Goal: Task Accomplishment & Management: Manage account settings

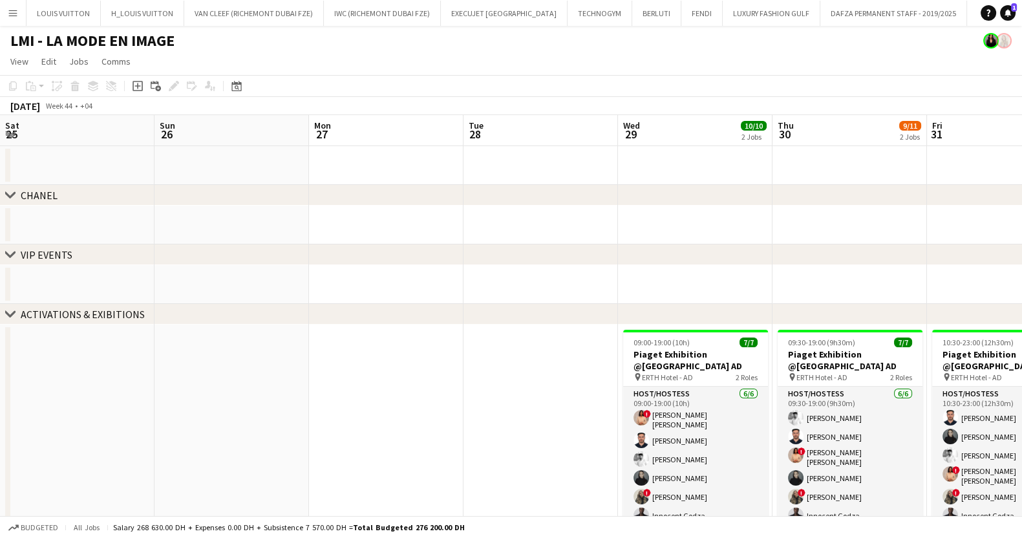
scroll to position [0, 568]
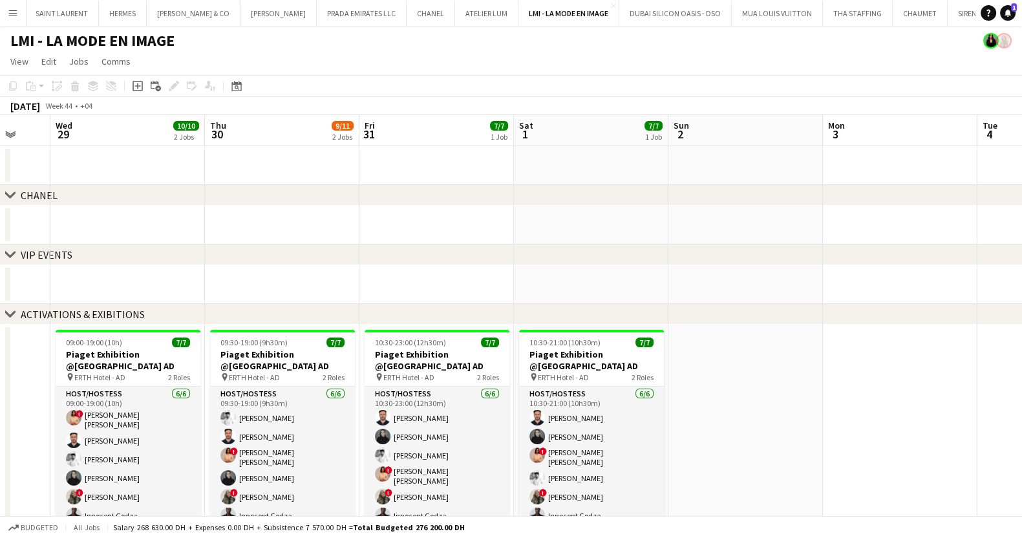
click at [23, 19] on button "Menu" at bounding box center [13, 13] width 26 height 26
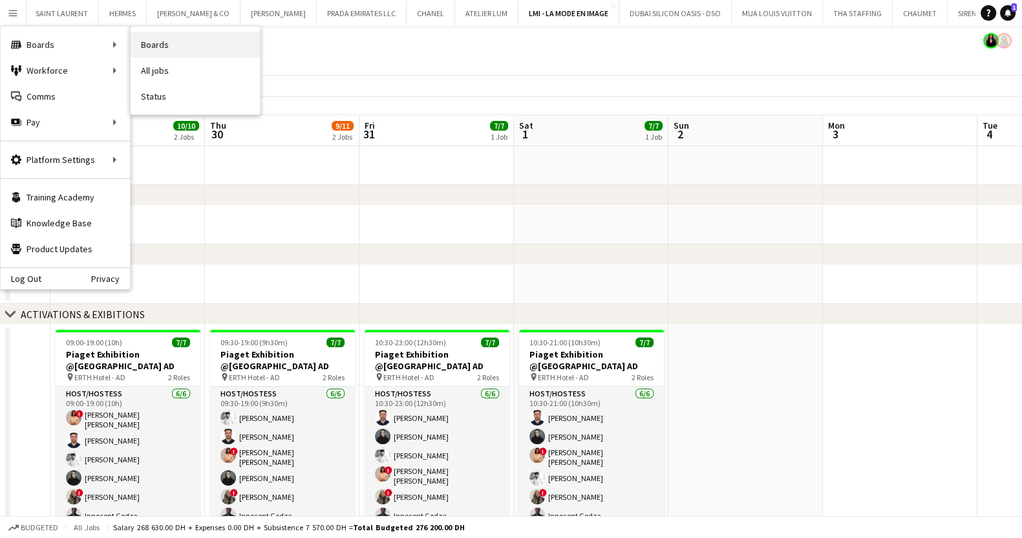
click at [187, 49] on link "Boards" at bounding box center [195, 45] width 129 height 26
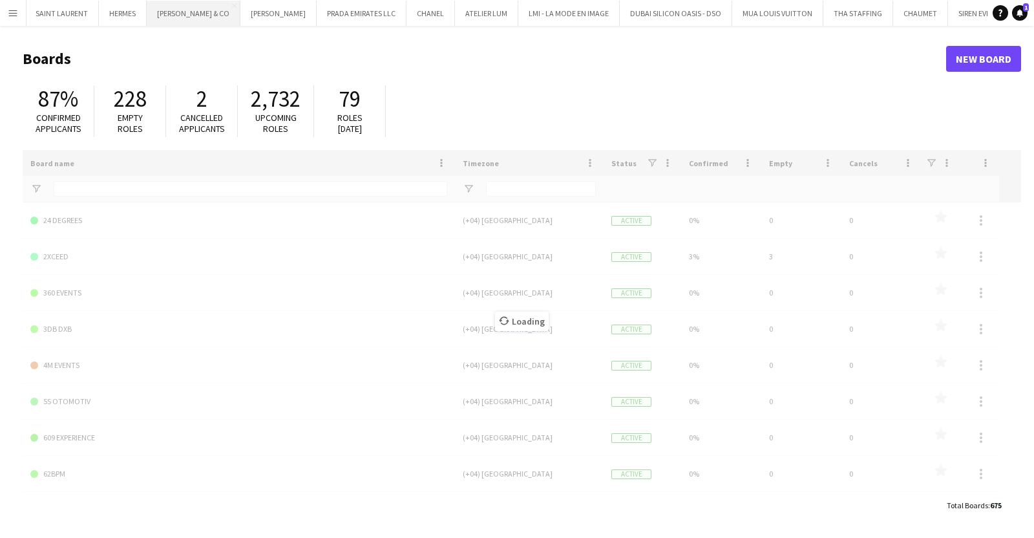
type input "***"
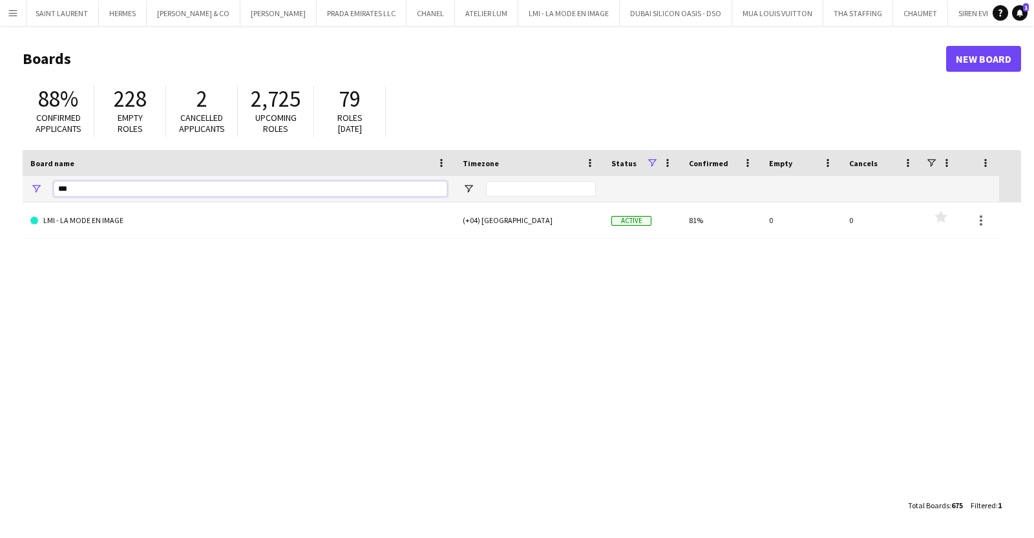
drag, startPoint x: 84, startPoint y: 188, endPoint x: 8, endPoint y: 188, distance: 76.3
click at [8, 188] on main "Boards New Board 88% Confirmed applicants 228 Empty roles 2 Cancelled applicant…" at bounding box center [517, 281] width 1034 height 511
type input "*"
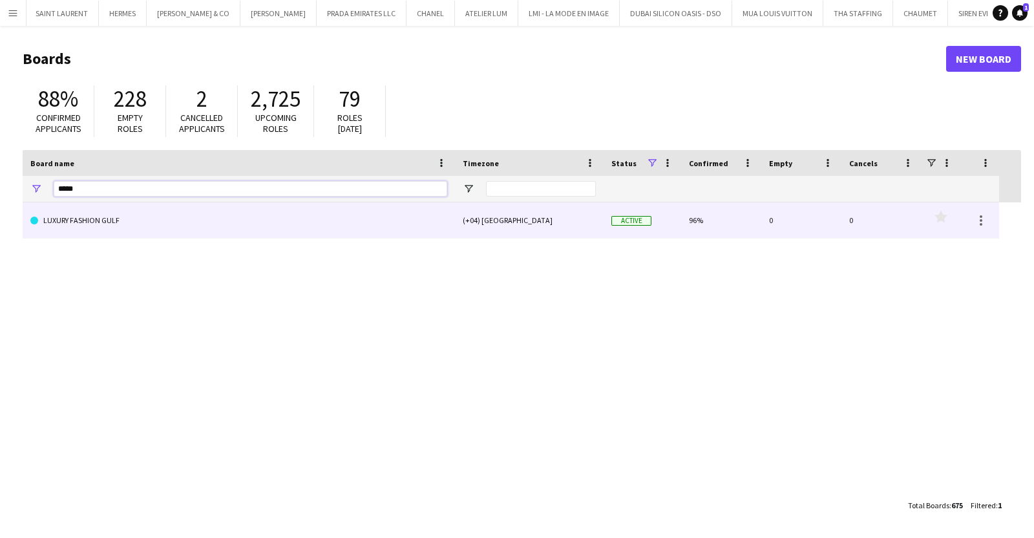
type input "*****"
click at [151, 217] on link "LUXURY FASHION GULF" at bounding box center [238, 220] width 417 height 36
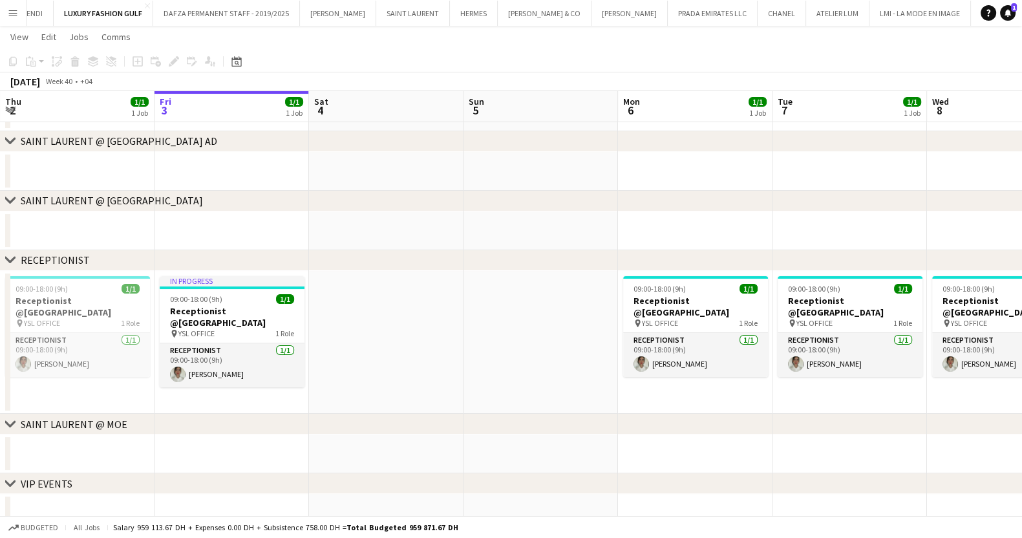
scroll to position [207, 0]
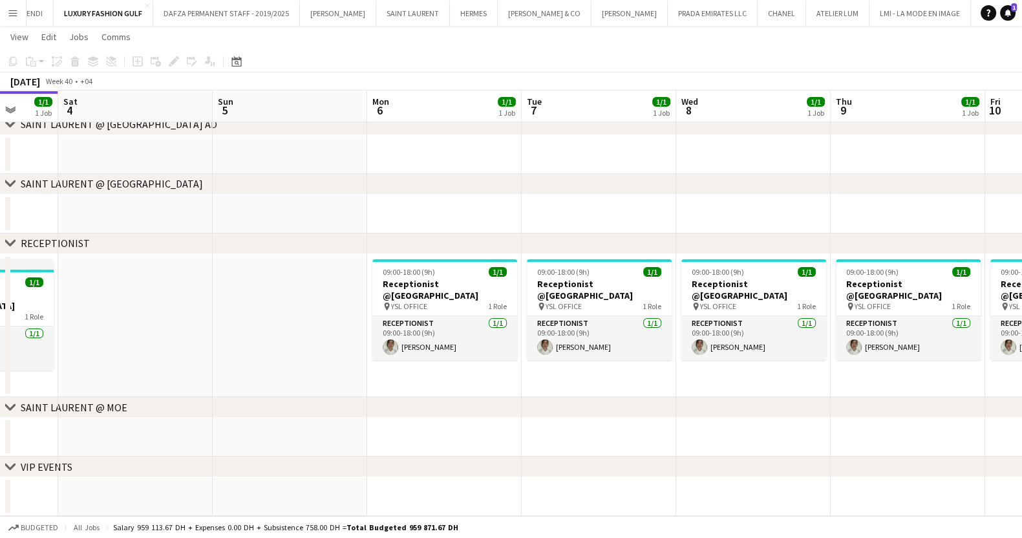
drag, startPoint x: 433, startPoint y: 290, endPoint x: 68, endPoint y: 302, distance: 365.4
click at [68, 302] on app-calendar-viewport "Tue 30 1/1 1 Job Wed 1 3/3 2 Jobs Thu 2 1/1 1 Job Fri 3 1/1 1 Job Sat 4 Sun 5 M…" at bounding box center [511, 179] width 1022 height 673
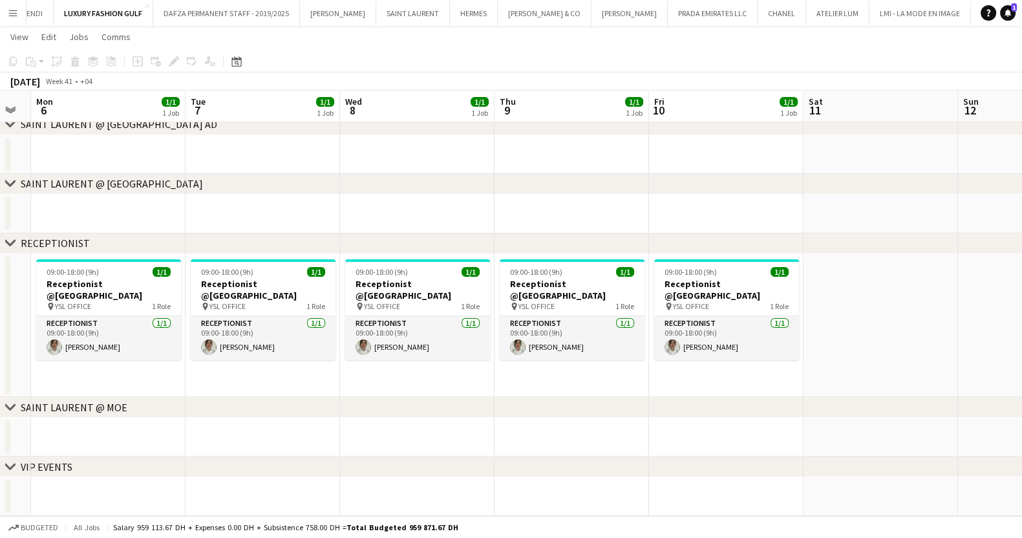
drag, startPoint x: 636, startPoint y: 311, endPoint x: 288, endPoint y: 311, distance: 347.8
click at [297, 311] on app-calendar-viewport "Fri 3 1/1 1 Job Sat 4 Sun 5 Mon 6 1/1 1 Job Tue 7 1/1 1 Job Wed 8 1/1 1 Job Thu…" at bounding box center [511, 179] width 1022 height 673
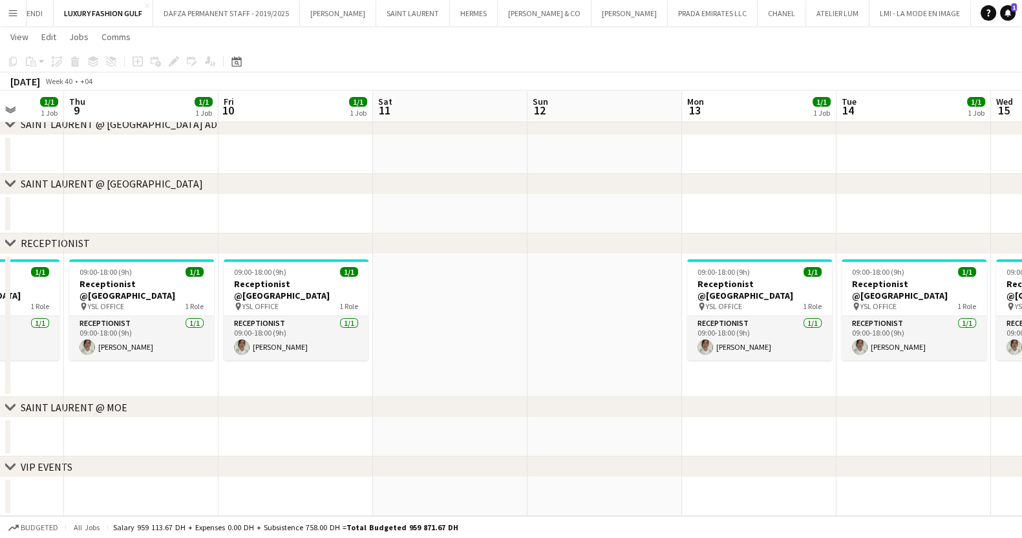
click at [260, 306] on app-calendar-viewport "Mon 6 1/1 1 Job Tue 7 1/1 1 Job Wed 8 1/1 1 Job Thu 9 1/1 1 Job Fri 10 1/1 1 Jo…" at bounding box center [511, 179] width 1022 height 673
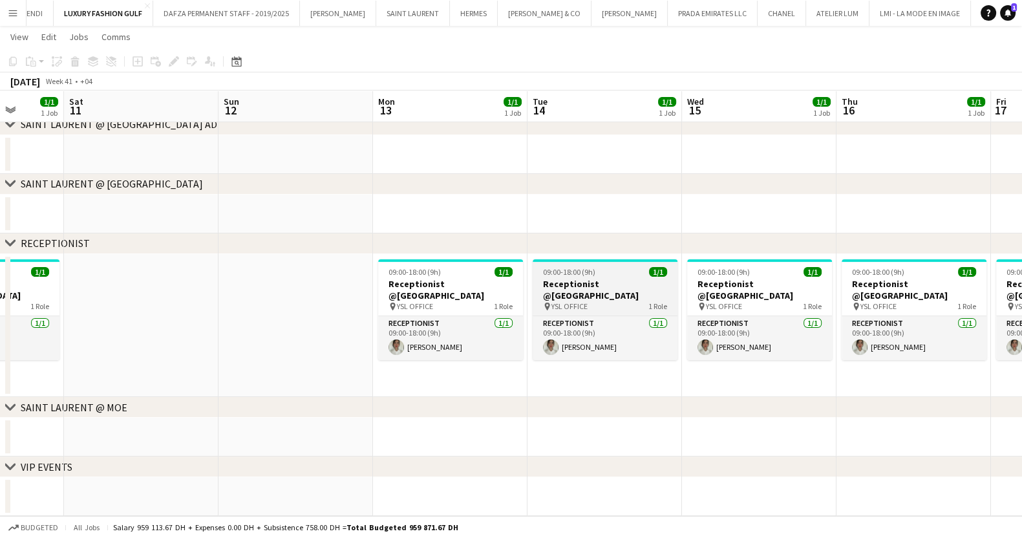
scroll to position [0, 475]
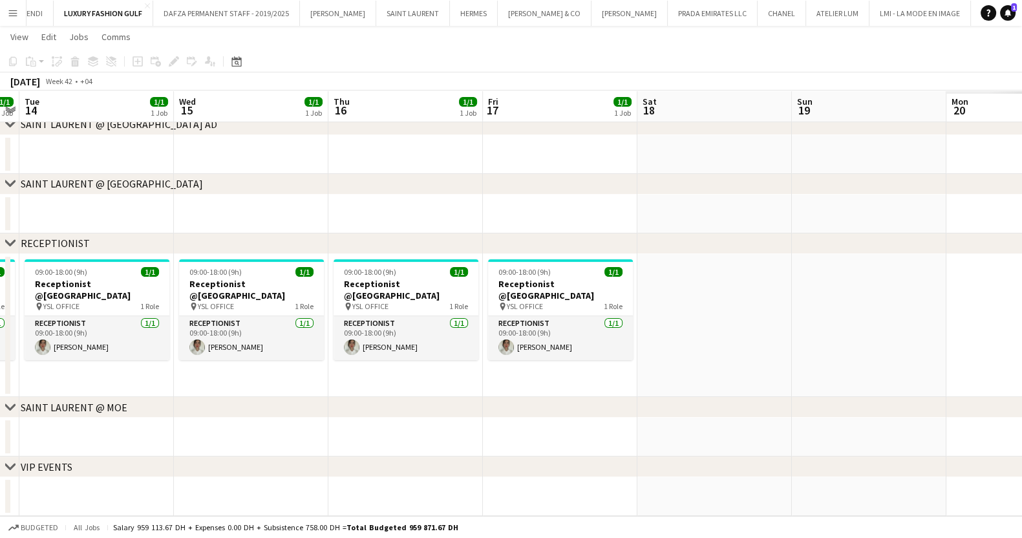
drag, startPoint x: 536, startPoint y: 255, endPoint x: 256, endPoint y: 221, distance: 282.0
click at [259, 220] on app-calendar-viewport "Sat 11 Sun 12 Mon 13 1/1 1 Job Tue 14 1/1 1 Job Wed 15 1/1 1 Job Thu 16 1/1 1 J…" at bounding box center [511, 179] width 1022 height 673
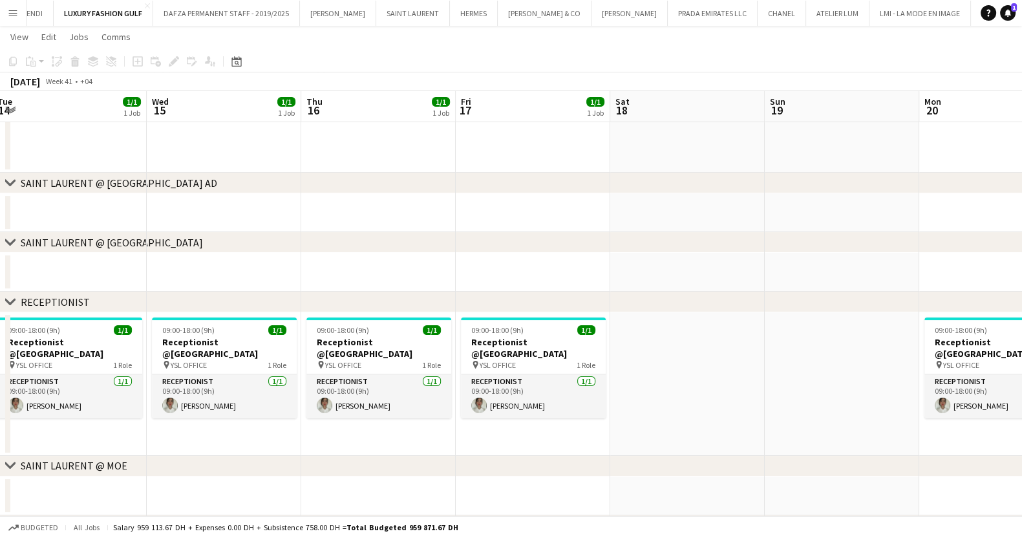
click at [268, 288] on div "chevron-right [GEOGRAPHIC_DATA] @ [GEOGRAPHIC_DATA] AD chevron-right [GEOGRAPHI…" at bounding box center [511, 209] width 1022 height 732
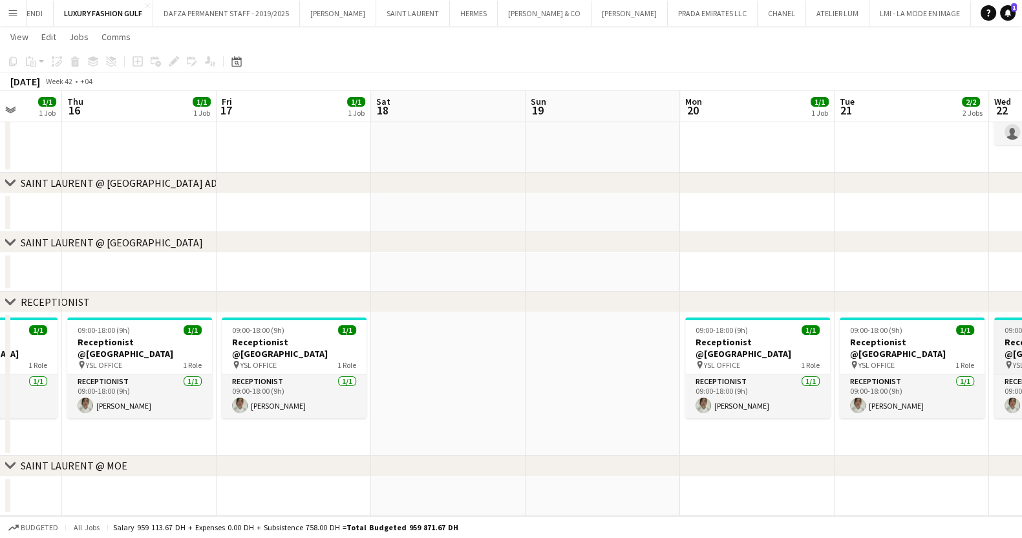
drag, startPoint x: 604, startPoint y: 317, endPoint x: 623, endPoint y: 327, distance: 21.1
click at [193, 275] on app-calendar-viewport "Sun 12 Mon 13 1/1 1 Job Tue 14 1/1 1 Job Wed 15 1/1 1 Job Thu 16 1/1 1 Job Fri …" at bounding box center [511, 209] width 1022 height 732
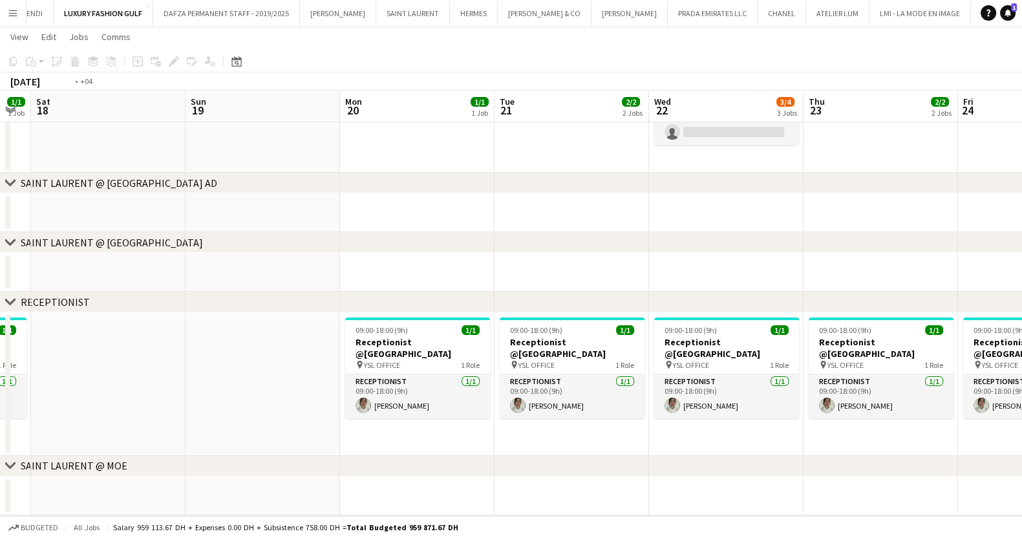
drag, startPoint x: 267, startPoint y: 335, endPoint x: 109, endPoint y: 323, distance: 158.2
click at [109, 323] on app-calendar-viewport "Wed 15 1/1 1 Job Thu 16 1/1 1 Job Fri 17 1/1 1 Job Sat 18 Sun 19 Mon 20 1/1 1 J…" at bounding box center [511, 209] width 1022 height 732
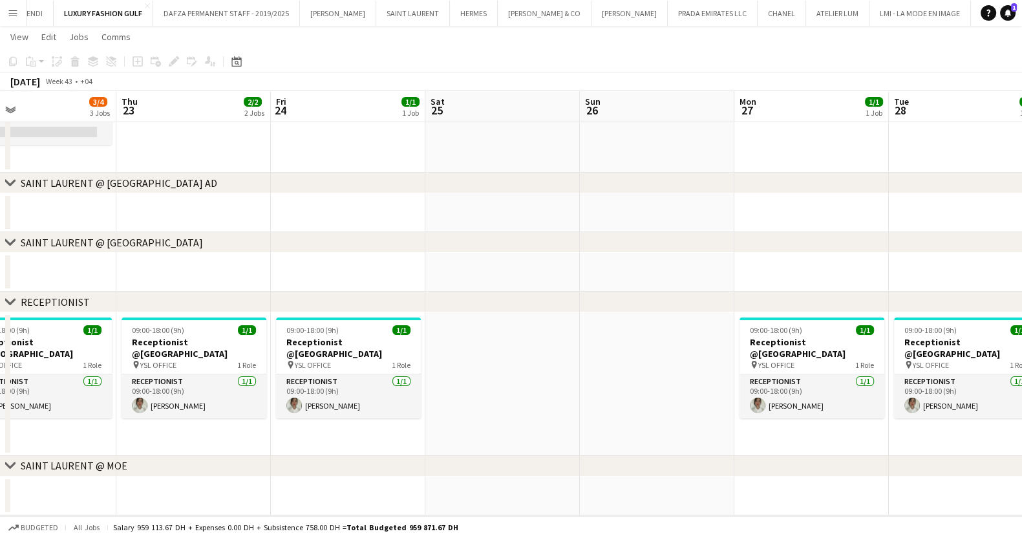
click at [48, 354] on app-calendar-viewport "Sun 19 Mon 20 1/1 1 Job Tue 21 2/2 2 Jobs Wed 22 3/4 3 Jobs Thu 23 2/2 2 Jobs F…" at bounding box center [511, 209] width 1022 height 732
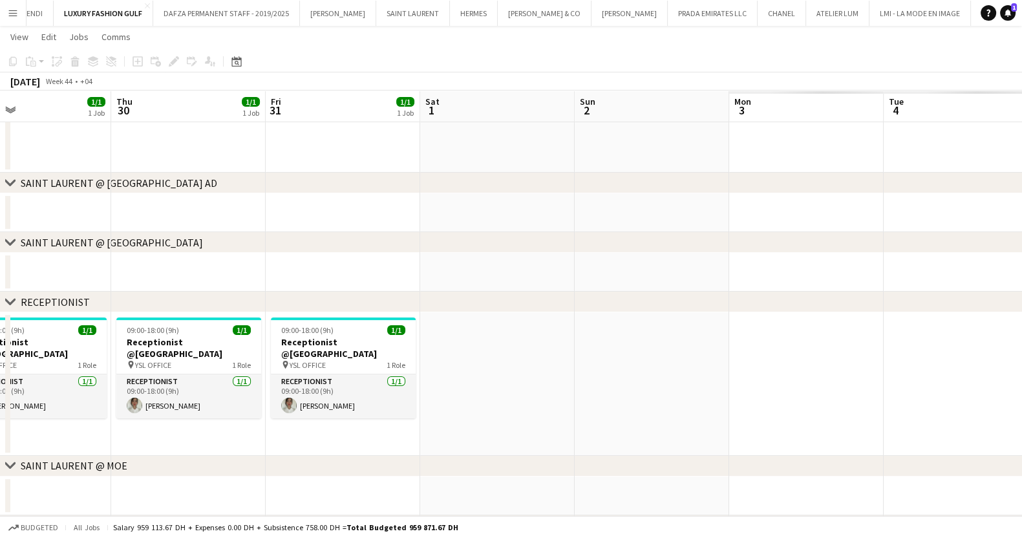
drag, startPoint x: 462, startPoint y: 368, endPoint x: -59, endPoint y: 321, distance: 523.1
click at [0, 321] on html "Menu Boards Boards Boards All jobs Status Workforce Workforce My Workforce Recr…" at bounding box center [511, 195] width 1022 height 804
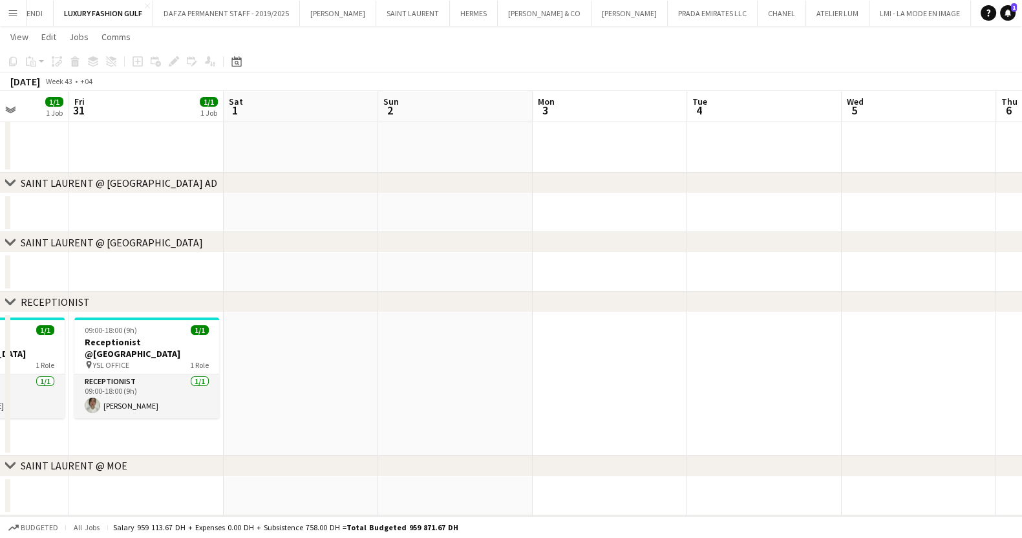
drag, startPoint x: 514, startPoint y: 324, endPoint x: -5, endPoint y: 321, distance: 519.1
click at [0, 321] on html "Menu Boards Boards Boards All jobs Status Workforce Workforce My Workforce Recr…" at bounding box center [511, 195] width 1022 height 804
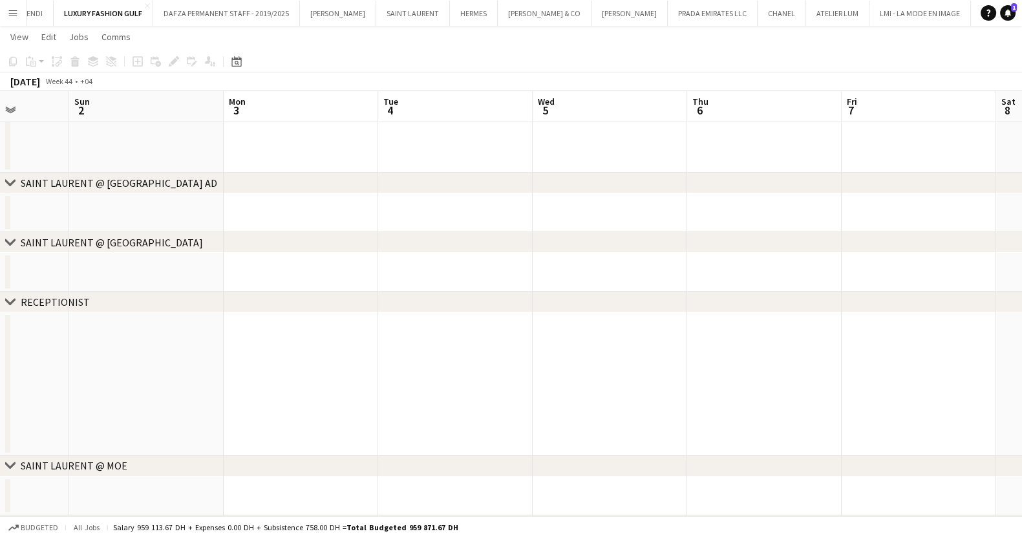
drag, startPoint x: 527, startPoint y: 308, endPoint x: 78, endPoint y: 313, distance: 448.6
click at [91, 313] on div "chevron-right [GEOGRAPHIC_DATA] @ [GEOGRAPHIC_DATA] AD chevron-right [GEOGRAPHI…" at bounding box center [511, 209] width 1022 height 732
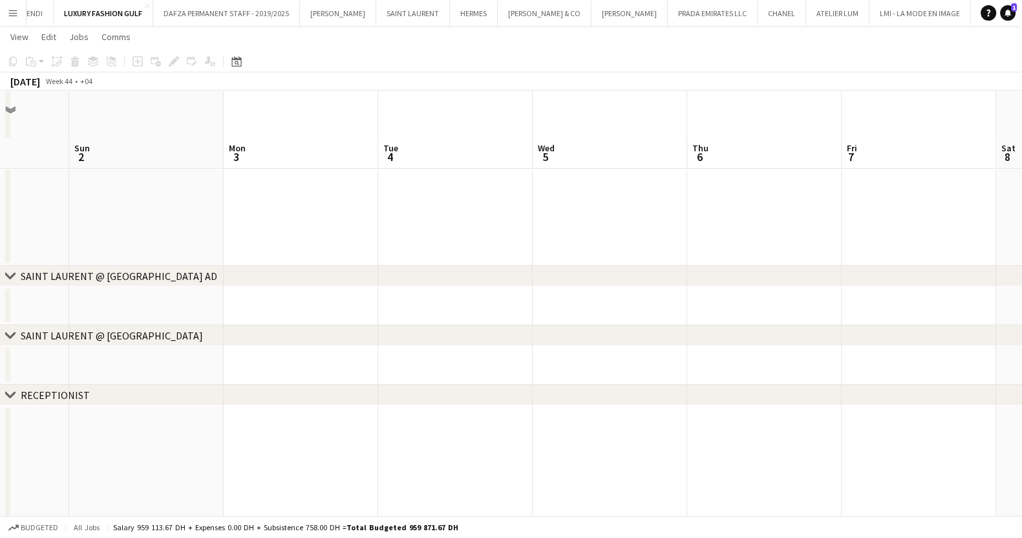
scroll to position [161, 0]
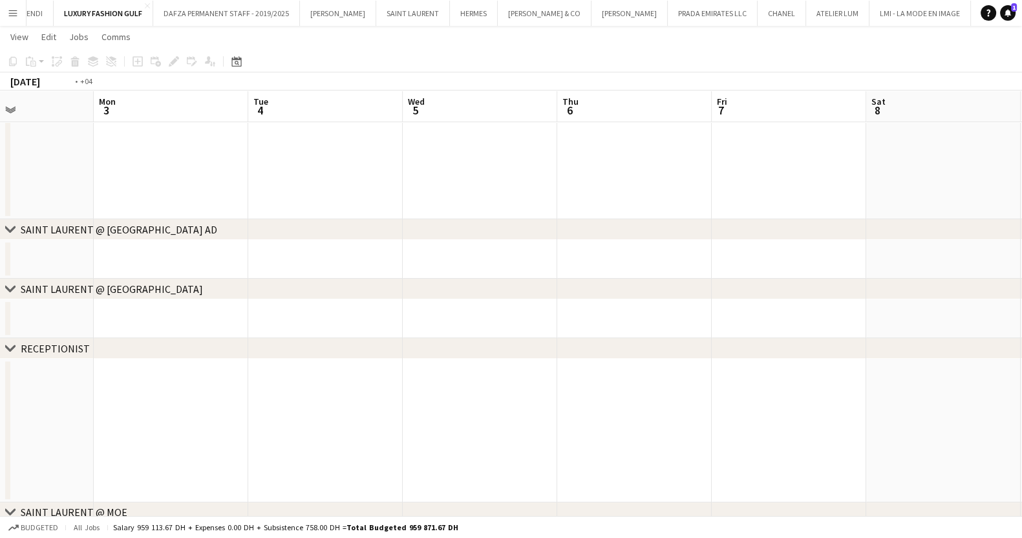
drag, startPoint x: 781, startPoint y: 407, endPoint x: 123, endPoint y: 408, distance: 658.0
click at [150, 402] on app-calendar-viewport "Fri 31 1/1 1 Job Sat 1 Sun 2 Mon 3 Tue 4 Wed 5 Thu 6 Fri 7 Sat 8 Sun 9 Mon 10 T…" at bounding box center [511, 255] width 1022 height 732
drag, startPoint x: 71, startPoint y: 415, endPoint x: -31, endPoint y: 418, distance: 102.2
click at [0, 418] on html "Menu Boards Boards Boards All jobs Status Workforce Workforce My Workforce Recr…" at bounding box center [511, 241] width 1022 height 804
drag, startPoint x: 594, startPoint y: 413, endPoint x: 37, endPoint y: 423, distance: 557.3
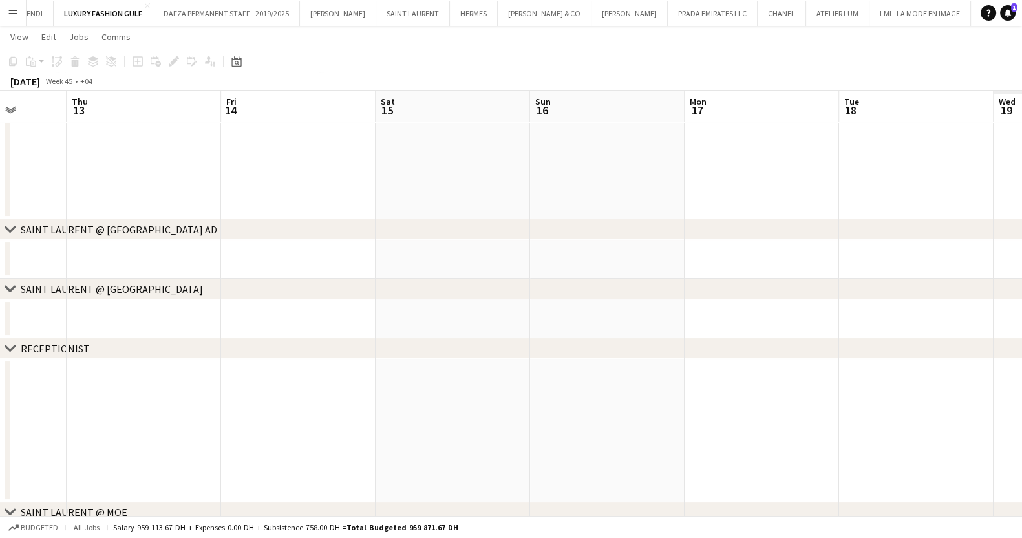
click at [10, 423] on app-calendar-viewport "Sun 9 Mon 10 Tue 11 Wed 12 Thu 13 Fri 14 Sat 15 Sun 16 Mon 17 Tue 18 Wed 19 Thu…" at bounding box center [511, 255] width 1022 height 732
drag, startPoint x: 804, startPoint y: 402, endPoint x: 158, endPoint y: 398, distance: 645.8
click at [158, 398] on app-calendar-viewport "Wed 12 Thu 13 Fri 14 Sat 15 Sun 16 Mon 17 Tue 18 Wed 19 Thu 20 Fri 21 Sat 22 Su…" at bounding box center [511, 255] width 1022 height 732
drag, startPoint x: 783, startPoint y: 330, endPoint x: -45, endPoint y: 330, distance: 828.1
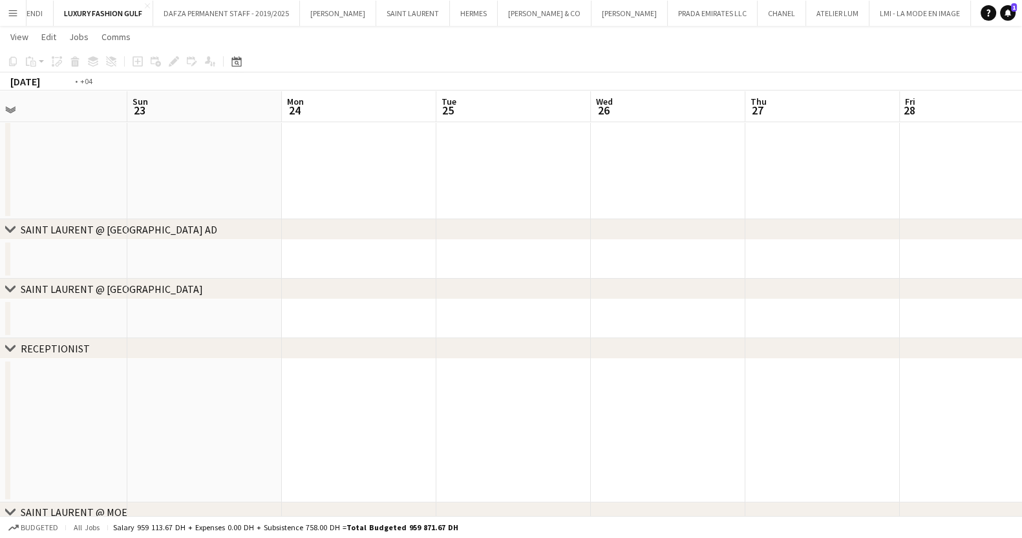
click at [0, 330] on html "Menu Boards Boards Boards All jobs Status Workforce Workforce My Workforce Recr…" at bounding box center [511, 241] width 1022 height 804
drag, startPoint x: 638, startPoint y: 287, endPoint x: 178, endPoint y: 308, distance: 460.1
click at [183, 308] on div "chevron-right [GEOGRAPHIC_DATA] @ [GEOGRAPHIC_DATA] AD chevron-right [GEOGRAPHI…" at bounding box center [511, 255] width 1022 height 732
drag, startPoint x: 740, startPoint y: 289, endPoint x: 127, endPoint y: 365, distance: 618.2
click at [145, 360] on div "chevron-right [GEOGRAPHIC_DATA] @ [GEOGRAPHIC_DATA] AD chevron-right [GEOGRAPHI…" at bounding box center [511, 255] width 1022 height 732
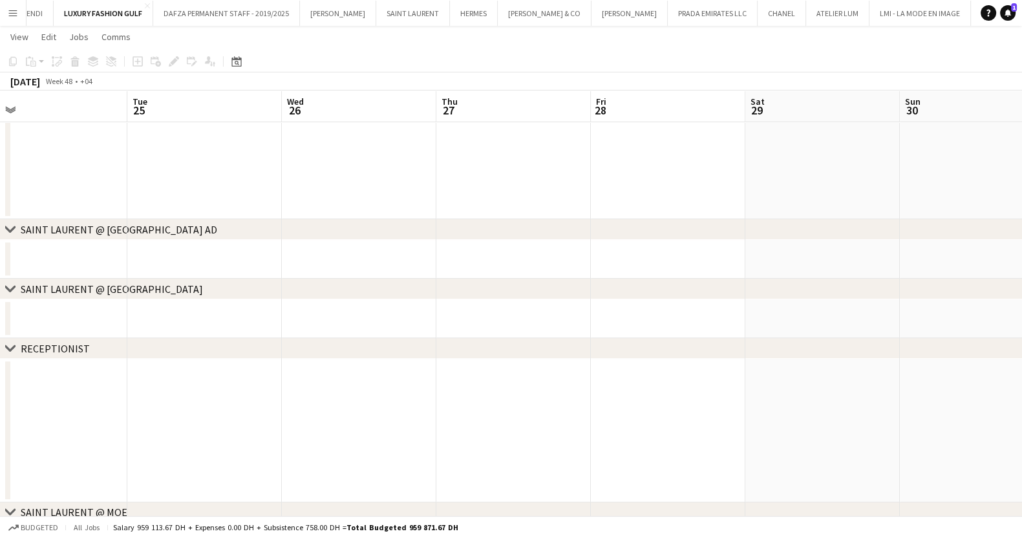
scroll to position [0, 562]
drag, startPoint x: 332, startPoint y: 429, endPoint x: 197, endPoint y: 413, distance: 135.4
click at [169, 429] on app-calendar-viewport "Sat 22 Sun 23 Mon 24 Tue 25 Wed 26 Thu 27 Fri 28 Sat 29 Sun 30 Mon 1 Tue 2 Wed 3" at bounding box center [511, 255] width 1022 height 732
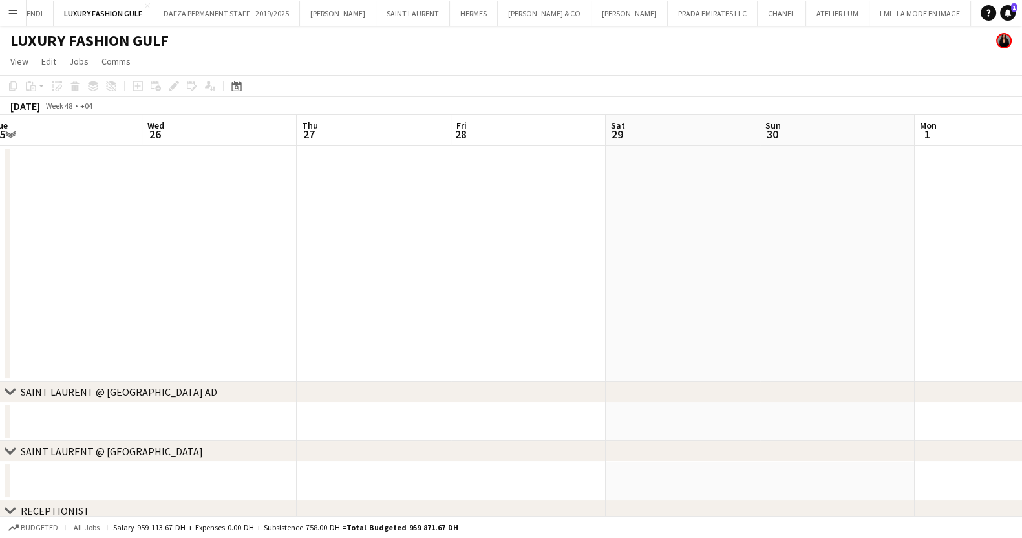
click at [1021, 254] on html "Menu Boards Boards Boards All jobs Status Workforce Workforce My Workforce Recr…" at bounding box center [511, 402] width 1022 height 805
drag, startPoint x: 365, startPoint y: 273, endPoint x: 963, endPoint y: 315, distance: 599.4
click at [963, 315] on app-calendar-viewport "Wed 19 Thu 20 Fri 21 Sat 22 Sun 23 Mon 24 Tue 25 Wed 26 Thu 27 Fri 28 Sat 29 Su…" at bounding box center [511, 449] width 1022 height 668
drag, startPoint x: 677, startPoint y: 239, endPoint x: 763, endPoint y: 239, distance: 86.6
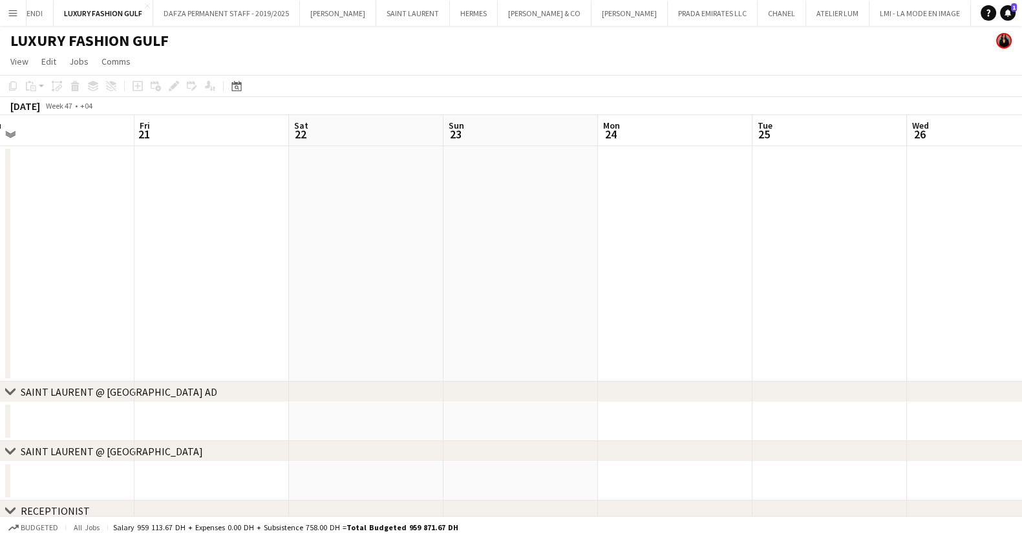
click at [765, 239] on app-calendar-viewport "Tue 18 Wed 19 Thu 20 Fri 21 Sat 22 Sun 23 Mon 24 Tue 25 Wed 26 Thu 27 Fri 28 Sa…" at bounding box center [511, 449] width 1022 height 668
drag, startPoint x: 335, startPoint y: 250, endPoint x: 480, endPoint y: 239, distance: 145.2
click at [607, 239] on app-calendar-viewport "Thu 13 Fri 14 Sat 15 Sun 16 Mon 17 Tue 18 Wed 19 Thu 20 Fri 21 Sat 22 Sun 23 Mo…" at bounding box center [511, 449] width 1022 height 668
drag, startPoint x: 179, startPoint y: 227, endPoint x: 558, endPoint y: 231, distance: 379.5
click at [621, 232] on app-calendar-viewport "Wed 12 Thu 13 Fri 14 Sat 15 Sun 16 Mon 17 Tue 18 Wed 19 Thu 20 Fri 21 Sat 22 Su…" at bounding box center [511, 449] width 1022 height 668
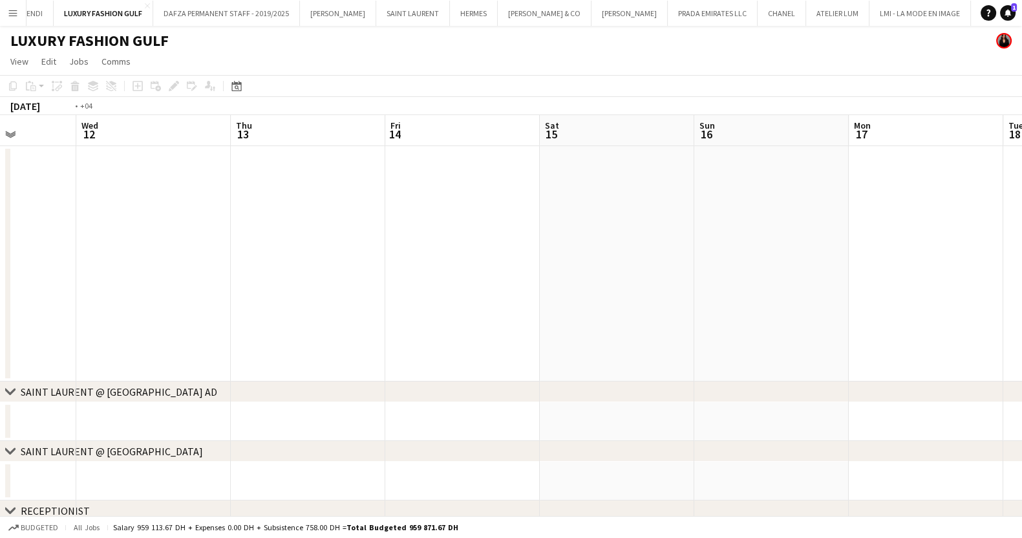
drag, startPoint x: 220, startPoint y: 246, endPoint x: 505, endPoint y: 251, distance: 285.1
click at [505, 251] on app-calendar-viewport "Sun 9 Mon 10 Tue 11 Wed 12 Thu 13 Fri 14 Sat 15 Sun 16 Mon 17 Tue 18 Wed 19 Thu…" at bounding box center [511, 449] width 1022 height 668
drag, startPoint x: 232, startPoint y: 256, endPoint x: 527, endPoint y: 255, distance: 295.4
click at [529, 255] on app-calendar-viewport "Mon 3 Tue 4 Wed 5 Thu 6 Fri 7 Sat 8 Sun 9 Mon 10 Tue 11 Wed 12 Thu 13 Fri 14" at bounding box center [511, 449] width 1022 height 668
drag, startPoint x: 292, startPoint y: 262, endPoint x: 666, endPoint y: 242, distance: 374.8
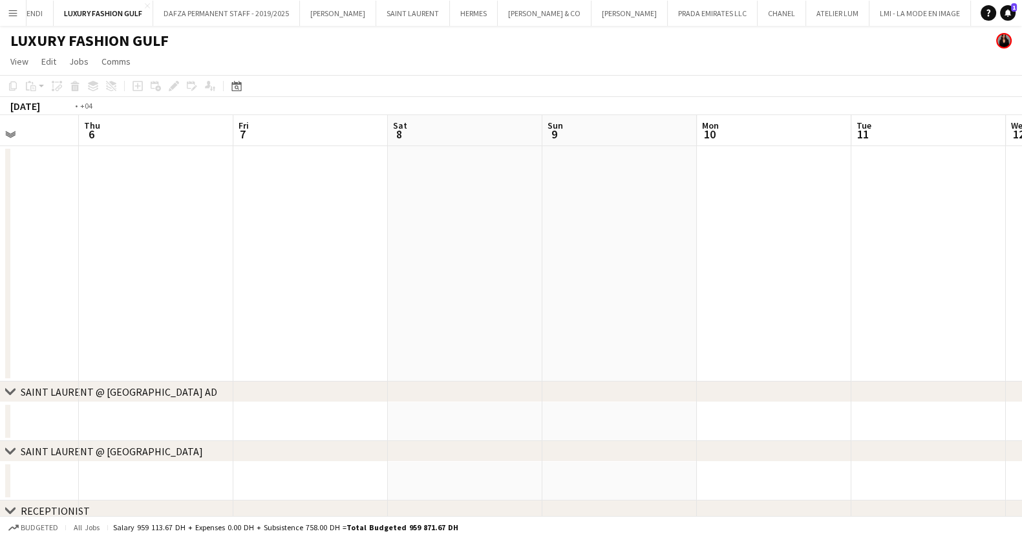
click at [676, 242] on app-calendar-viewport "Mon 3 Tue 4 Wed 5 Thu 6 Fri 7 Sat 8 Sun 9 Mon 10 Tue 11 Wed 12 Thu 13 Fri 14" at bounding box center [511, 449] width 1022 height 668
drag, startPoint x: 226, startPoint y: 237, endPoint x: 709, endPoint y: 215, distance: 484.0
click at [709, 215] on app-calendar-viewport "Fri 31 1/1 1 Job Sat 1 Sun 2 Mon 3 Tue 4 Wed 5 Thu 6 Fri 7 Sat 8 Sun 9 Mon 10 T…" at bounding box center [511, 449] width 1022 height 668
drag, startPoint x: 182, startPoint y: 231, endPoint x: 601, endPoint y: 232, distance: 418.9
click at [601, 232] on app-calendar-viewport "Sat 25 Sun 26 Mon 27 1/1 1 Job Tue 28 1/1 1 Job Wed 29 1/1 1 Job Thu 30 1/1 1 J…" at bounding box center [511, 449] width 1022 height 668
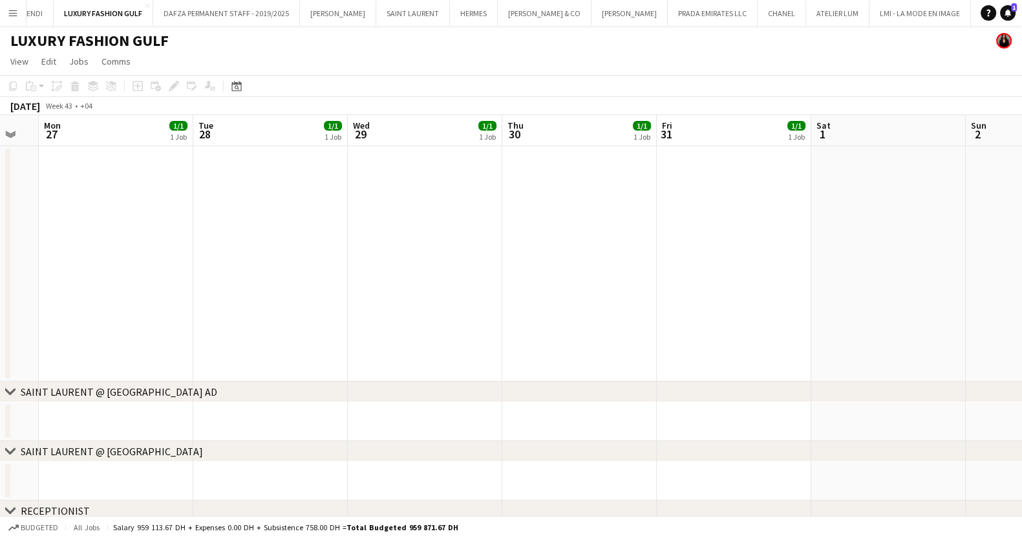
drag, startPoint x: 238, startPoint y: 231, endPoint x: 598, endPoint y: 226, distance: 360.1
click at [598, 226] on app-calendar-viewport "Sat 25 Sun 26 Mon 27 1/1 1 Job Tue 28 1/1 1 Job Wed 29 1/1 1 Job Thu 30 1/1 1 J…" at bounding box center [511, 449] width 1022 height 668
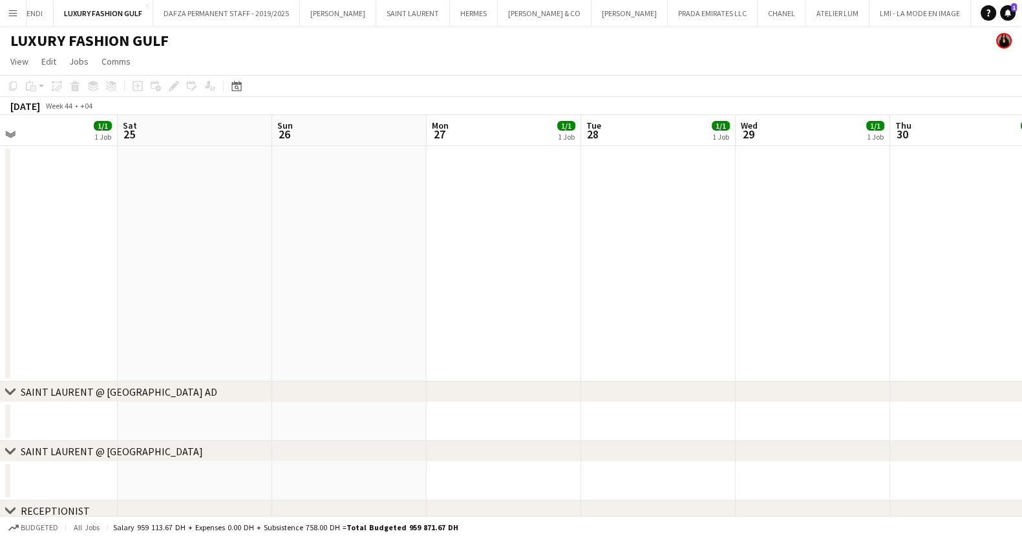
drag, startPoint x: 55, startPoint y: 234, endPoint x: 445, endPoint y: 234, distance: 390.4
click at [445, 234] on app-calendar-viewport "Wed 22 3/4 3 Jobs Thu 23 2/2 2 Jobs Fri 24 1/1 1 Job Sat 25 Sun 26 Mon 27 1/1 1…" at bounding box center [511, 449] width 1022 height 668
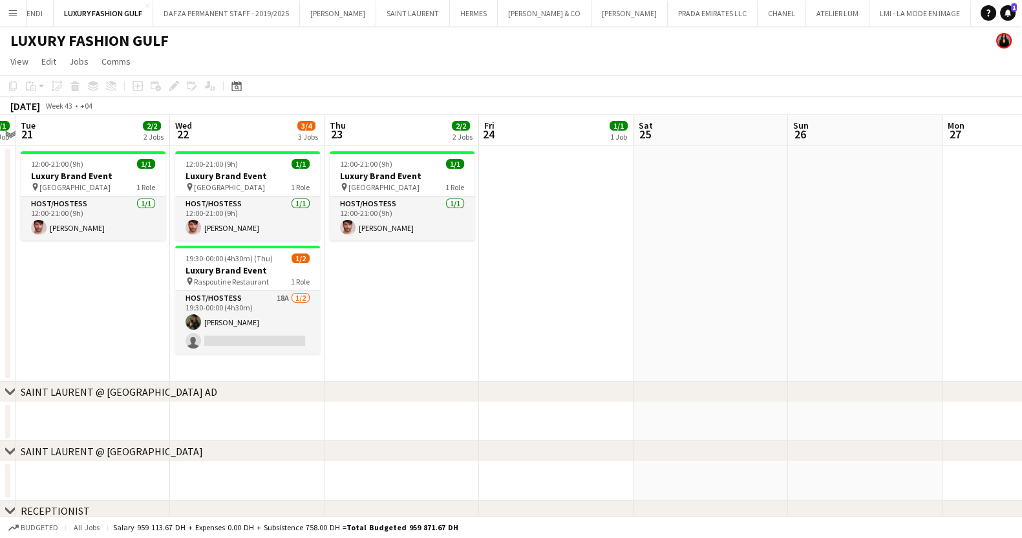
scroll to position [0, 313]
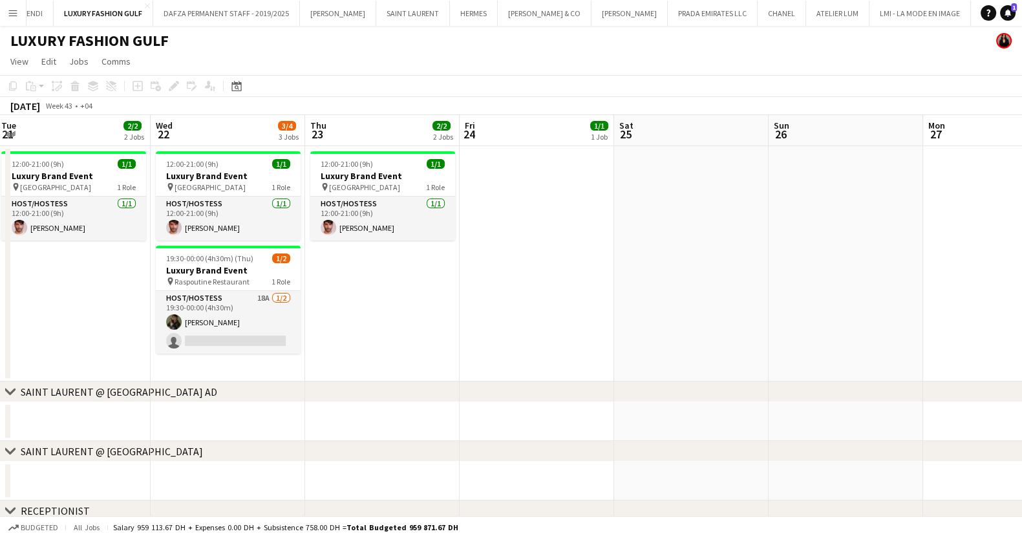
drag, startPoint x: 240, startPoint y: 231, endPoint x: 379, endPoint y: 231, distance: 138.3
click at [379, 231] on app-calendar-viewport "Sun 19 Mon 20 1/1 1 Job Tue 21 2/2 2 Jobs Wed 22 3/4 3 Jobs Thu 23 2/2 2 Jobs F…" at bounding box center [511, 449] width 1022 height 668
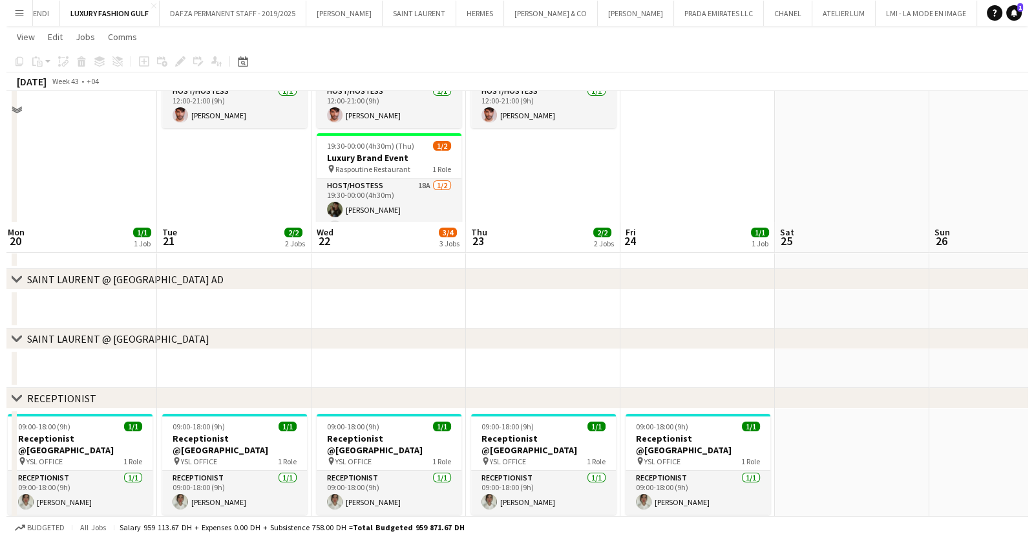
scroll to position [0, 0]
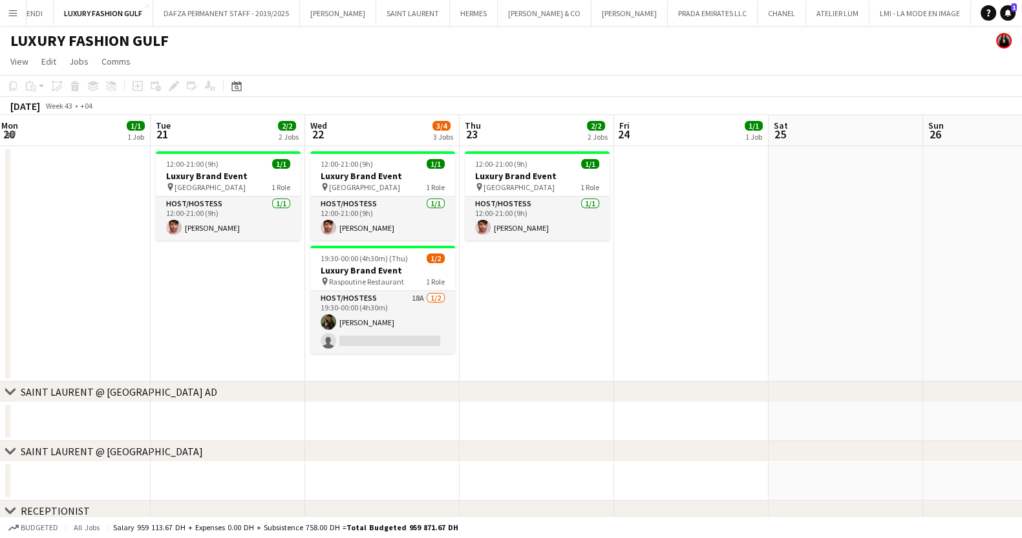
click at [16, 11] on app-icon "Menu" at bounding box center [13, 13] width 10 height 10
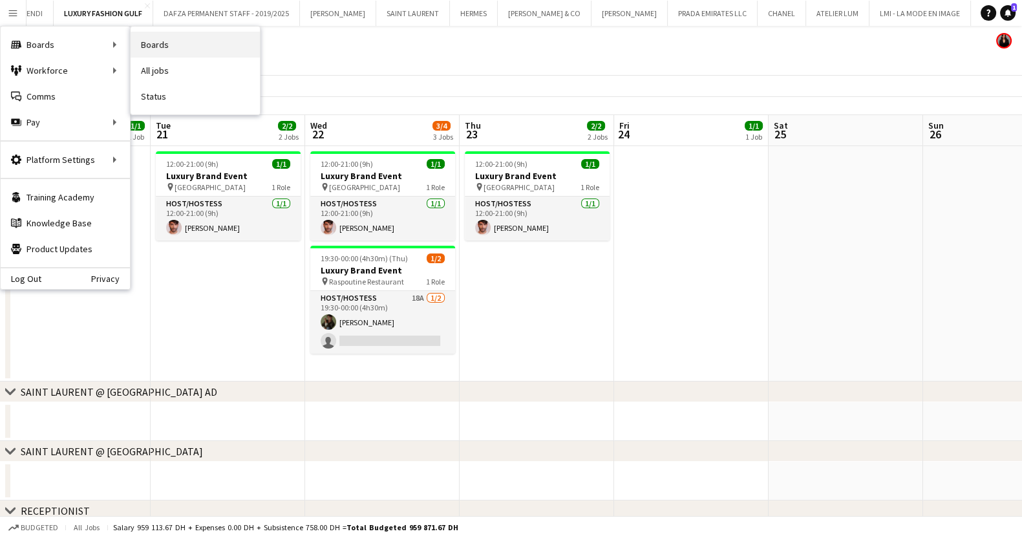
click at [200, 50] on link "Boards" at bounding box center [195, 45] width 129 height 26
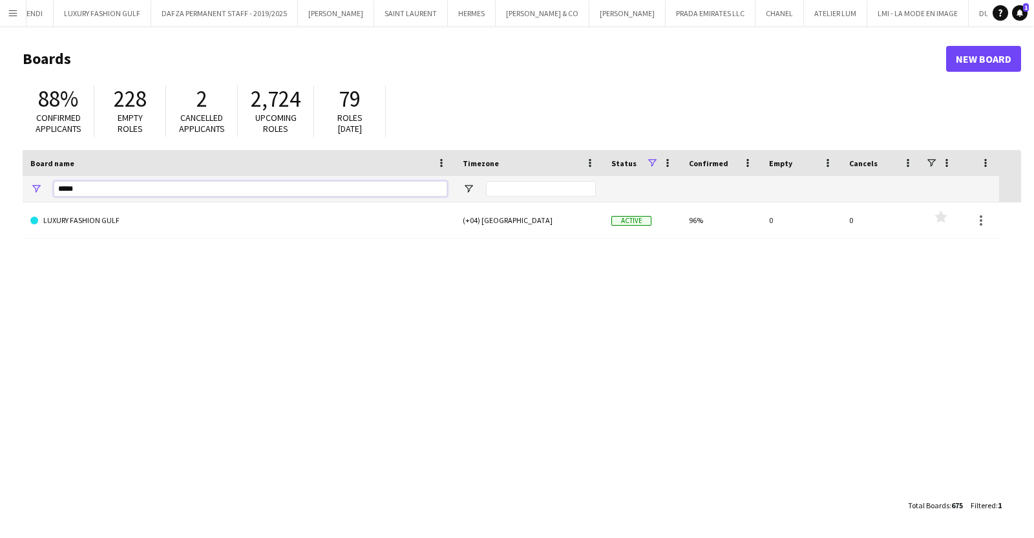
drag, startPoint x: 100, startPoint y: 195, endPoint x: -28, endPoint y: 194, distance: 128.0
click at [0, 194] on html "Menu Boards Boards Boards All jobs Status Workforce Workforce My Workforce Recr…" at bounding box center [517, 269] width 1034 height 538
type input "*"
click at [123, 186] on input "*****" at bounding box center [251, 189] width 394 height 16
type input "*****"
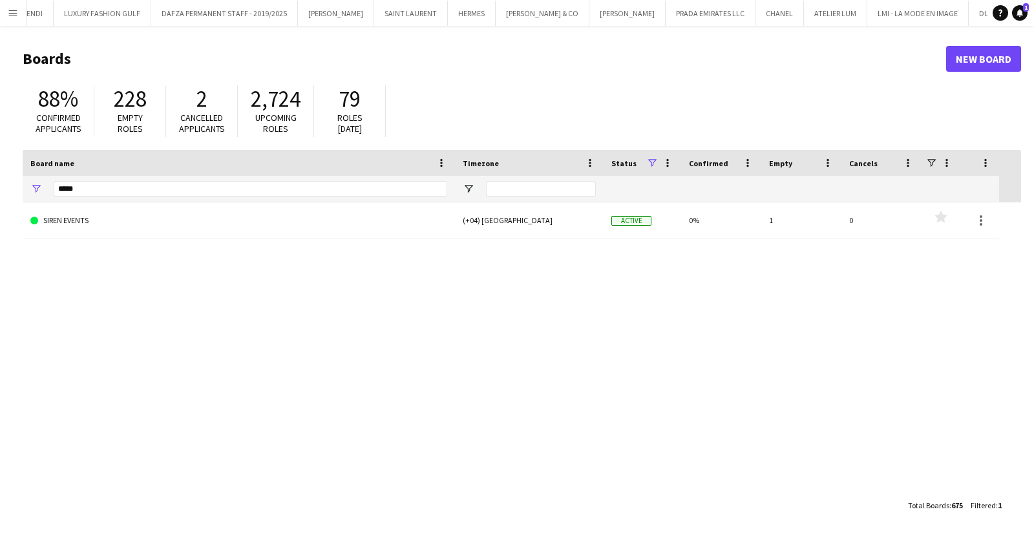
click at [123, 210] on link "SIREN EVENTS" at bounding box center [238, 220] width 417 height 36
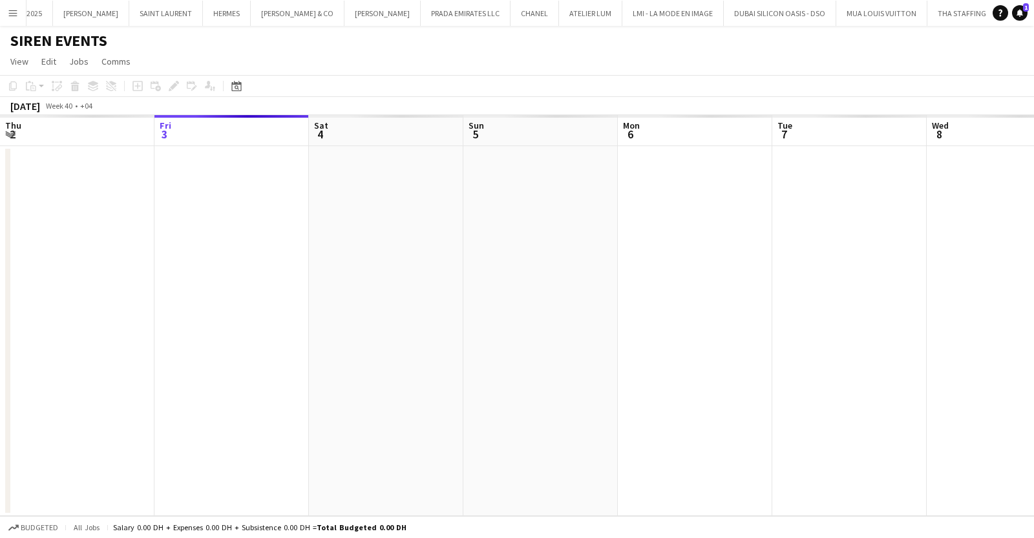
scroll to position [0, 930]
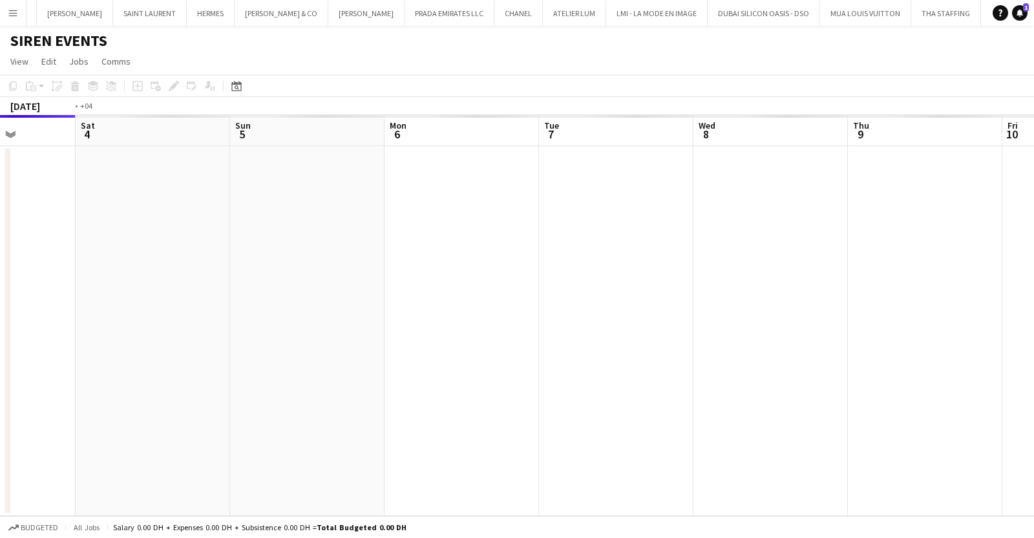
drag, startPoint x: 560, startPoint y: 365, endPoint x: -12, endPoint y: 348, distance: 573.0
click at [0, 348] on html "Menu Boards Boards Boards All jobs Status Workforce Workforce My Workforce Recr…" at bounding box center [517, 269] width 1034 height 538
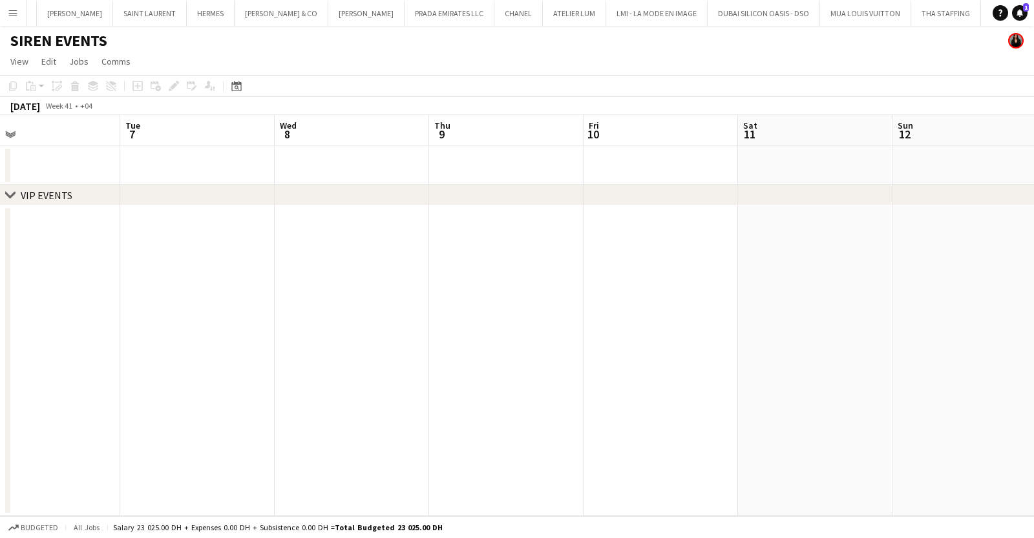
click at [0, 354] on html "Menu Boards Boards Boards All jobs Status Workforce Workforce My Workforce Recr…" at bounding box center [517, 269] width 1034 height 538
drag, startPoint x: -23, startPoint y: 360, endPoint x: -120, endPoint y: 360, distance: 97.0
click at [0, 360] on html "Menu Boards Boards Boards All jobs Status Workforce Workforce My Workforce Recr…" at bounding box center [517, 269] width 1034 height 538
drag, startPoint x: -269, startPoint y: 353, endPoint x: -284, endPoint y: 357, distance: 16.2
click at [0, 357] on html "Menu Boards Boards Boards All jobs Status Workforce Workforce My Workforce Recr…" at bounding box center [517, 269] width 1034 height 538
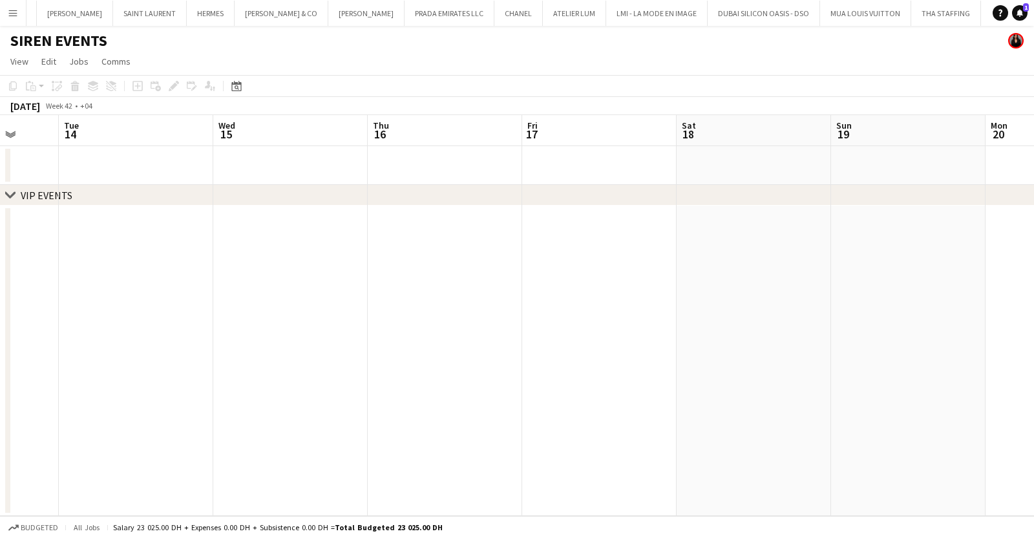
drag, startPoint x: -145, startPoint y: 350, endPoint x: 724, endPoint y: 312, distance: 870.3
click at [0, 354] on html "Menu Boards Boards Boards All jobs Status Workforce Workforce My Workforce Recr…" at bounding box center [517, 269] width 1034 height 538
drag, startPoint x: 724, startPoint y: 312, endPoint x: 69, endPoint y: 312, distance: 654.8
click at [69, 312] on app-calendar-viewport "Wed 15 Thu 16 Fri 17 Sat 18 Sun 19 Mon 20 Tue 21 Wed 22 Thu 23 Fri 24 Sat 25 Su…" at bounding box center [517, 315] width 1034 height 401
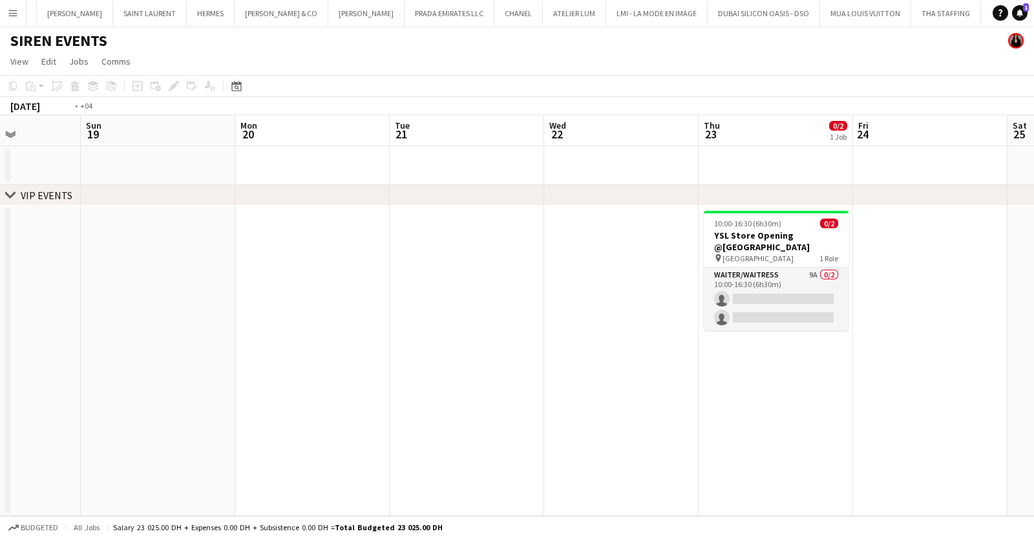
drag, startPoint x: 725, startPoint y: 331, endPoint x: 24, endPoint y: 299, distance: 702.1
click at [0, 288] on html "Menu Boards Boards Boards All jobs Status Workforce Workforce My Workforce Recr…" at bounding box center [517, 269] width 1034 height 538
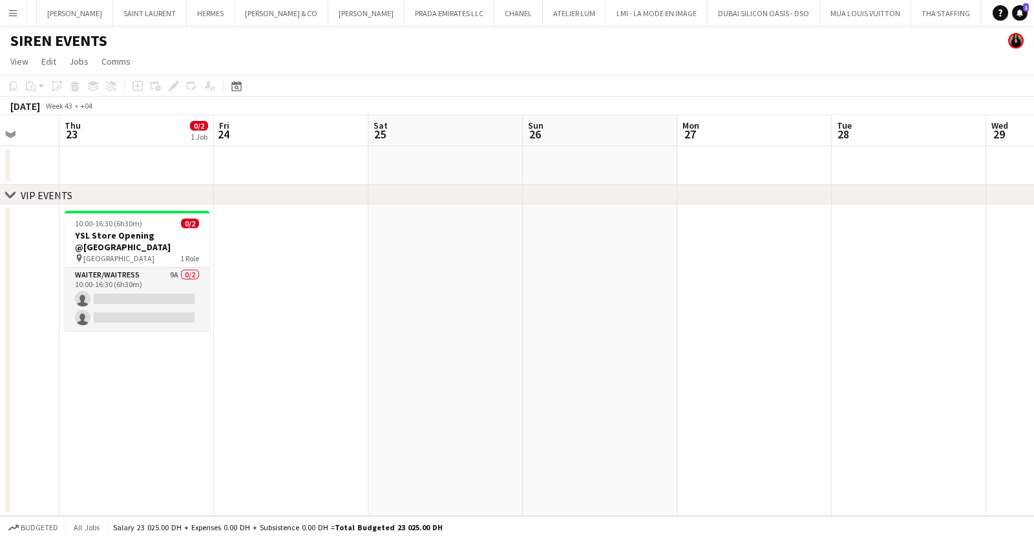
click at [105, 294] on app-card-role "Waiter/Waitress 9A 0/2 10:00-16:30 (6h30m) single-neutral-actions single-neutra…" at bounding box center [137, 299] width 145 height 63
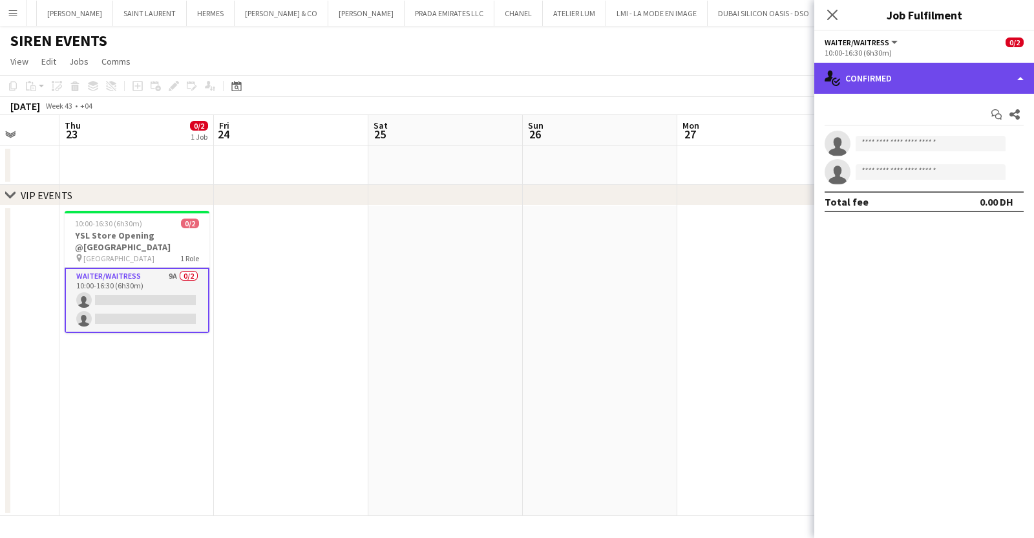
click at [880, 90] on div "single-neutral-actions-check-2 Confirmed" at bounding box center [924, 78] width 220 height 31
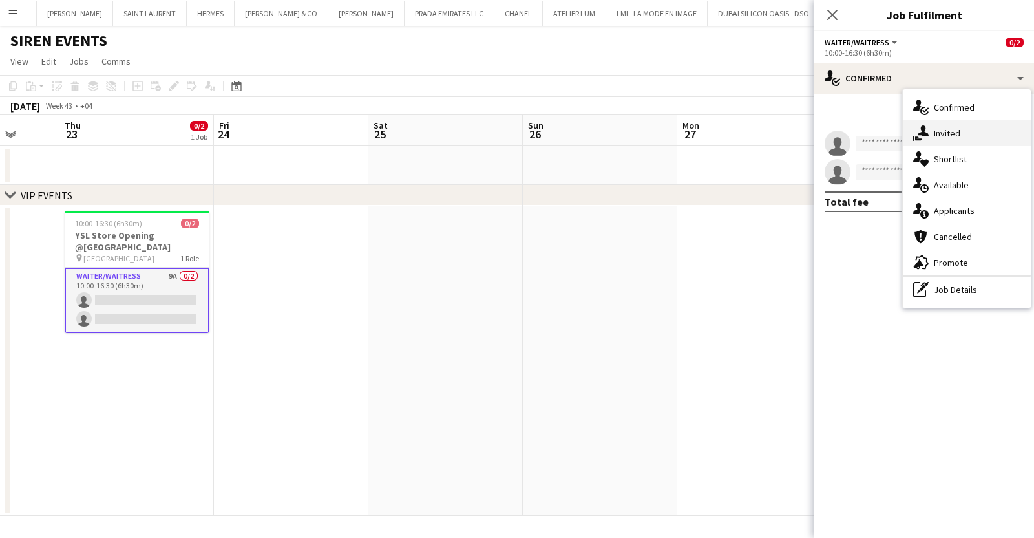
click at [942, 138] on span "Invited" at bounding box center [947, 133] width 27 height 12
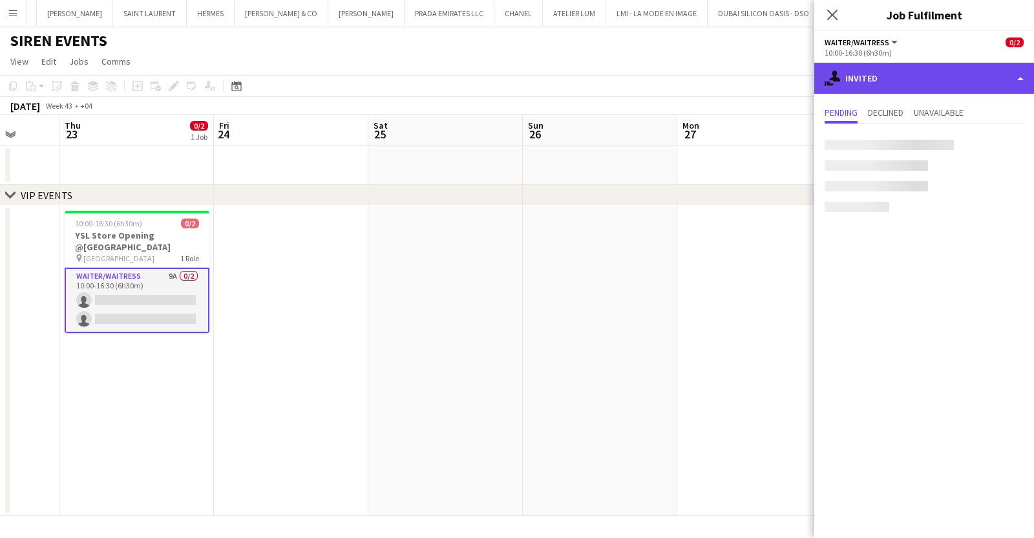
click at [928, 81] on div "single-neutral-actions-share-1 Invited" at bounding box center [924, 78] width 220 height 31
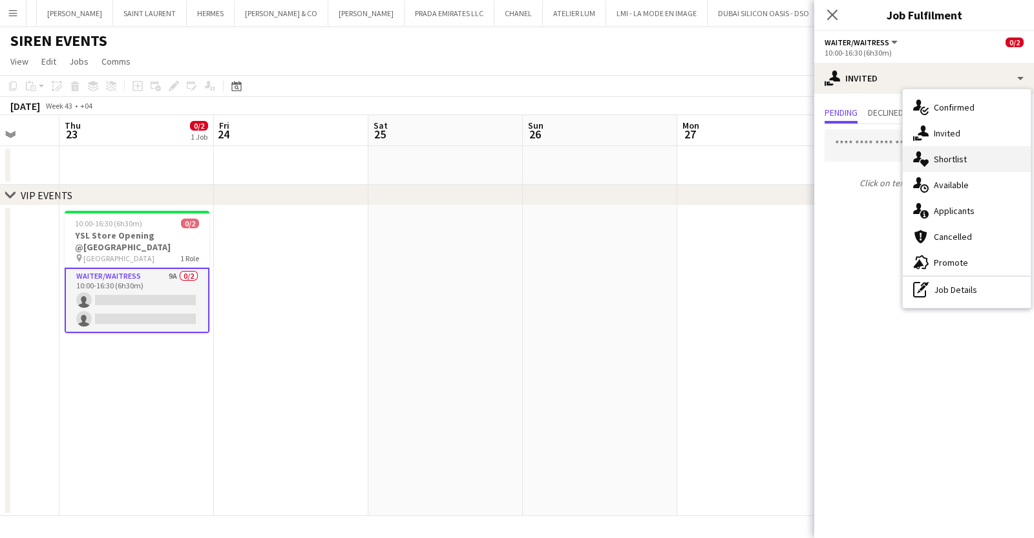
click at [981, 160] on div "single-neutral-actions-heart Shortlist" at bounding box center [967, 159] width 128 height 26
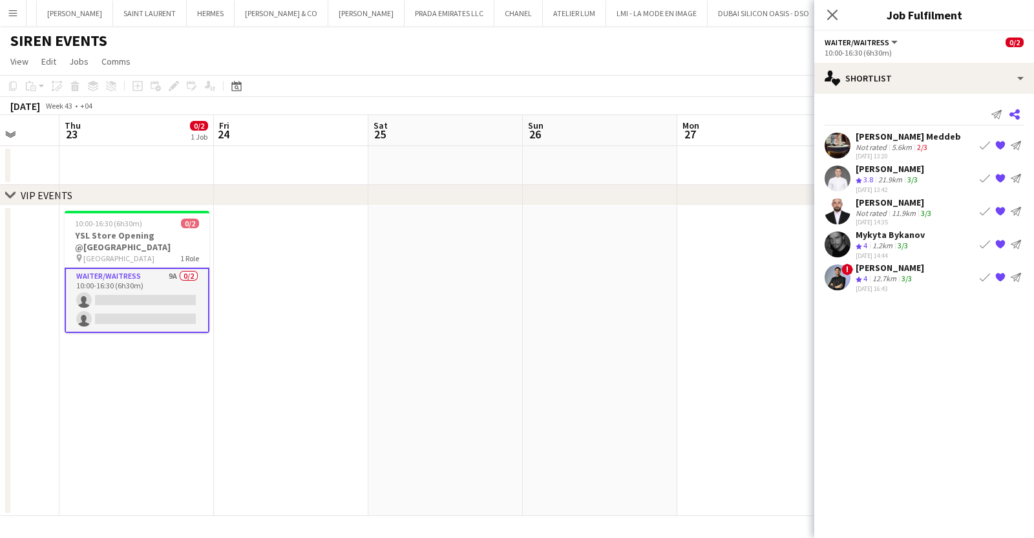
click at [1012, 112] on icon at bounding box center [1015, 114] width 10 height 10
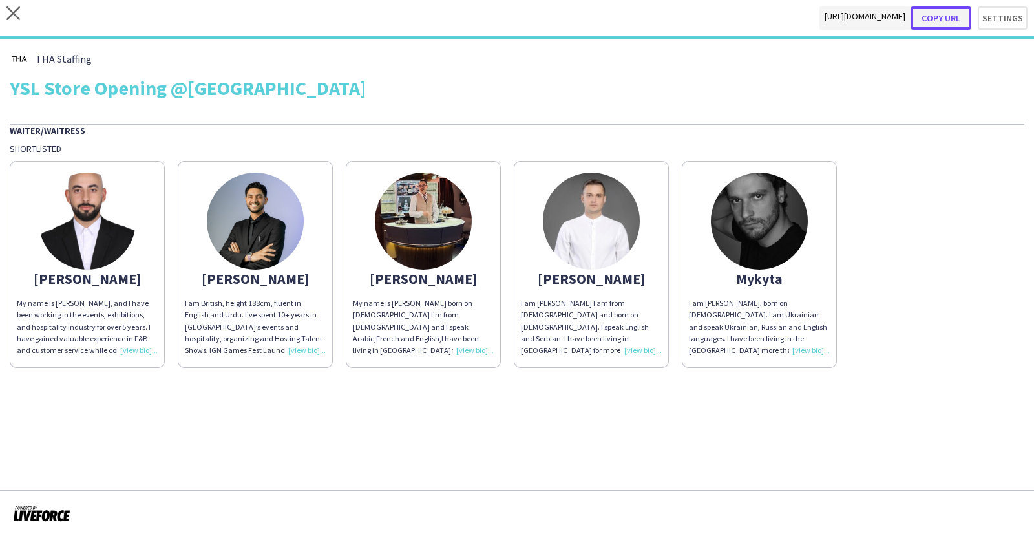
click at [952, 14] on button "Copy url" at bounding box center [941, 17] width 61 height 23
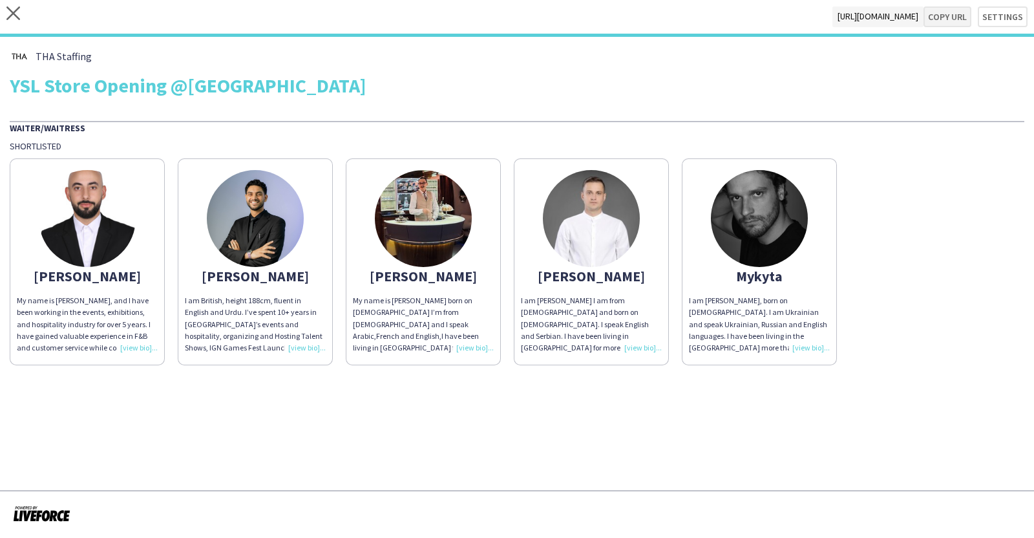
type textarea "**********"
click at [16, 10] on icon "close" at bounding box center [13, 13] width 14 height 14
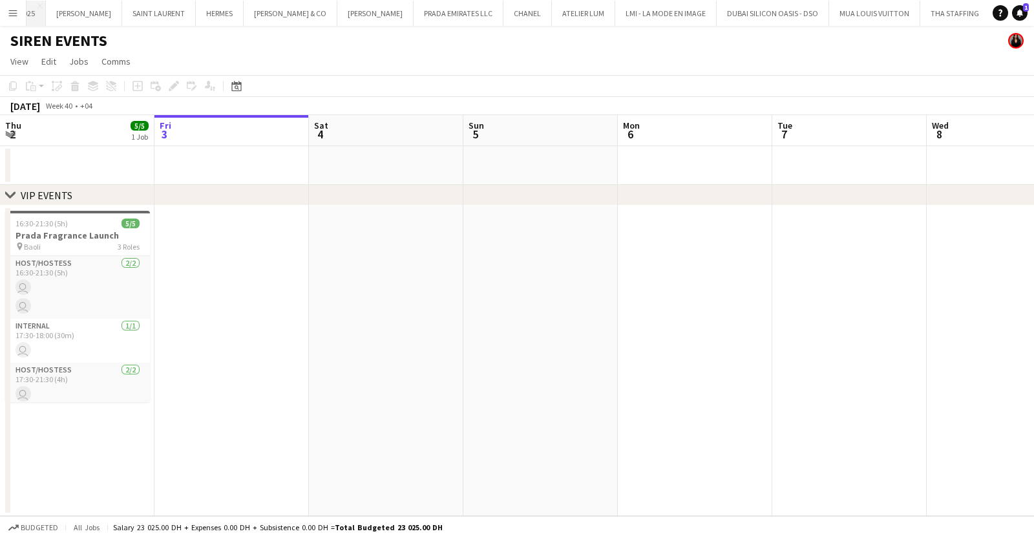
scroll to position [0, 930]
click at [5, 14] on button "Menu" at bounding box center [13, 13] width 26 height 26
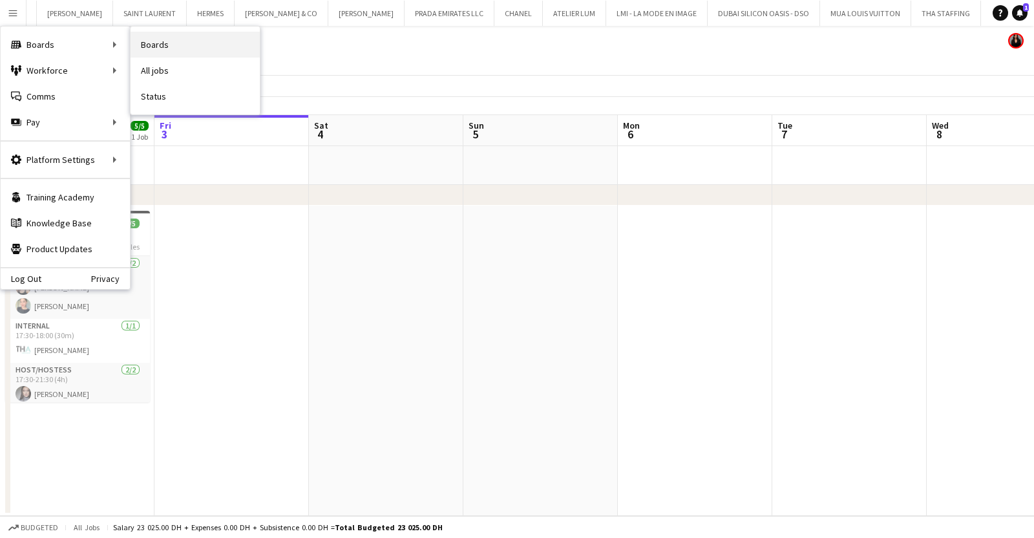
click at [178, 42] on link "Boards" at bounding box center [195, 45] width 129 height 26
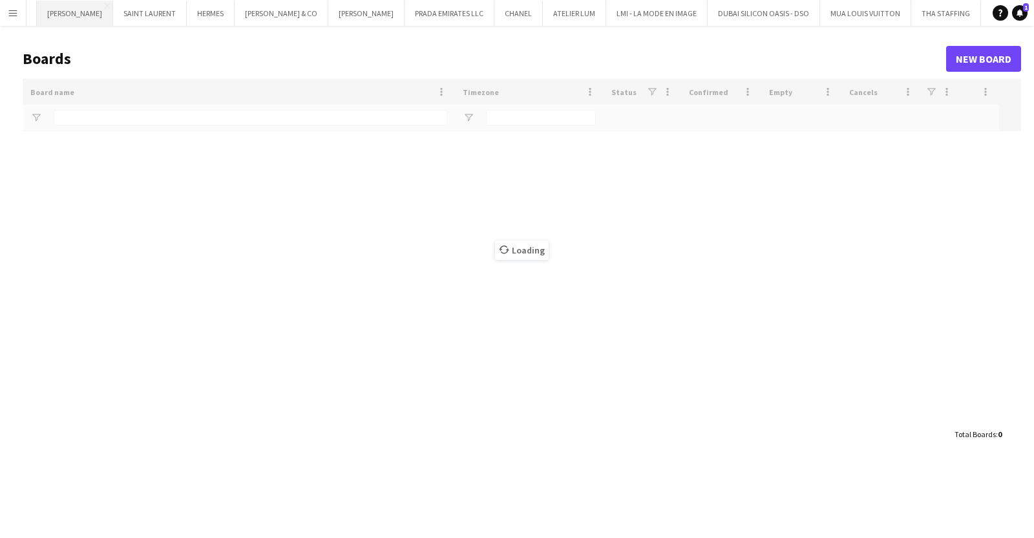
type input "*****"
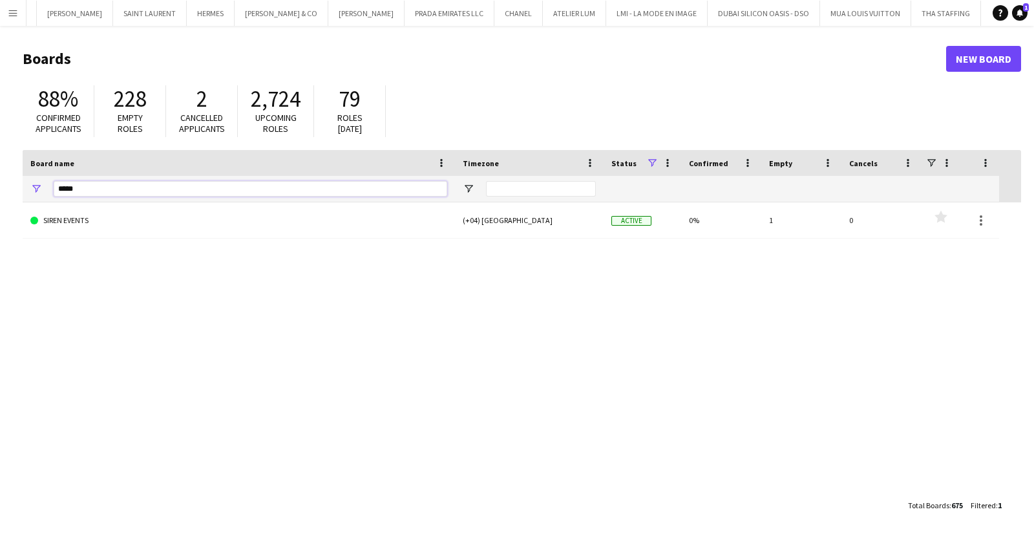
drag, startPoint x: 100, startPoint y: 187, endPoint x: -58, endPoint y: 185, distance: 157.7
click at [0, 185] on html "Menu Boards Boards Boards All jobs Status Workforce Workforce My Workforce Recr…" at bounding box center [517, 269] width 1034 height 538
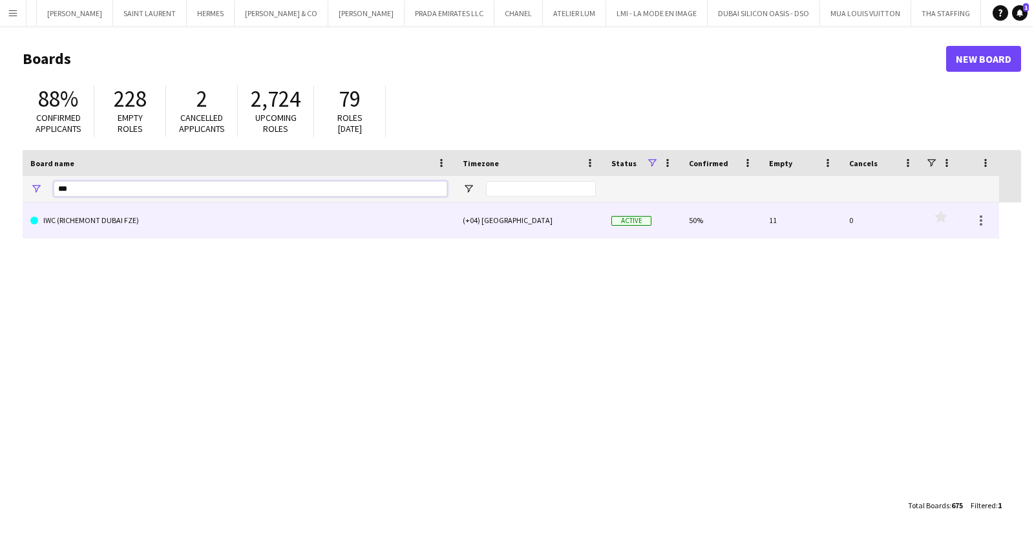
type input "***"
click at [172, 228] on link "IWC (RICHEMONT DUBAI FZE)" at bounding box center [238, 220] width 417 height 36
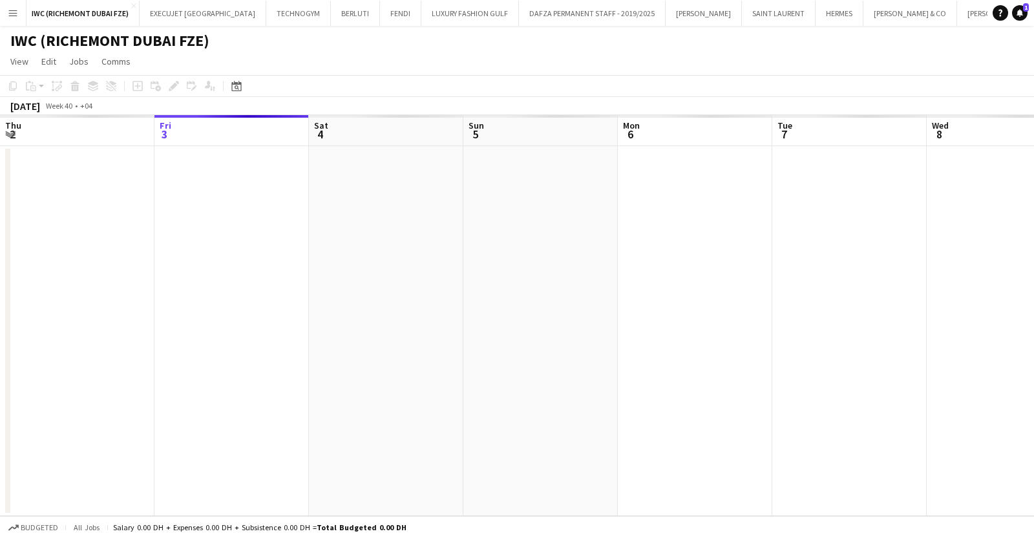
scroll to position [0, 290]
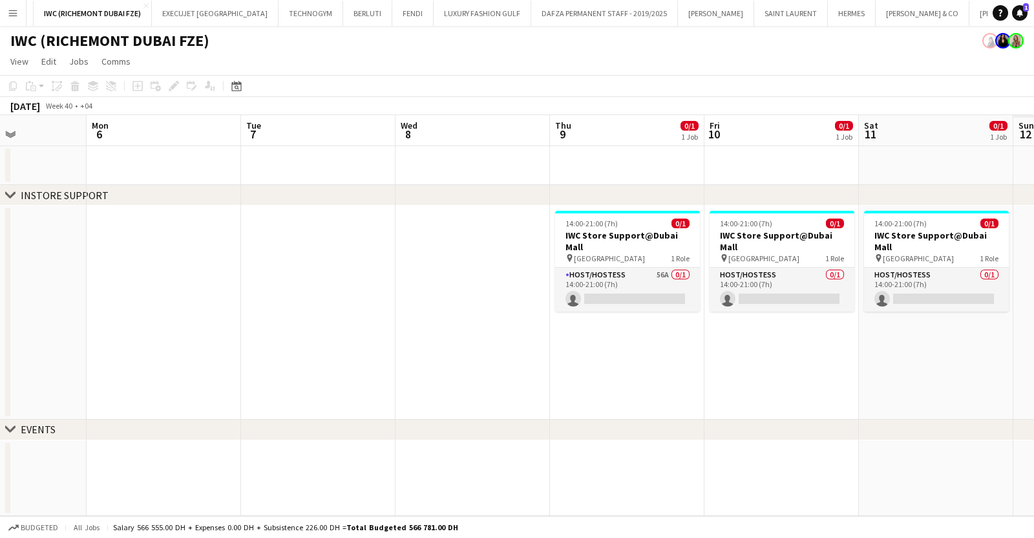
drag, startPoint x: 250, startPoint y: 332, endPoint x: 278, endPoint y: 328, distance: 28.2
click at [153, 332] on app-calendar-viewport "Thu 2 2/2 1 Job Fri 3 Sat 4 Sun 5 Mon 6 Tue 7 Wed 8 Thu 9 0/1 1 Job Fri 10 0/1 …" at bounding box center [517, 315] width 1034 height 401
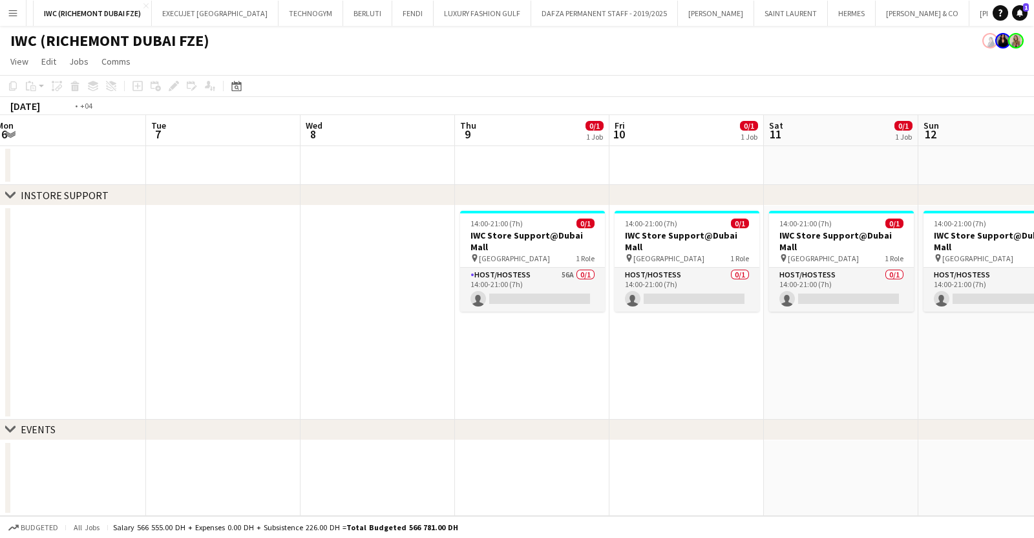
drag, startPoint x: 609, startPoint y: 308, endPoint x: 220, endPoint y: 331, distance: 389.8
click at [223, 331] on app-calendar-viewport "Fri 3 Sat 4 Sun 5 Mon 6 Tue 7 Wed 8 Thu 9 0/1 1 Job Fri 10 0/1 1 Job Sat 11 0/1…" at bounding box center [517, 315] width 1034 height 401
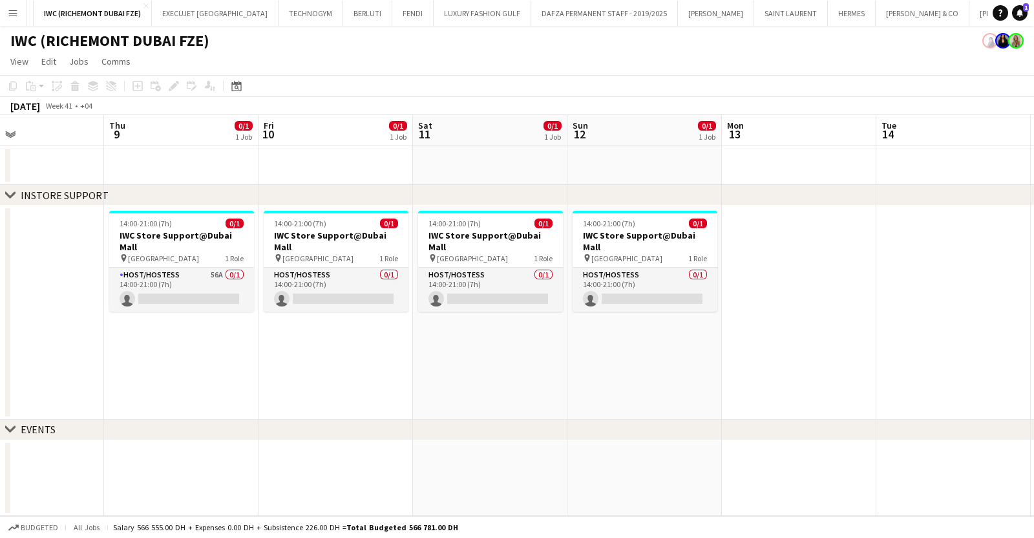
scroll to position [0, 368]
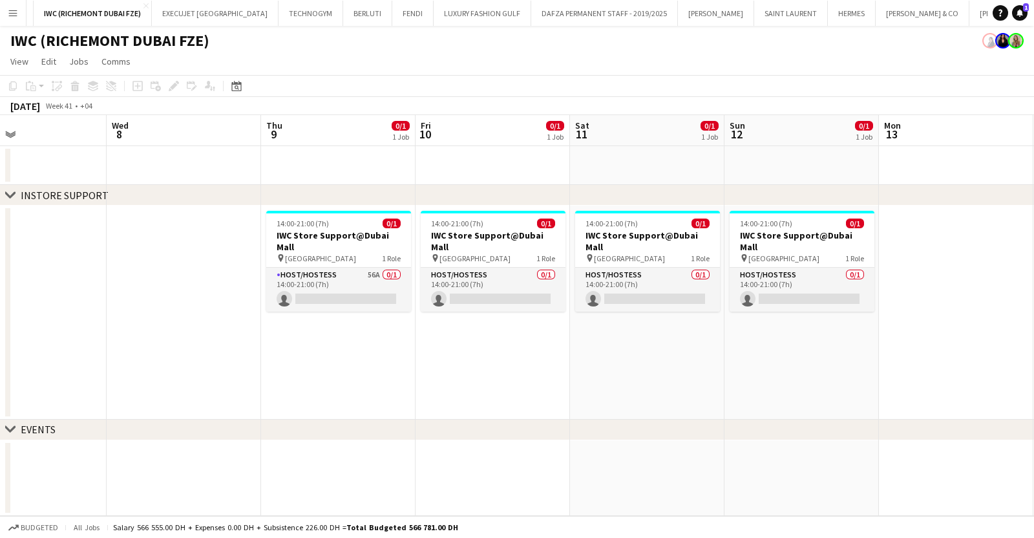
drag, startPoint x: 591, startPoint y: 323, endPoint x: 61, endPoint y: 336, distance: 530.2
click at [12, 334] on app-calendar-viewport "Sun 5 Mon 6 Tue 7 Wed 8 Thu 9 0/1 1 Job Fri 10 0/1 1 Job Sat 11 0/1 1 Job Sun 1…" at bounding box center [517, 315] width 1034 height 401
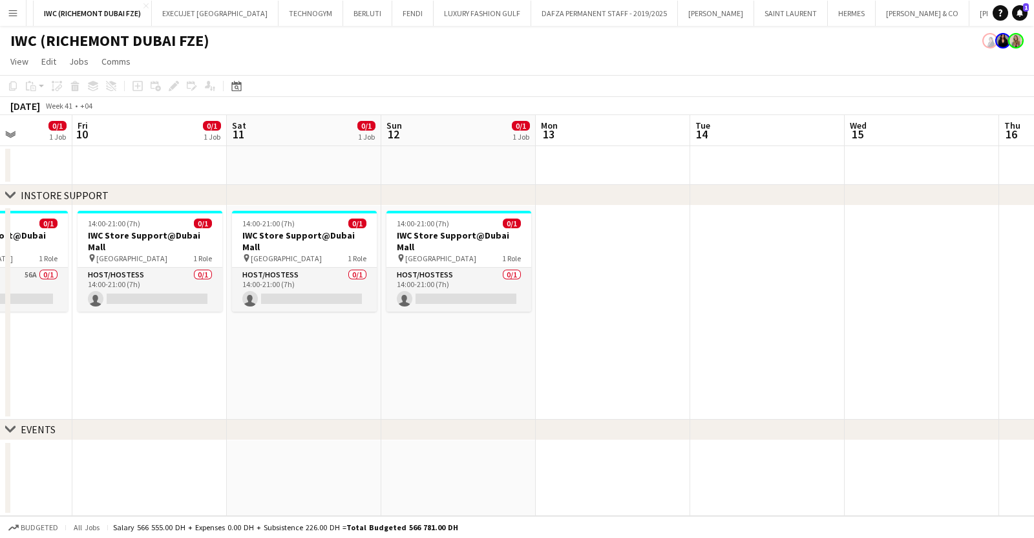
drag, startPoint x: 478, startPoint y: 346, endPoint x: 893, endPoint y: 348, distance: 415.0
click at [893, 348] on app-calendar-viewport "Tue 7 Wed 8 Thu 9 0/1 1 Job Fri 10 0/1 1 Job Sat 11 0/1 1 Job Sun 12 0/1 1 Job …" at bounding box center [517, 315] width 1034 height 401
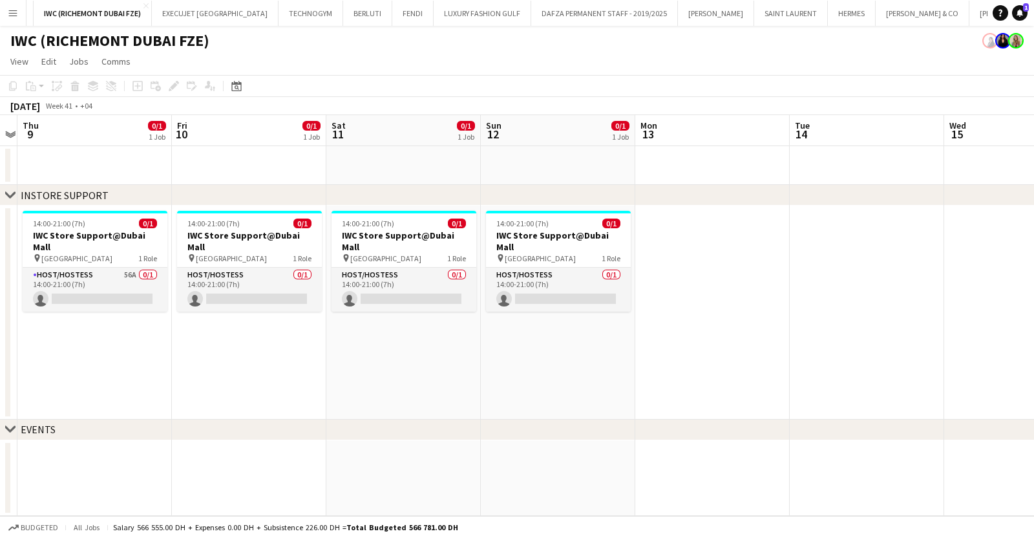
drag, startPoint x: 484, startPoint y: 346, endPoint x: 769, endPoint y: 346, distance: 285.1
click at [767, 346] on app-calendar-viewport "Tue 7 Wed 8 Thu 9 0/1 1 Job Fri 10 0/1 1 Job Sat 11 0/1 1 Job Sun 12 0/1 1 Job …" at bounding box center [517, 315] width 1034 height 401
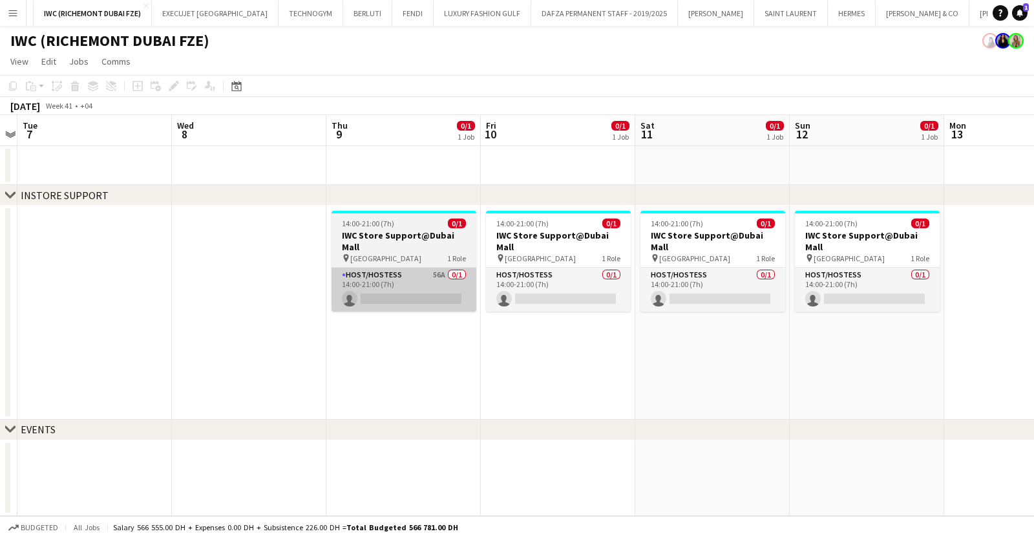
scroll to position [0, 394]
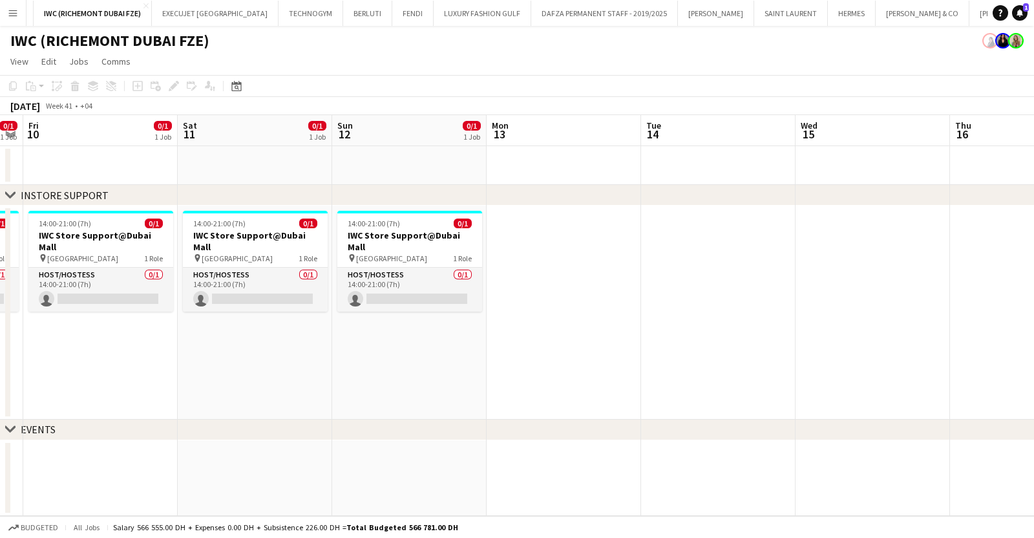
drag, startPoint x: 459, startPoint y: 409, endPoint x: 286, endPoint y: 409, distance: 173.2
click at [286, 409] on app-calendar-viewport "Tue 7 Wed 8 Thu 9 0/1 1 Job Fri 10 0/1 1 Job Sat 11 0/1 1 Job Sun 12 0/1 1 Job …" at bounding box center [517, 315] width 1034 height 401
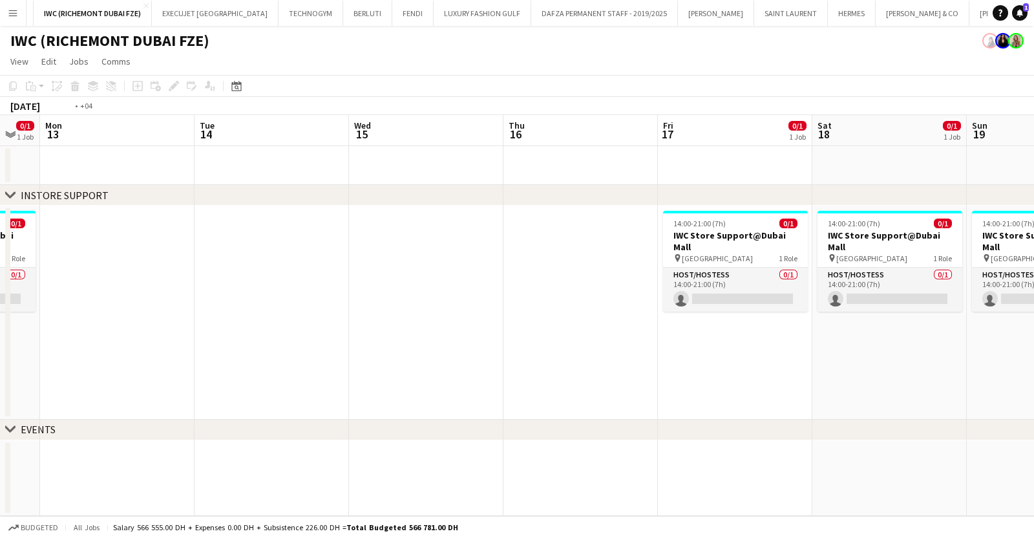
drag, startPoint x: 659, startPoint y: 410, endPoint x: 213, endPoint y: 420, distance: 446.1
click at [82, 423] on div "chevron-right INSTORE SUPPORT chevron-right EVENTS Fri 10 0/1 1 Job Sat 11 0/1 …" at bounding box center [517, 315] width 1034 height 401
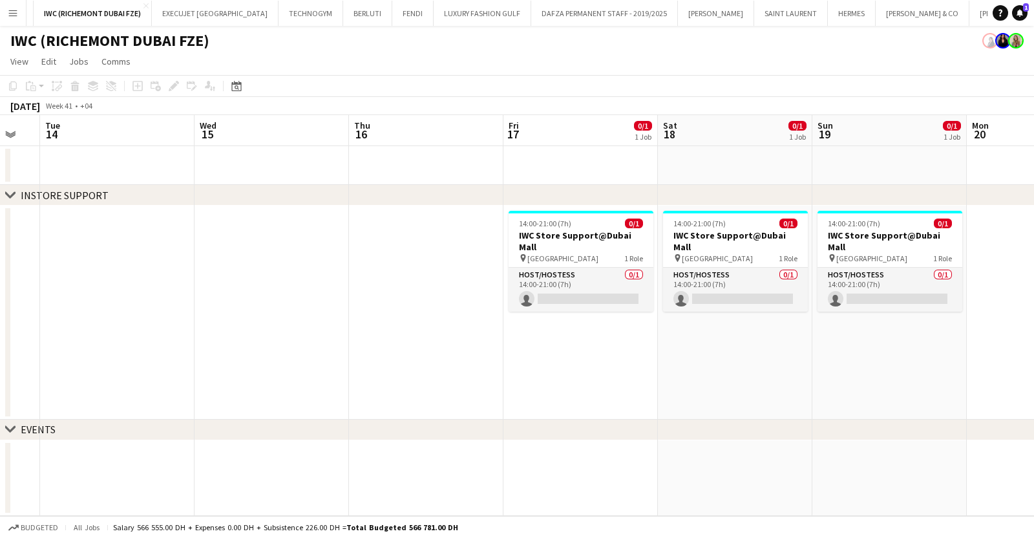
drag, startPoint x: 657, startPoint y: 366, endPoint x: 439, endPoint y: 374, distance: 218.6
click at [85, 399] on app-calendar-viewport "Sat 11 0/1 1 Job Sun 12 0/1 1 Job Mon 13 Tue 14 Wed 15 Thu 16 Fri 17 0/1 1 Job …" at bounding box center [517, 315] width 1034 height 401
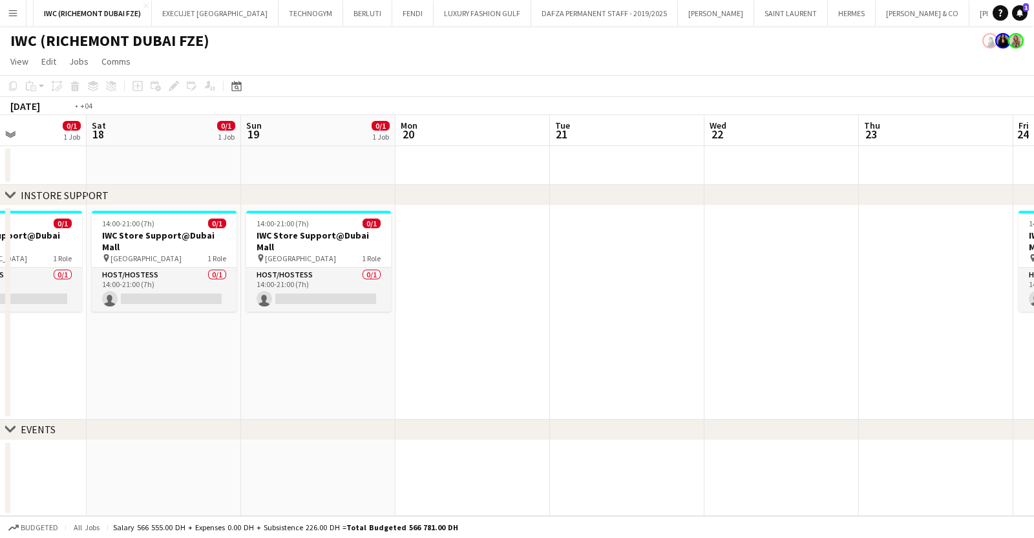
drag, startPoint x: 880, startPoint y: 354, endPoint x: 278, endPoint y: 361, distance: 601.8
click at [292, 361] on app-calendar-viewport "Wed 15 Thu 16 Fri 17 0/1 1 Job Sat 18 0/1 1 Job Sun 19 0/1 1 Job Mon 20 Tue 21 …" at bounding box center [517, 315] width 1034 height 401
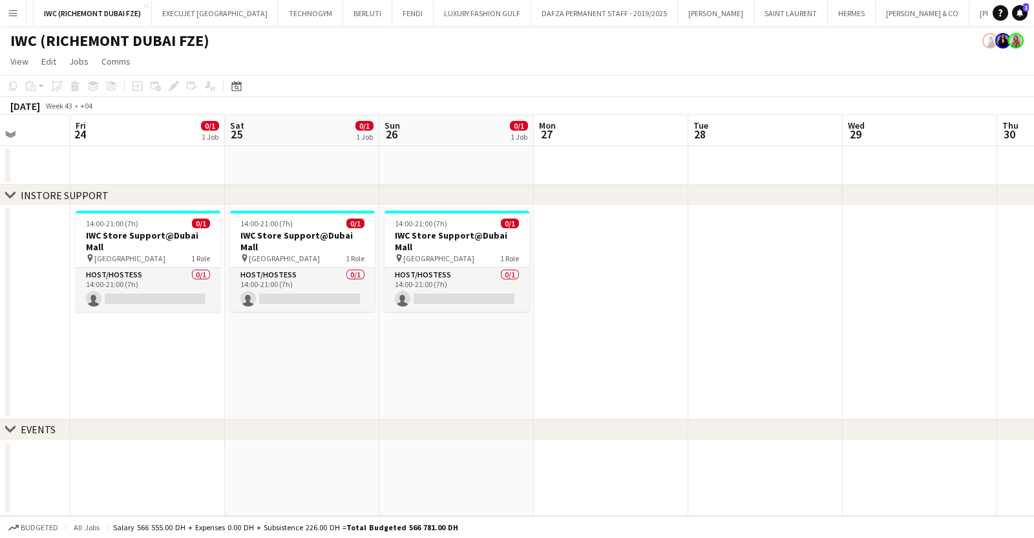
drag, startPoint x: 630, startPoint y: 368, endPoint x: 175, endPoint y: 388, distance: 456.2
click at [181, 388] on app-calendar-viewport "Tue 21 Wed 22 Thu 23 Fri 24 0/1 1 Job Sat 25 0/1 1 Job Sun 26 0/1 1 Job Mon 27 …" at bounding box center [517, 315] width 1034 height 401
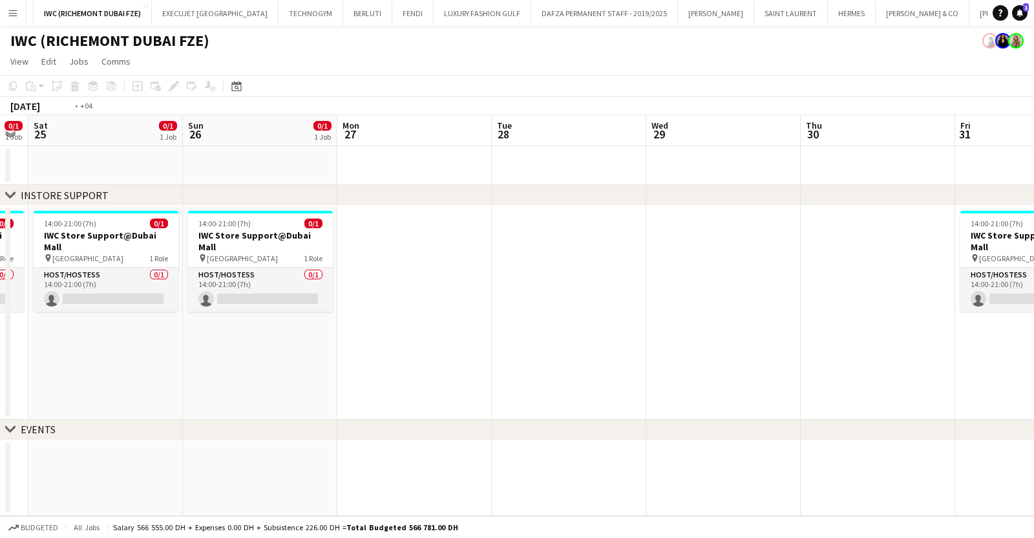
drag, startPoint x: 630, startPoint y: 379, endPoint x: 123, endPoint y: 394, distance: 507.7
click at [145, 394] on app-calendar-viewport "Tue 21 Wed 22 Thu 23 Fri 24 0/1 1 Job Sat 25 0/1 1 Job Sun 26 0/1 1 Job Mon 27 …" at bounding box center [517, 315] width 1034 height 401
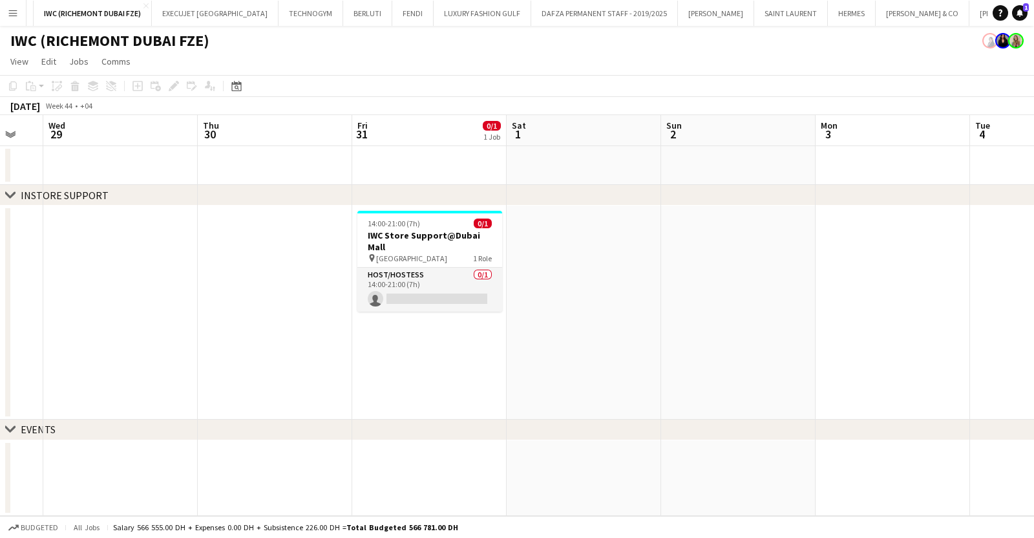
drag, startPoint x: 668, startPoint y: 361, endPoint x: 187, endPoint y: 365, distance: 480.3
click at [189, 365] on app-calendar-viewport "Sat 25 0/1 1 Job Sun 26 0/1 1 Job Mon 27 Tue 28 Wed 29 Thu 30 Fri 31 0/1 1 Job …" at bounding box center [517, 315] width 1034 height 401
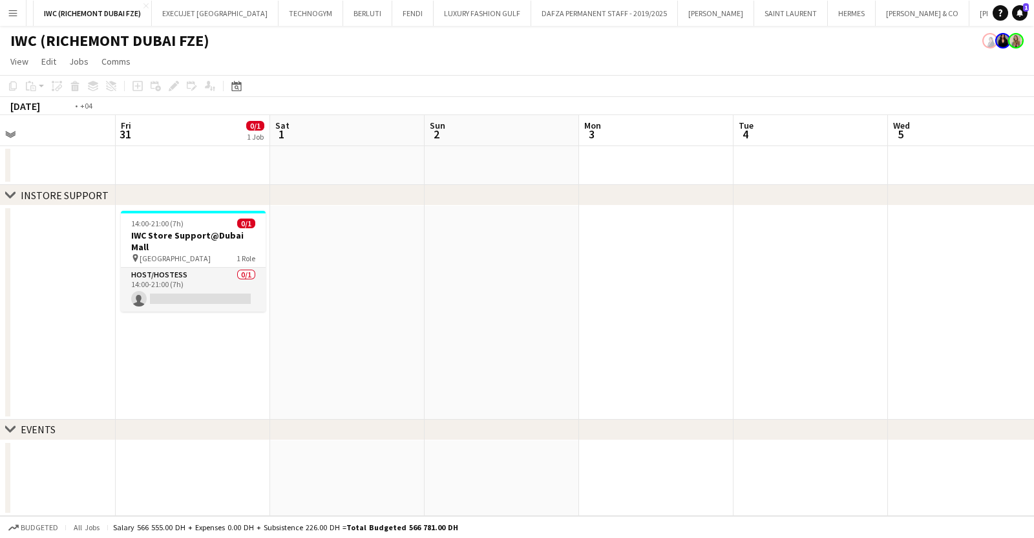
drag, startPoint x: 533, startPoint y: 342, endPoint x: 85, endPoint y: 340, distance: 448.6
click at [90, 341] on app-calendar-viewport "Tue 28 Wed 29 Thu 30 Fri 31 0/1 1 Job Sat 1 Sun 2 Mon 3 Tue 4 Wed 5 Thu 6 Fri 7…" at bounding box center [517, 315] width 1034 height 401
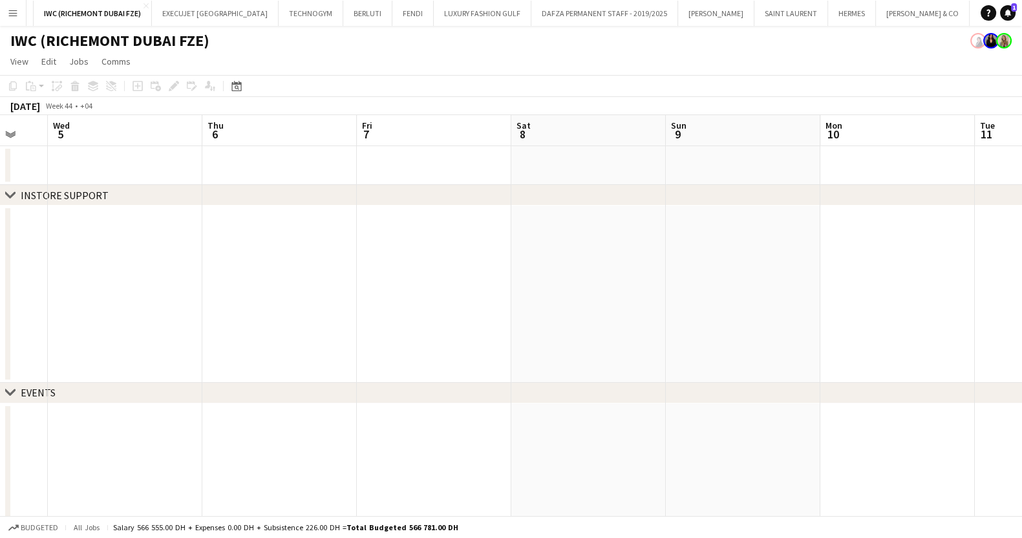
drag, startPoint x: 305, startPoint y: 334, endPoint x: 326, endPoint y: 302, distance: 38.4
click at [0, 337] on html "Menu Boards Boards Boards All jobs Status Workforce Workforce My Workforce Recr…" at bounding box center [511, 324] width 1022 height 648
drag, startPoint x: 543, startPoint y: 299, endPoint x: 588, endPoint y: 238, distance: 75.8
click at [45, 303] on app-calendar-viewport "Sat 1 Sun 2 Mon 3 Tue 4 Wed 5 Thu 6 Fri 7 Sat 8 Sun 9 Mon 10 Tue 11 Wed 12 11/1…" at bounding box center [511, 370] width 1022 height 511
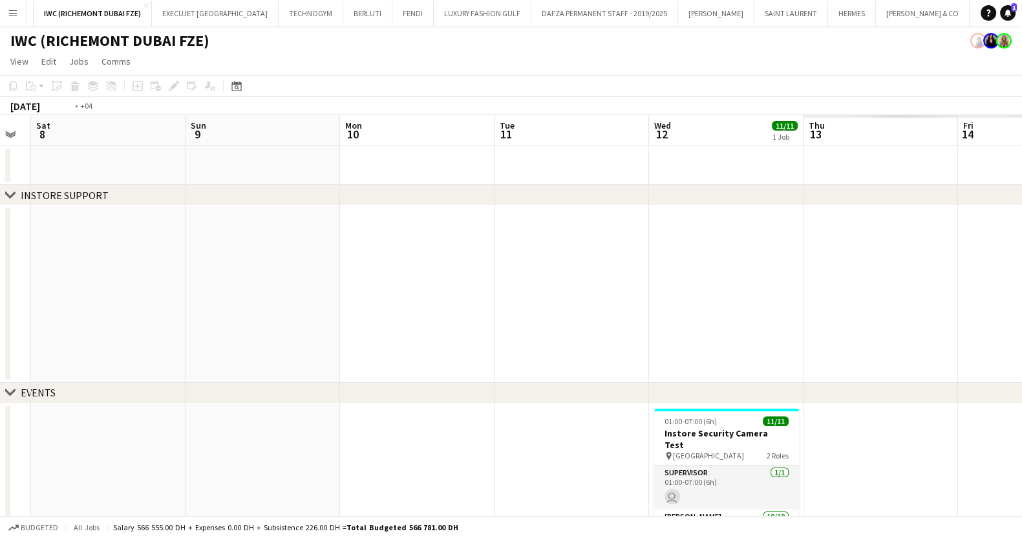
drag, startPoint x: 279, startPoint y: 229, endPoint x: 217, endPoint y: 231, distance: 62.1
click at [217, 231] on app-calendar-viewport "Wed 5 Thu 6 Fri 7 Sat 8 Sun 9 Mon 10 Tue 11 Wed 12 11/11 1 Job Thu 13 Fri 14 Sa…" at bounding box center [511, 370] width 1022 height 511
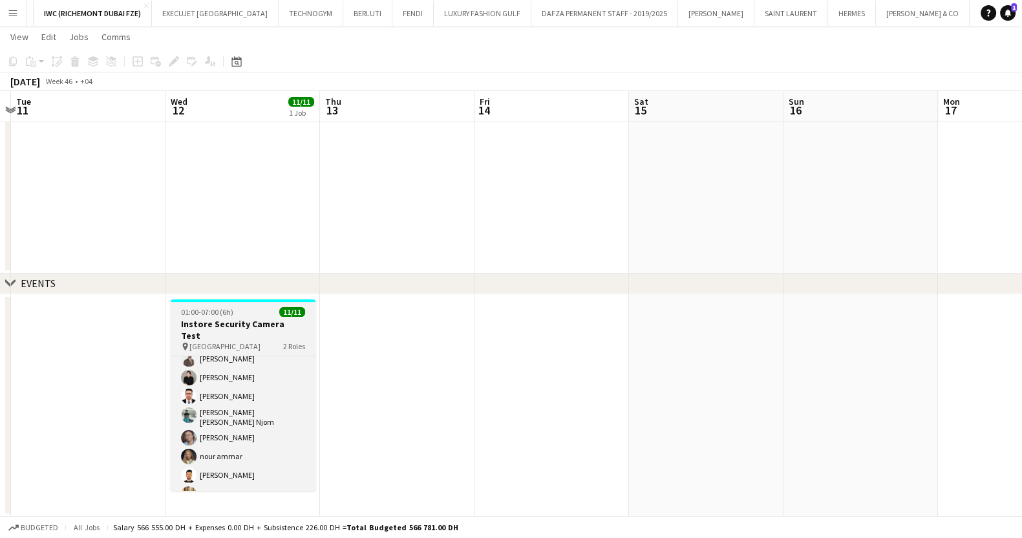
scroll to position [0, 0]
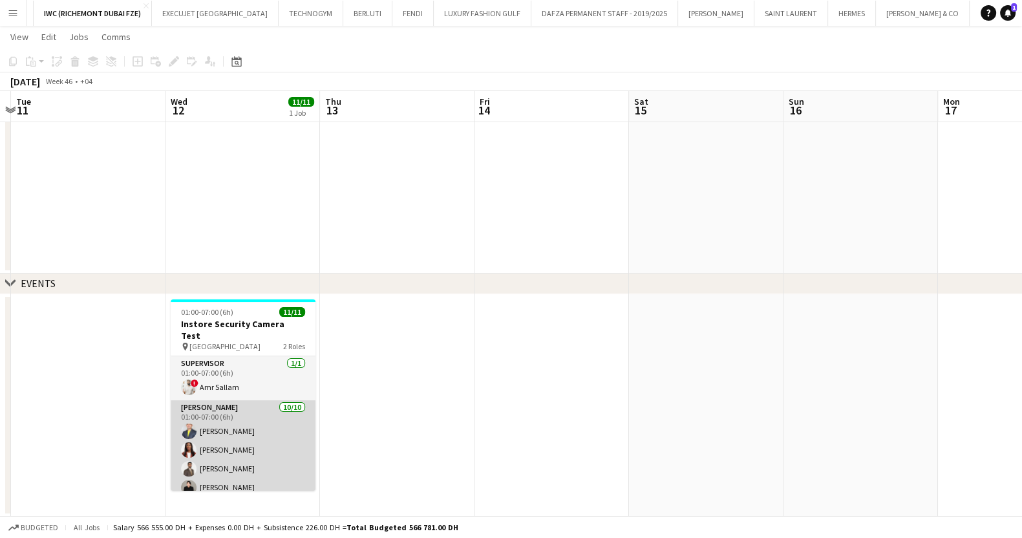
click at [255, 458] on app-card-role "[PERSON_NAME] [DATE] 01:00-07:00 (6h) [PERSON_NAME] [PERSON_NAME] [PERSON_NAME]…" at bounding box center [243, 508] width 145 height 217
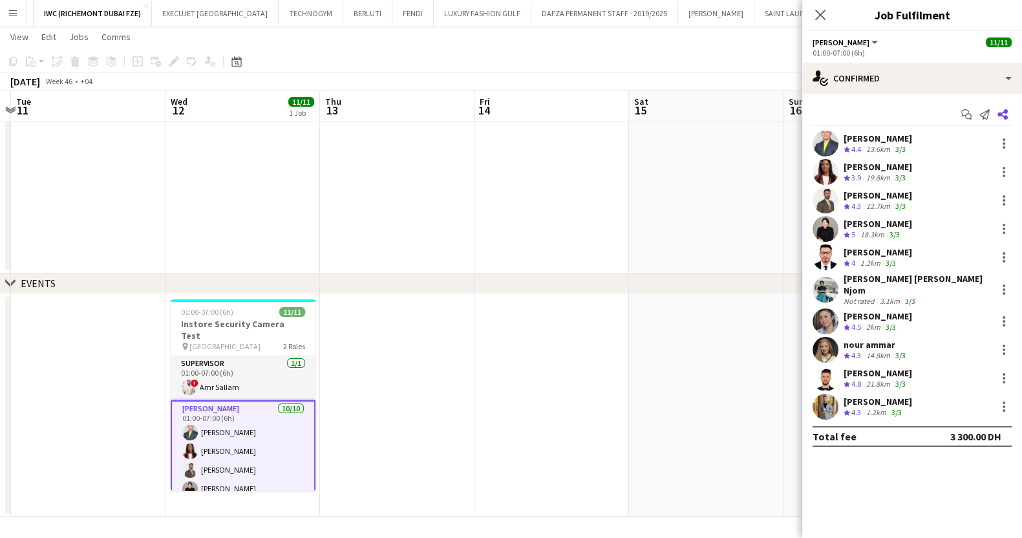
click at [1005, 114] on icon "Share" at bounding box center [1002, 114] width 10 height 10
click at [1002, 111] on icon "Share" at bounding box center [1002, 114] width 10 height 10
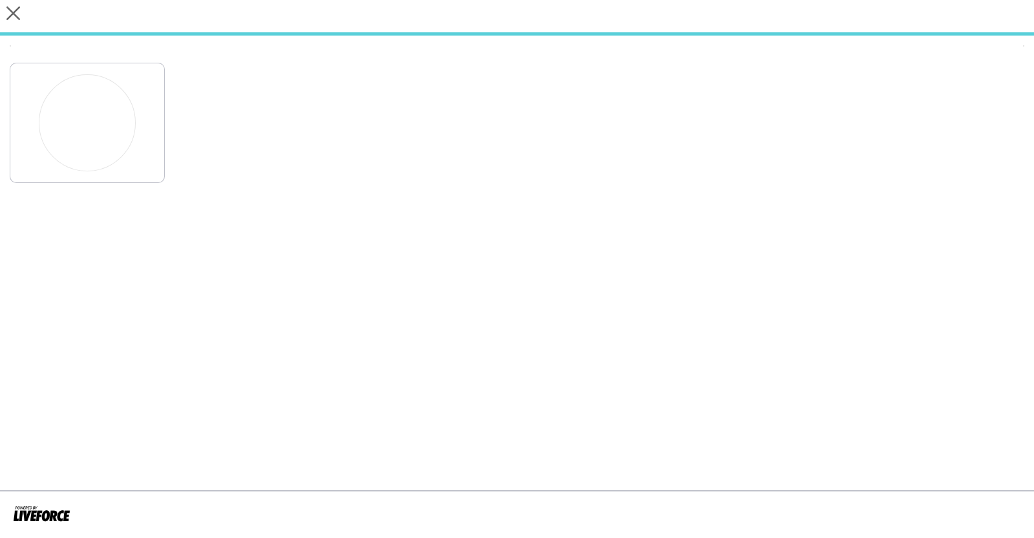
drag, startPoint x: 381, startPoint y: 312, endPoint x: 376, endPoint y: 325, distance: 14.5
drag, startPoint x: 376, startPoint y: 325, endPoint x: 264, endPoint y: 258, distance: 130.5
click at [264, 258] on app-share-pages "close" at bounding box center [517, 269] width 1034 height 538
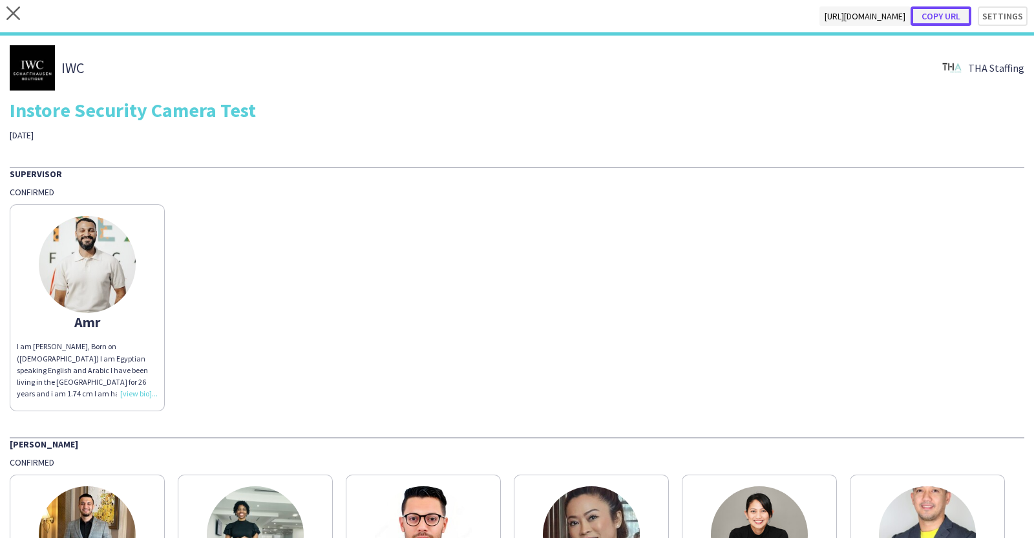
click at [941, 15] on button "Copy url" at bounding box center [941, 15] width 61 height 19
type textarea "**********"
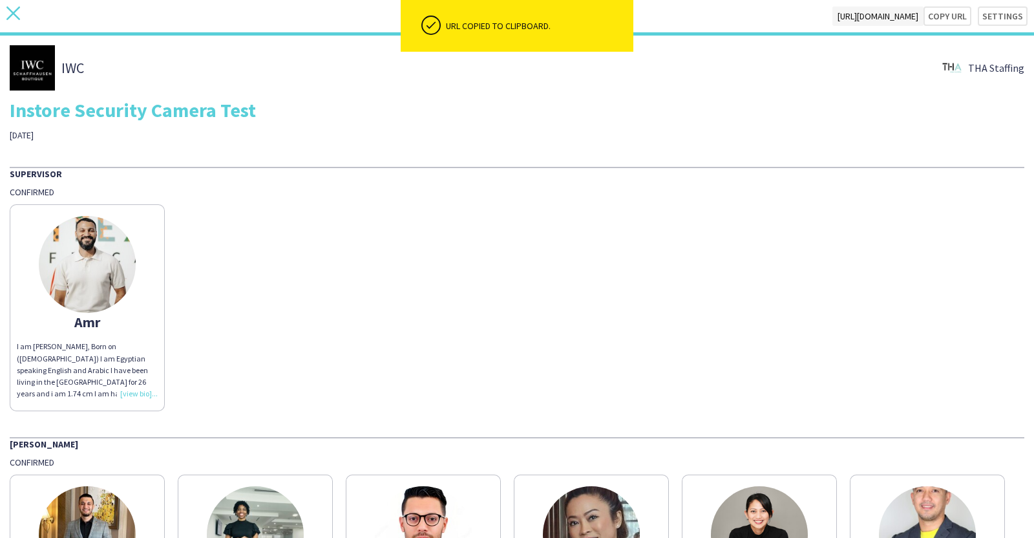
click at [14, 8] on icon "close" at bounding box center [13, 13] width 14 height 14
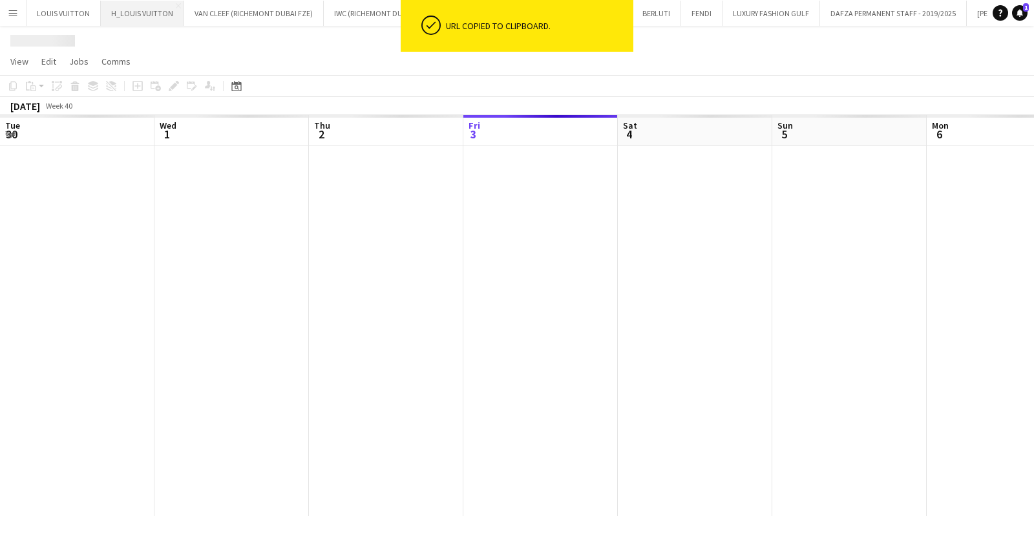
scroll to position [0, 309]
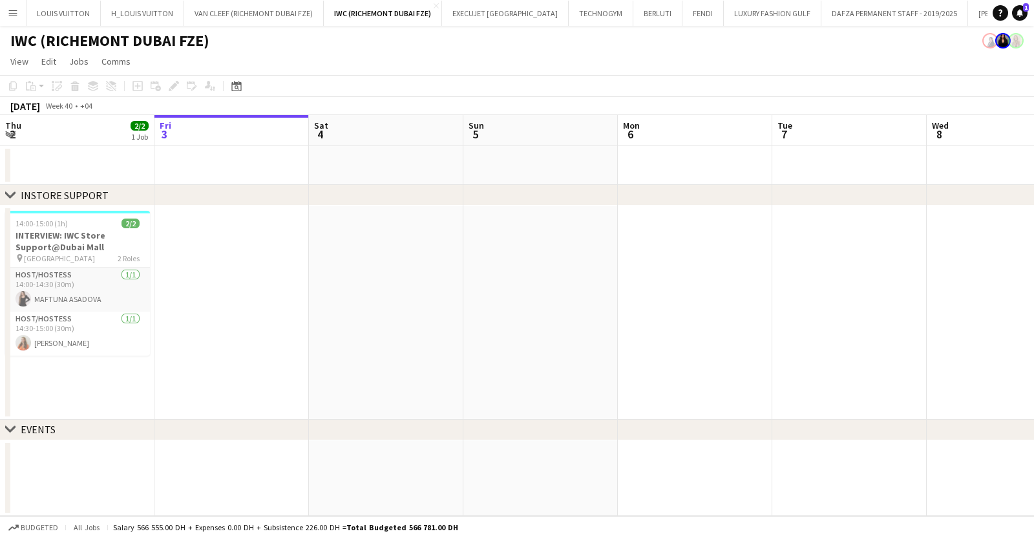
click at [15, 14] on app-icon "Menu" at bounding box center [13, 13] width 10 height 10
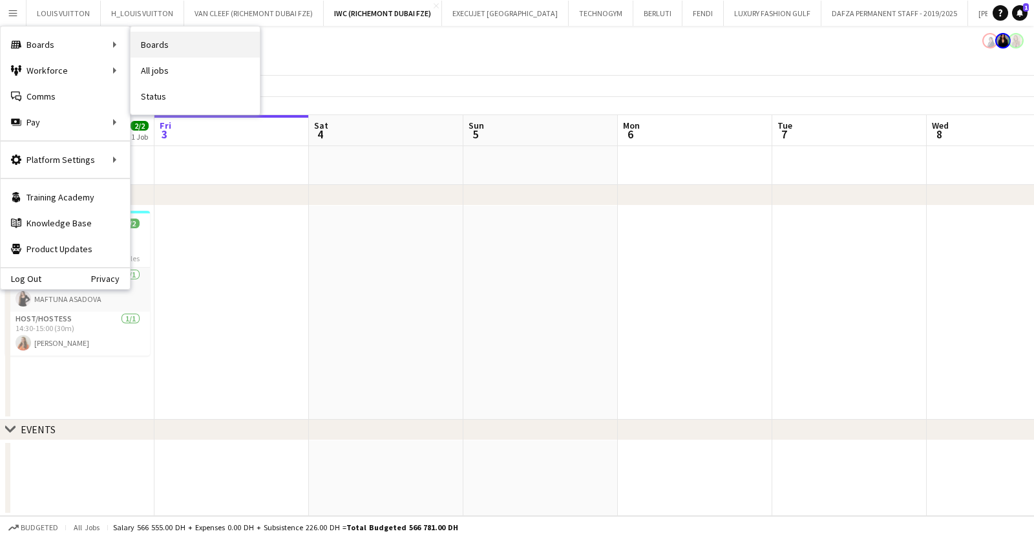
click at [239, 40] on link "Boards" at bounding box center [195, 45] width 129 height 26
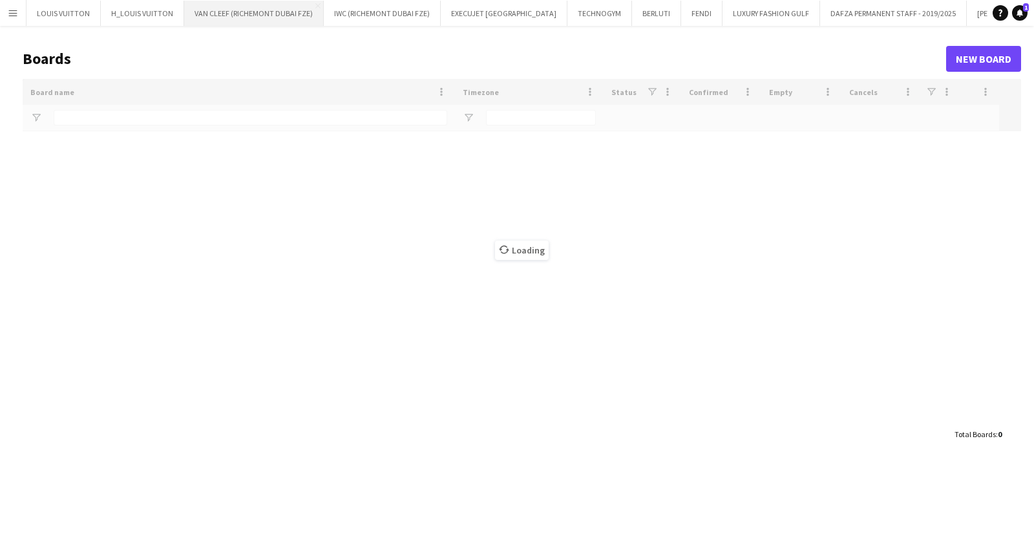
type input "***"
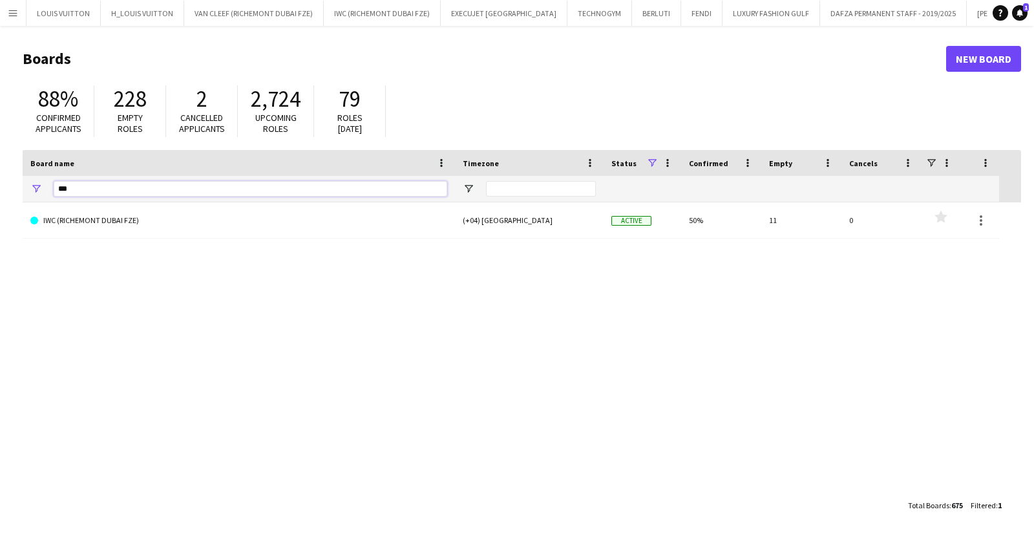
click at [51, 191] on div "***" at bounding box center [239, 189] width 432 height 26
type input "*******"
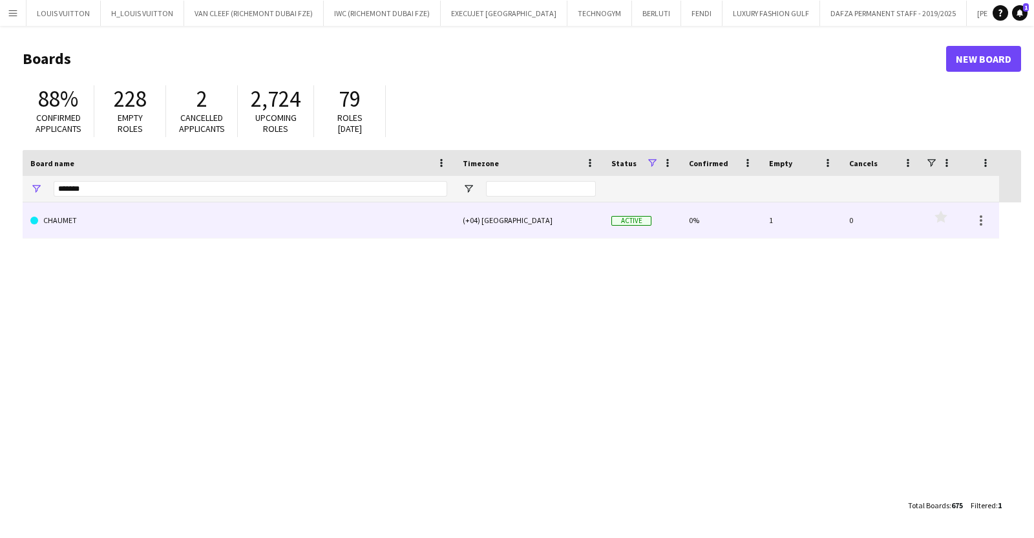
click at [116, 207] on link "CHAUMET" at bounding box center [238, 220] width 417 height 36
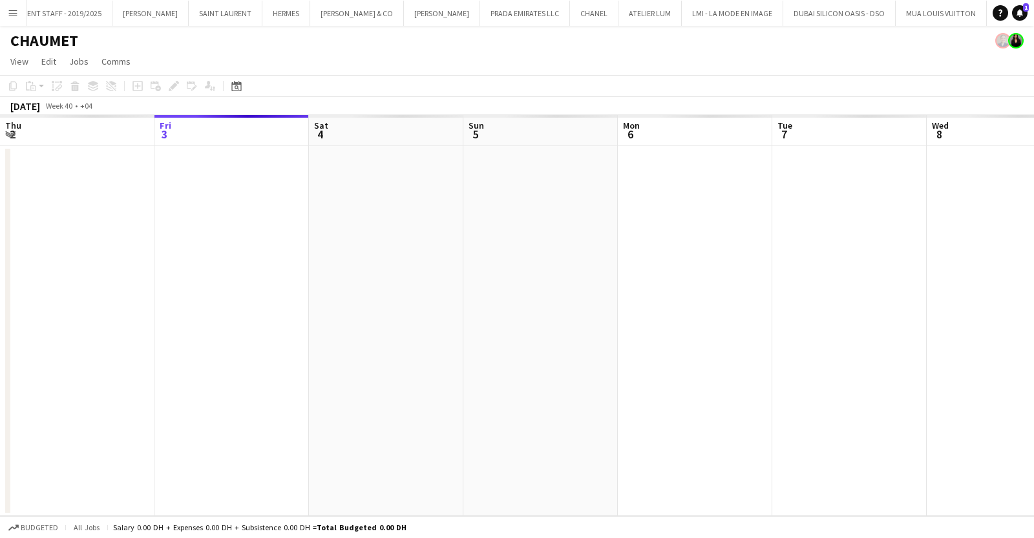
scroll to position [0, 862]
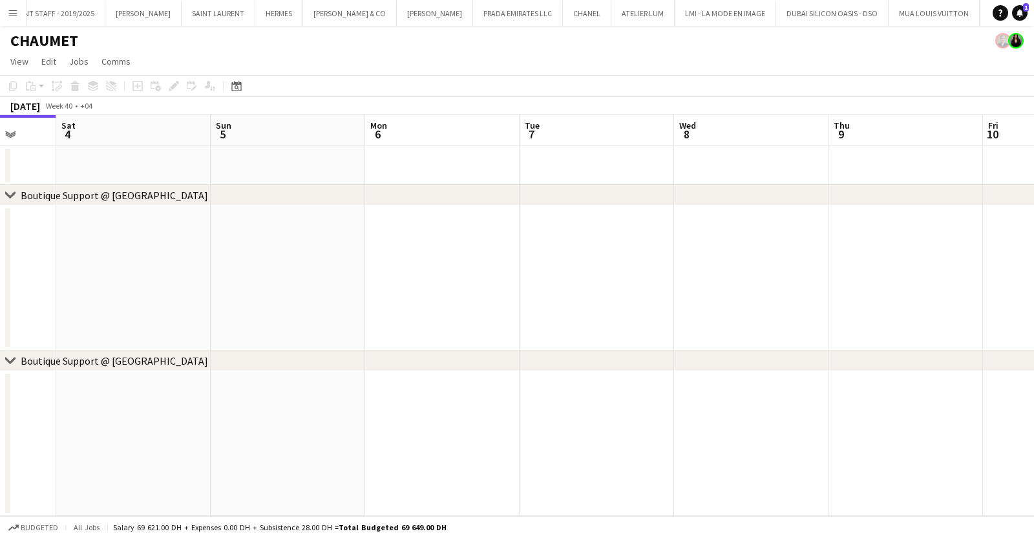
drag, startPoint x: 760, startPoint y: 270, endPoint x: 354, endPoint y: 270, distance: 405.3
click at [373, 270] on app-calendar-viewport "Tue 30 Wed 1 Thu 2 Fri 3 Sat 4 Sun 5 Mon 6 Tue 7 Wed 8 Thu 9 Fri 10 Sat 11" at bounding box center [517, 315] width 1034 height 401
drag, startPoint x: 899, startPoint y: 270, endPoint x: 425, endPoint y: 273, distance: 473.8
click at [435, 273] on app-calendar-viewport "Thu 2 Fri 3 Sat 4 Sun 5 Mon 6 Tue 7 Wed 8 Thu 9 Fri 10 Sat 11 Sun 12 Mon 13" at bounding box center [517, 315] width 1034 height 401
click at [343, 281] on app-calendar-viewport "Sun 5 Mon 6 Tue 7 Wed 8 Thu 9 Fri 10 Sat 11 Sun 12 Mon 13 Tue 14 Wed 15 Thu 16" at bounding box center [517, 315] width 1034 height 401
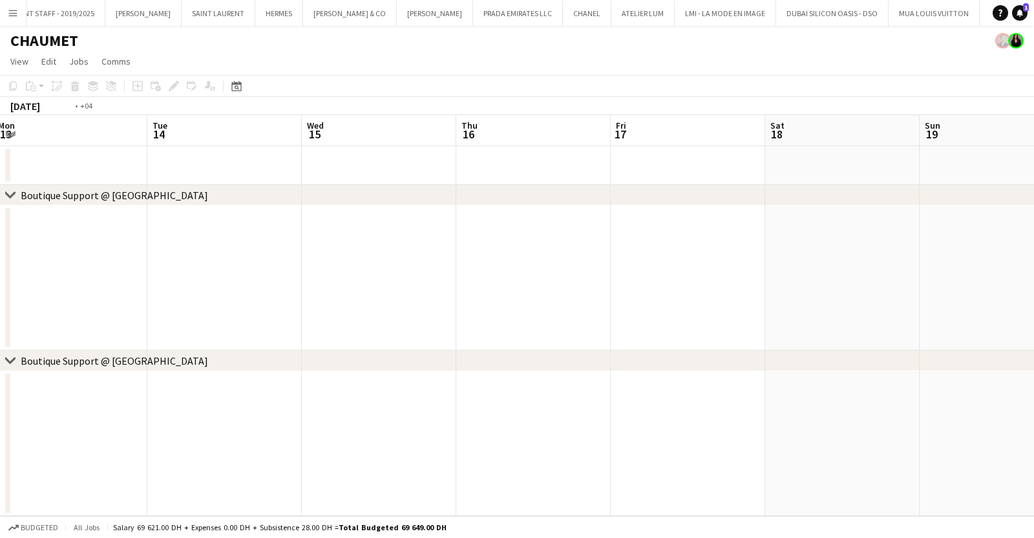
drag, startPoint x: 688, startPoint y: 250, endPoint x: 527, endPoint y: 245, distance: 161.7
click at [469, 247] on app-calendar-viewport "Fri 10 Sat 11 Sun 12 Mon 13 Tue 14 Wed 15 Thu 16 Fri 17 Sat 18 Sun 19 Mon 20 Tu…" at bounding box center [517, 315] width 1034 height 401
drag, startPoint x: 865, startPoint y: 248, endPoint x: 578, endPoint y: 252, distance: 287.0
click at [578, 252] on app-calendar-viewport "Sun 12 Mon 13 Tue 14 Wed 15 Thu 16 Fri 17 Sat 18 Sun 19 Mon 20 Tue 21 Wed 22 Th…" at bounding box center [517, 315] width 1034 height 401
drag, startPoint x: 647, startPoint y: 261, endPoint x: 540, endPoint y: 263, distance: 106.7
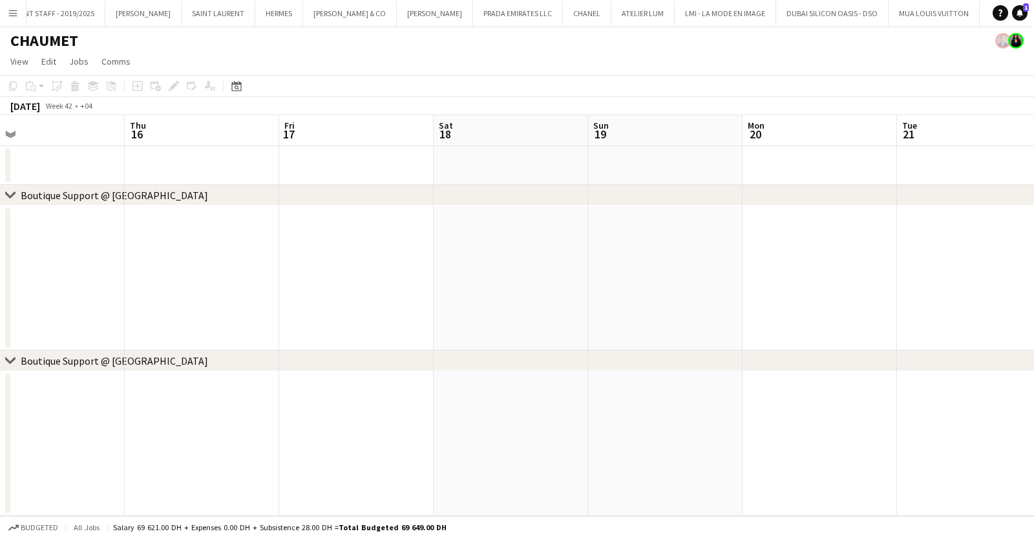
click at [540, 263] on app-calendar-viewport "Sun 12 Mon 13 Tue 14 Wed 15 Thu 16 Fri 17 Sat 18 Sun 19 Mon 20 Tue 21 Wed 22 Th…" at bounding box center [517, 315] width 1034 height 401
drag, startPoint x: 805, startPoint y: 270, endPoint x: 427, endPoint y: 270, distance: 378.2
click at [440, 270] on app-calendar-viewport "Thu 16 Fri 17 Sat 18 Sun 19 Mon 20 Tue 21 Wed 22 Thu 23 Fri 24 Sat 25 Sun 26 Mo…" at bounding box center [517, 315] width 1034 height 401
drag, startPoint x: 899, startPoint y: 270, endPoint x: 302, endPoint y: 266, distance: 596.6
click at [285, 266] on app-calendar-viewport "Sat 18 Sun 19 Mon 20 Tue 21 Wed 22 Thu 23 Fri 24 Sat 25 Sun 26 Mon 27 Tue 28 We…" at bounding box center [517, 315] width 1034 height 401
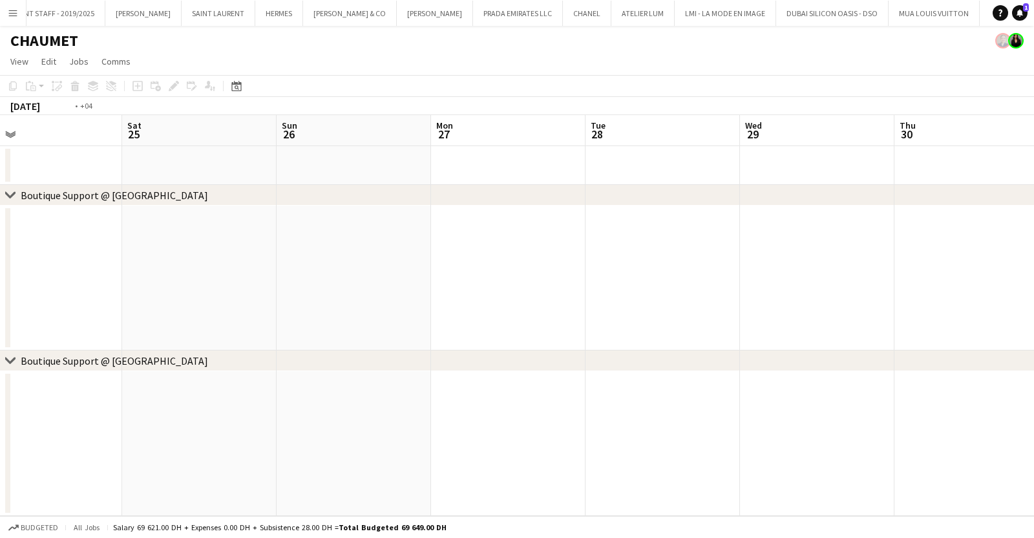
drag, startPoint x: 747, startPoint y: 254, endPoint x: 465, endPoint y: 263, distance: 281.3
click at [343, 262] on app-calendar-viewport "Wed 22 Thu 23 Fri 24 Sat 25 Sun 26 Mon 27 Tue 28 Wed 29 Thu 30 Fri 31 Sat 1 Sun…" at bounding box center [517, 315] width 1034 height 401
drag, startPoint x: 381, startPoint y: 270, endPoint x: 211, endPoint y: 270, distance: 170.7
click at [211, 270] on app-calendar-viewport "Sun 26 Mon 27 Tue 28 Wed 29 Thu 30 Fri 31 Sat 1 Sun 2 Mon 3 Tue 4 Wed 5 Thu 6" at bounding box center [517, 315] width 1034 height 401
drag, startPoint x: 362, startPoint y: 275, endPoint x: 892, endPoint y: 292, distance: 530.3
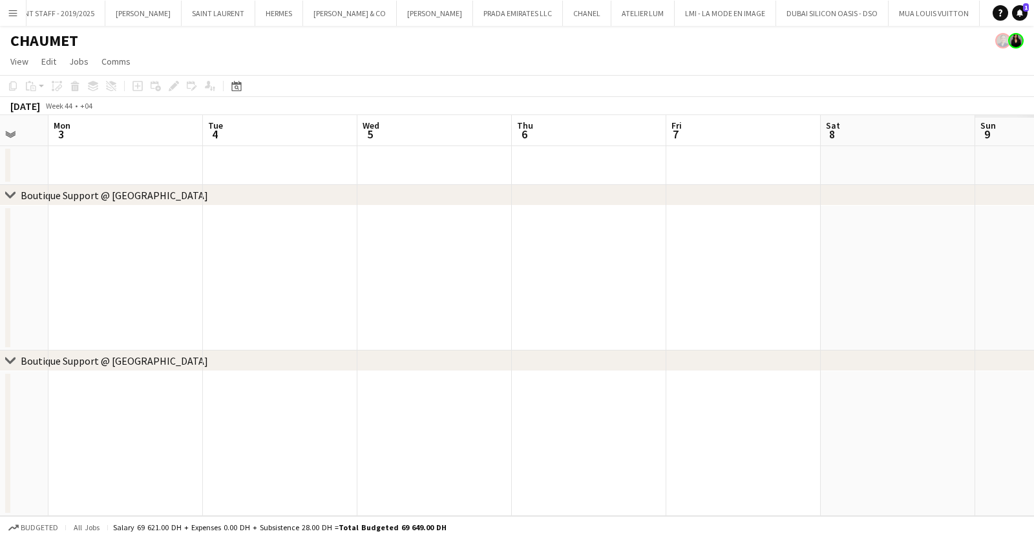
click at [353, 275] on app-calendar-viewport "Thu 30 Fri 31 Sat 1 Sun 2 Mon 3 Tue 4 Wed 5 Thu 6 Fri 7 Sat 8 Sun 9 Mon 10" at bounding box center [517, 315] width 1034 height 401
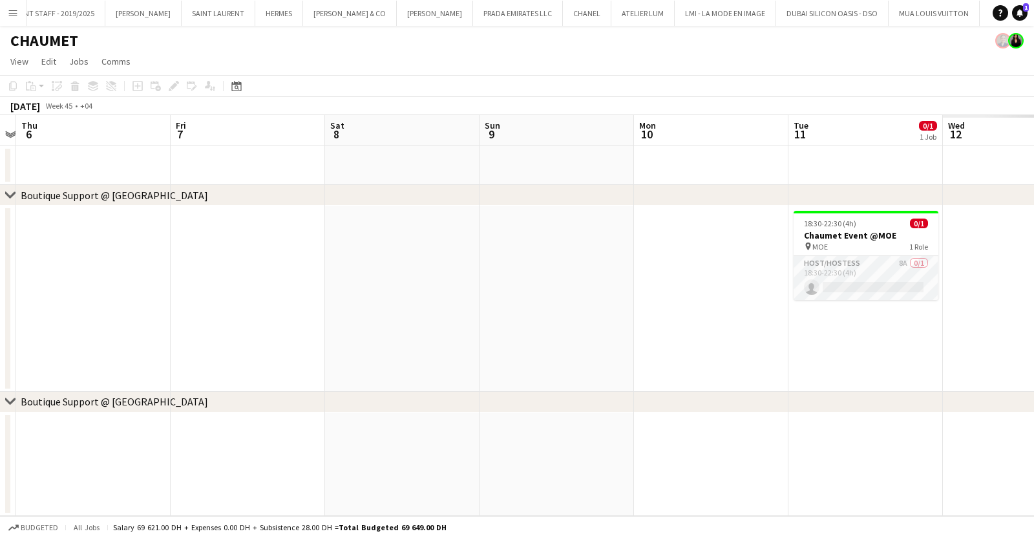
drag, startPoint x: 892, startPoint y: 292, endPoint x: 281, endPoint y: 295, distance: 610.9
click at [281, 295] on app-calendar-viewport "Mon 3 Tue 4 Wed 5 Thu 6 Fri 7 Sat 8 Sun 9 Mon 10 Tue 11 0/1 1 Job Wed 12 Thu 13…" at bounding box center [517, 315] width 1034 height 401
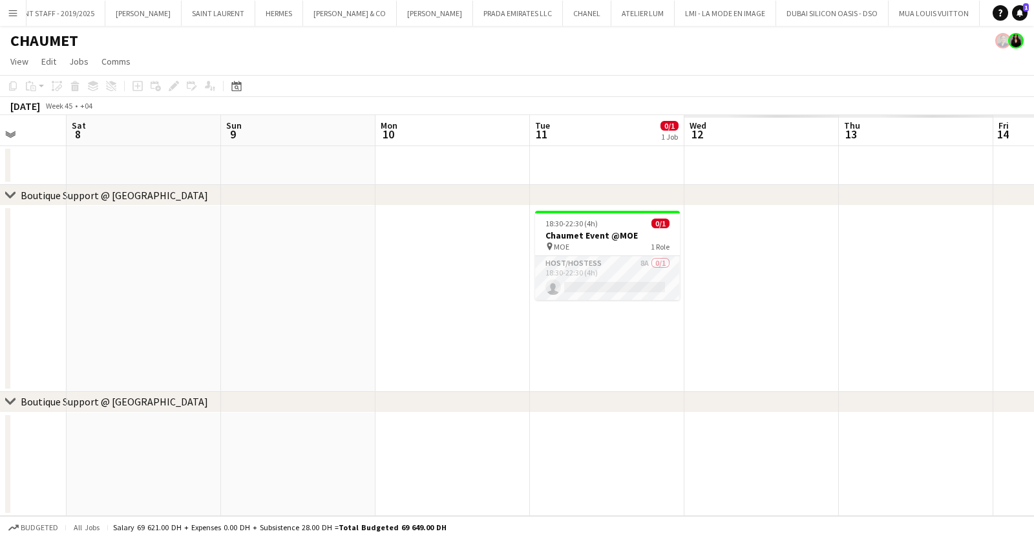
drag, startPoint x: 793, startPoint y: 307, endPoint x: 224, endPoint y: 318, distance: 568.9
click at [224, 318] on app-calendar-viewport "Tue 4 Wed 5 Thu 6 Fri 7 Sat 8 Sun 9 Mon 10 Tue 11 0/1 1 Job Wed 12 Thu 13 Fri 1…" at bounding box center [517, 315] width 1034 height 401
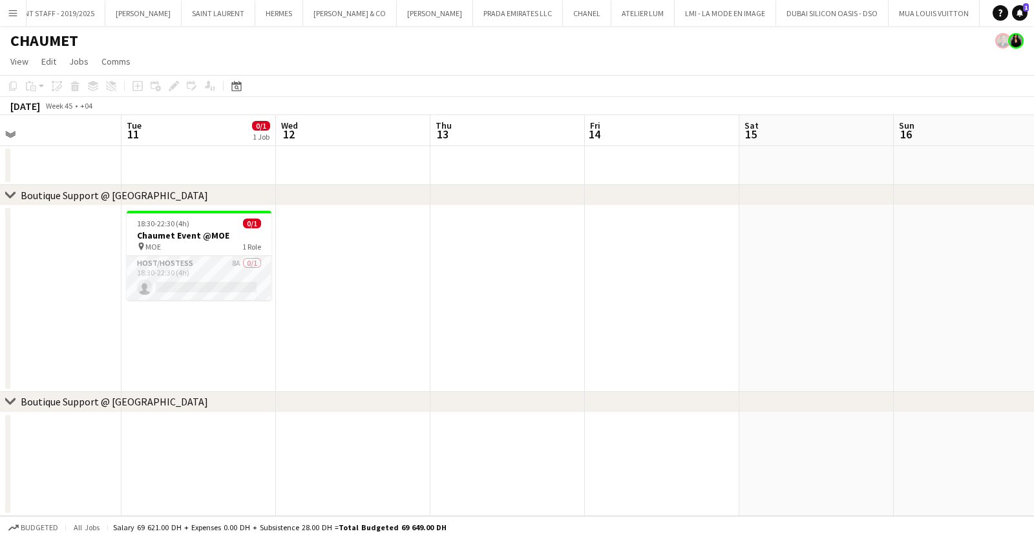
scroll to position [0, 405]
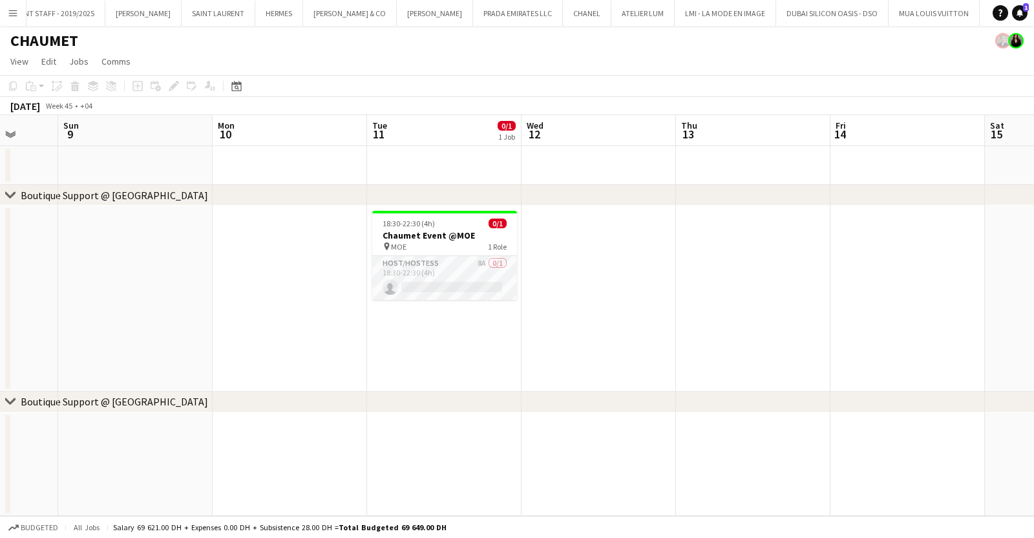
drag, startPoint x: 397, startPoint y: 327, endPoint x: 721, endPoint y: 344, distance: 324.3
click at [721, 344] on app-calendar-viewport "Thu 6 Fri 7 Sat 8 Sun 9 Mon 10 Tue 11 0/1 1 Job Wed 12 Thu 13 Fri 14 Sat 15 Sun…" at bounding box center [517, 315] width 1034 height 401
click at [465, 272] on app-card-role "Host/Hostess 8A 0/1 18:30-22:30 (4h) single-neutral-actions" at bounding box center [444, 278] width 145 height 44
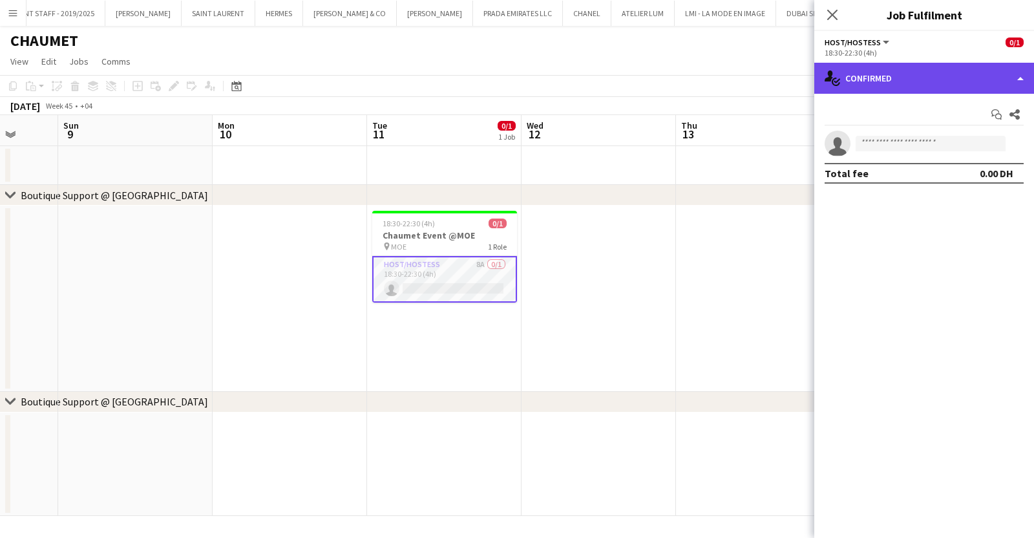
click at [897, 76] on div "single-neutral-actions-check-2 Confirmed" at bounding box center [924, 78] width 220 height 31
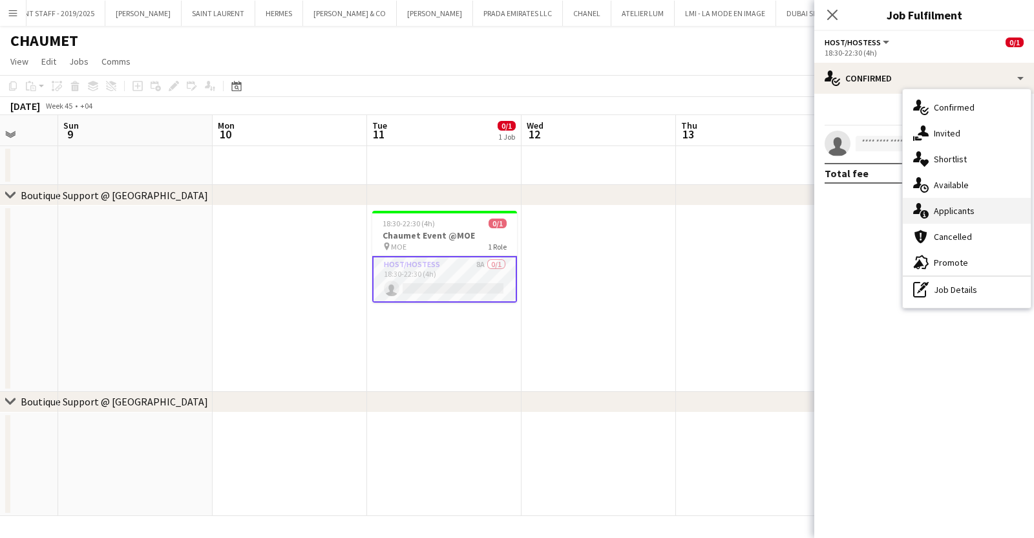
click at [957, 211] on span "Applicants" at bounding box center [954, 211] width 41 height 12
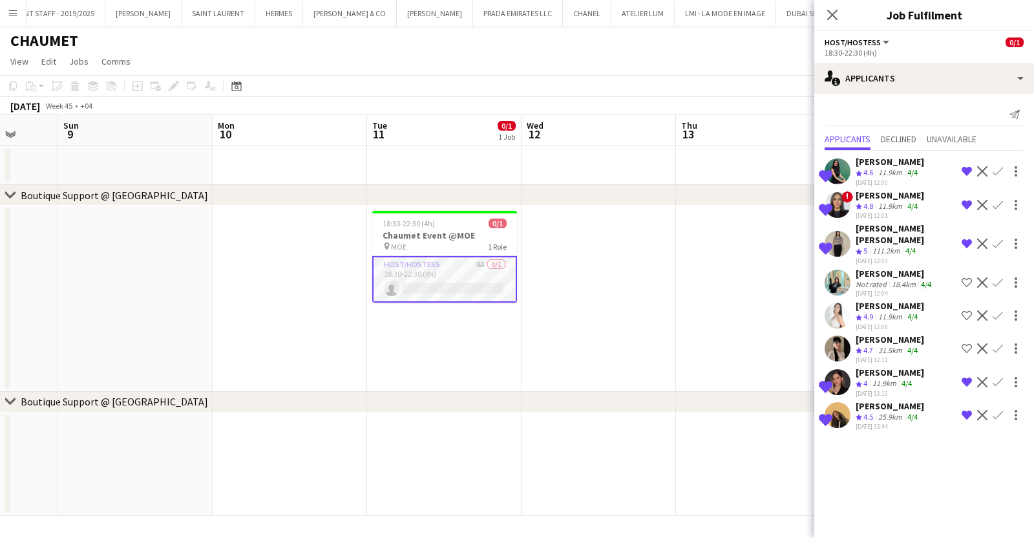
click at [734, 120] on app-board-header-date "Thu 13" at bounding box center [753, 130] width 154 height 31
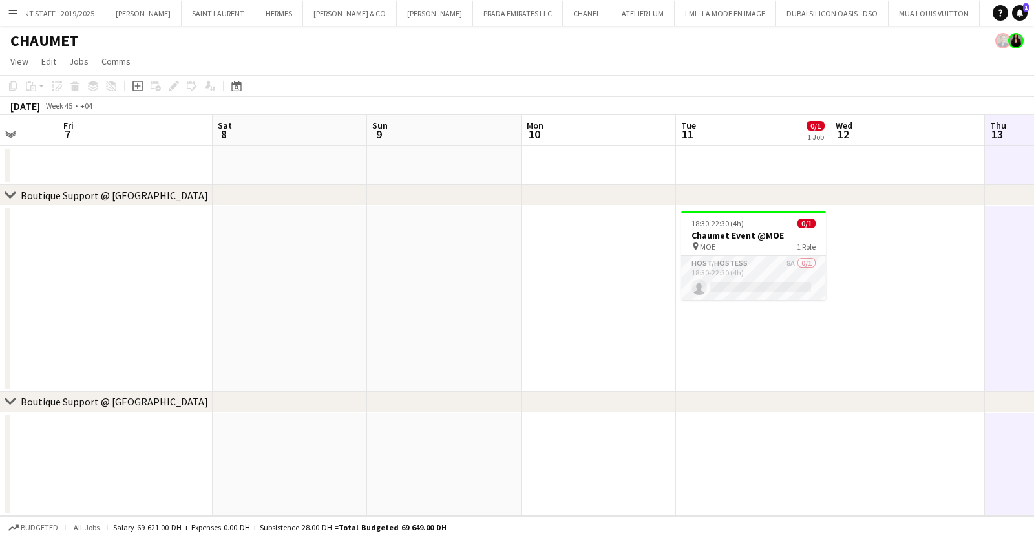
drag, startPoint x: 273, startPoint y: 343, endPoint x: 744, endPoint y: 330, distance: 470.8
click at [727, 331] on app-calendar-viewport "Tue 4 Wed 5 Thu 6 Fri 7 Sat 8 Sun 9 Mon 10 Tue 11 0/1 1 Job Wed 12 Thu 13 Fri 1…" at bounding box center [517, 315] width 1034 height 401
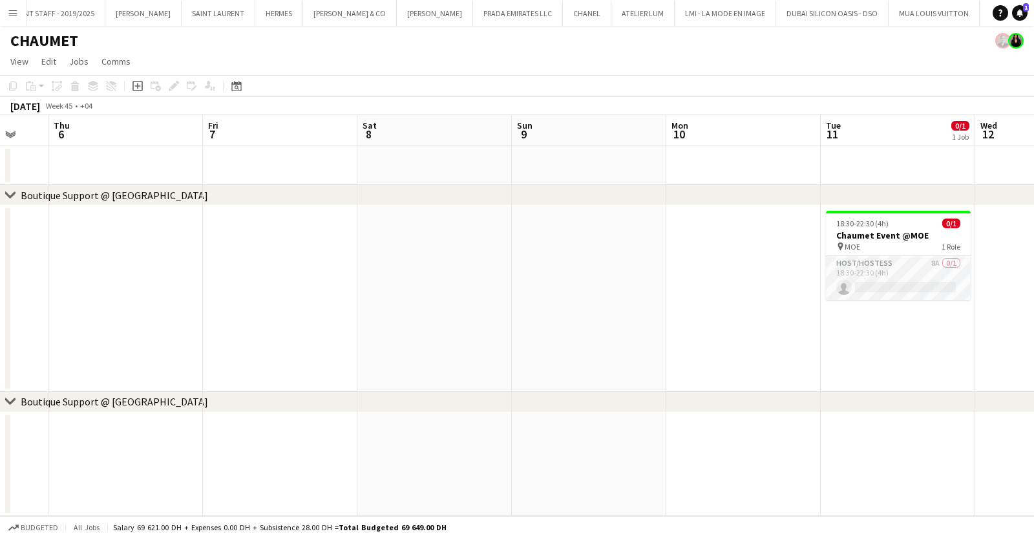
scroll to position [0, 388]
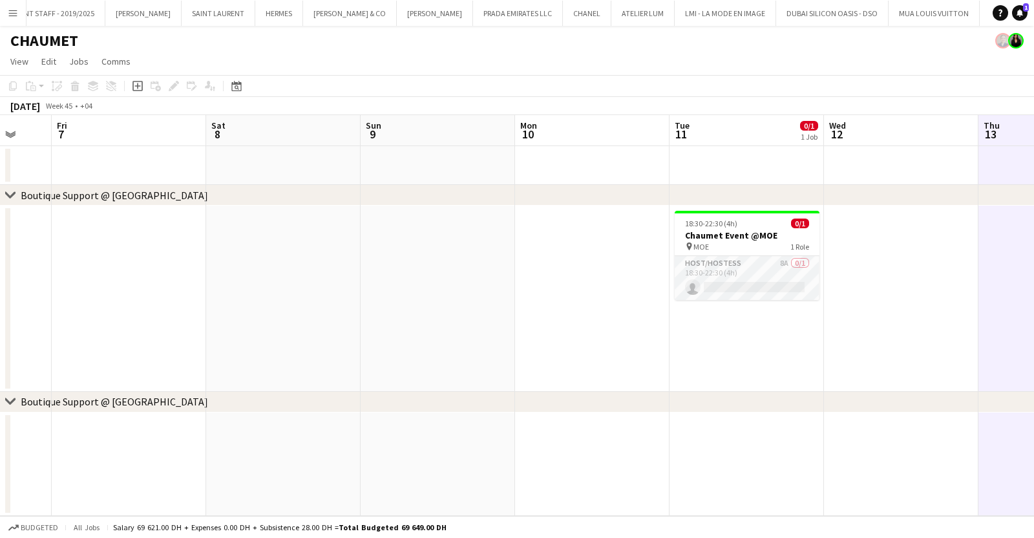
drag, startPoint x: 396, startPoint y: 319, endPoint x: 732, endPoint y: 319, distance: 336.1
click at [732, 319] on app-calendar-viewport "Tue 4 Wed 5 Thu 6 Fri 7 Sat 8 Sun 9 Mon 10 Tue 11 0/1 1 Job Wed 12 Thu 13 Fri 1…" at bounding box center [517, 315] width 1034 height 401
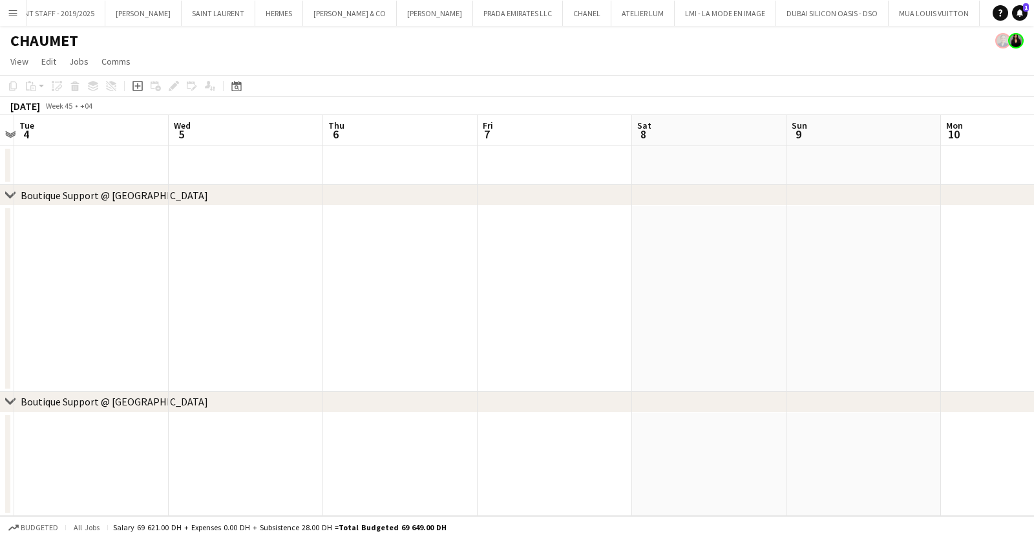
drag, startPoint x: 602, startPoint y: 367, endPoint x: 459, endPoint y: 367, distance: 142.9
click at [460, 367] on app-calendar-viewport "Sat 1 Sun 2 Mon 3 Tue 4 Wed 5 Thu 6 Fri 7 Sat 8 Sun 9 Mon 10 Tue 11 0/1 1 Job W…" at bounding box center [517, 315] width 1034 height 401
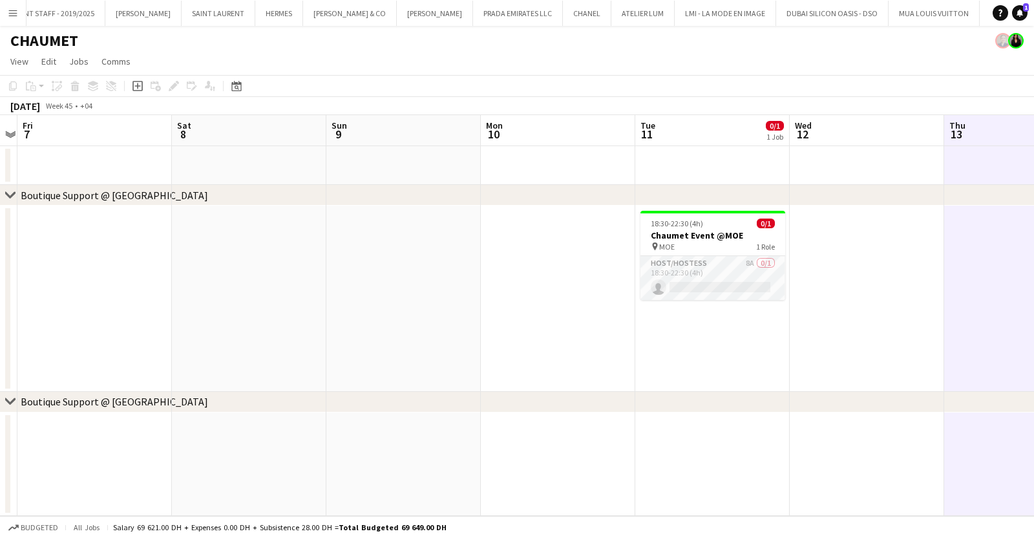
drag, startPoint x: 719, startPoint y: 366, endPoint x: 536, endPoint y: 368, distance: 182.9
click at [538, 368] on app-calendar-viewport "Tue 4 Wed 5 Thu 6 Fri 7 Sat 8 Sun 9 Mon 10 Tue 11 0/1 1 Job Wed 12 Thu 13 Fri 1…" at bounding box center [517, 315] width 1034 height 401
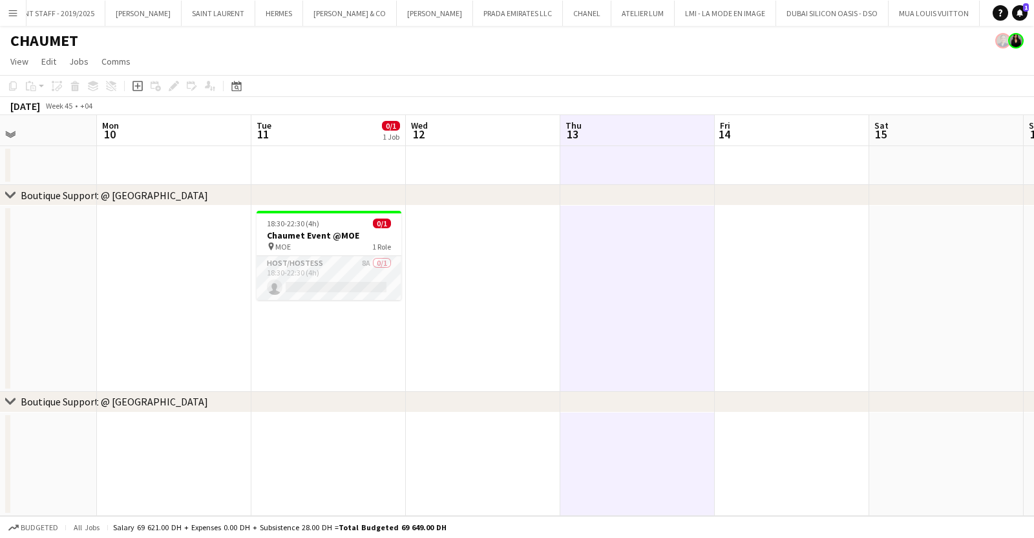
drag, startPoint x: 752, startPoint y: 365, endPoint x: 512, endPoint y: 350, distance: 240.9
click at [513, 356] on app-calendar-viewport "Thu 6 Fri 7 Sat 8 Sun 9 Mon 10 Tue 11 0/1 1 Job Wed 12 Thu 13 Fri 14 Sat 15 Sun…" at bounding box center [517, 315] width 1034 height 401
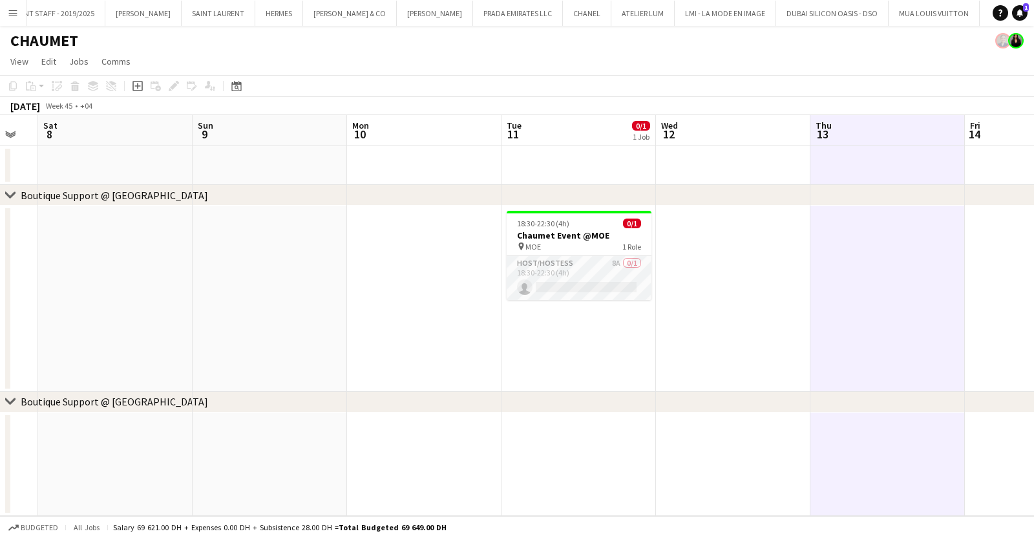
scroll to position [0, 290]
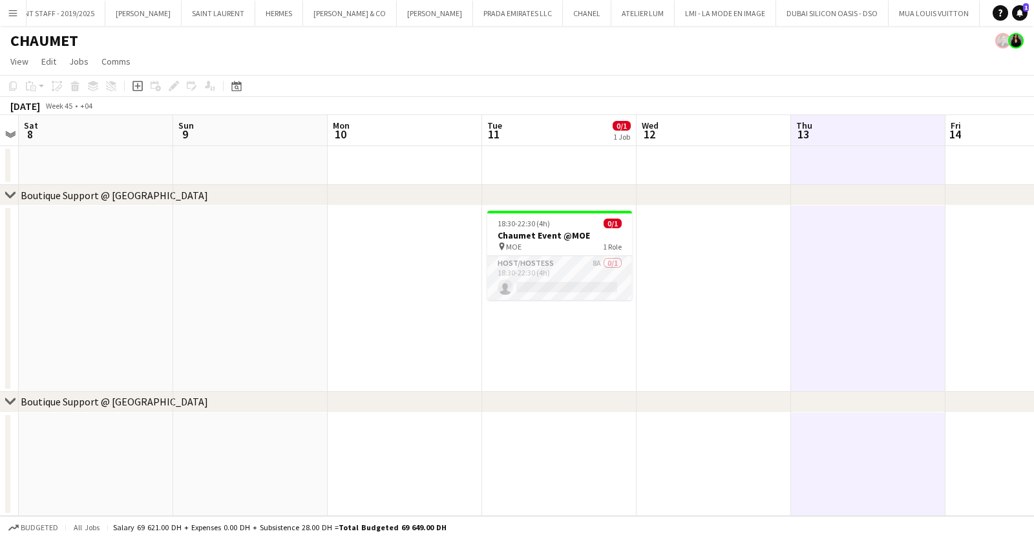
drag, startPoint x: 189, startPoint y: 315, endPoint x: 582, endPoint y: 339, distance: 393.7
click at [582, 339] on app-calendar-viewport "Thu 6 Fri 7 Sat 8 Sun 9 Mon 10 Tue 11 0/1 1 Job Wed 12 Thu 13 Fri 14 Sat 15 Sun…" at bounding box center [517, 315] width 1034 height 401
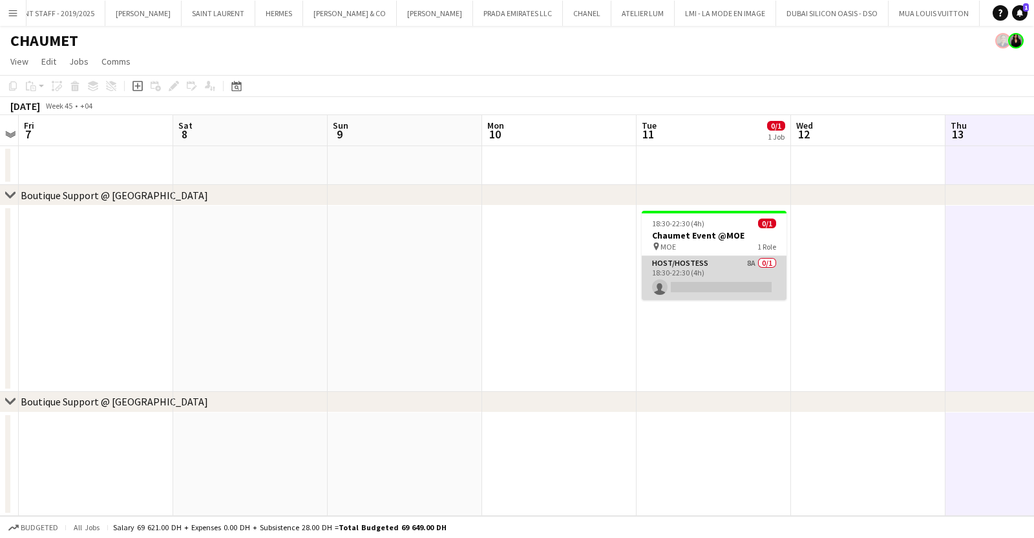
click at [732, 275] on app-card-role "Host/Hostess 8A 0/1 18:30-22:30 (4h) single-neutral-actions" at bounding box center [714, 278] width 145 height 44
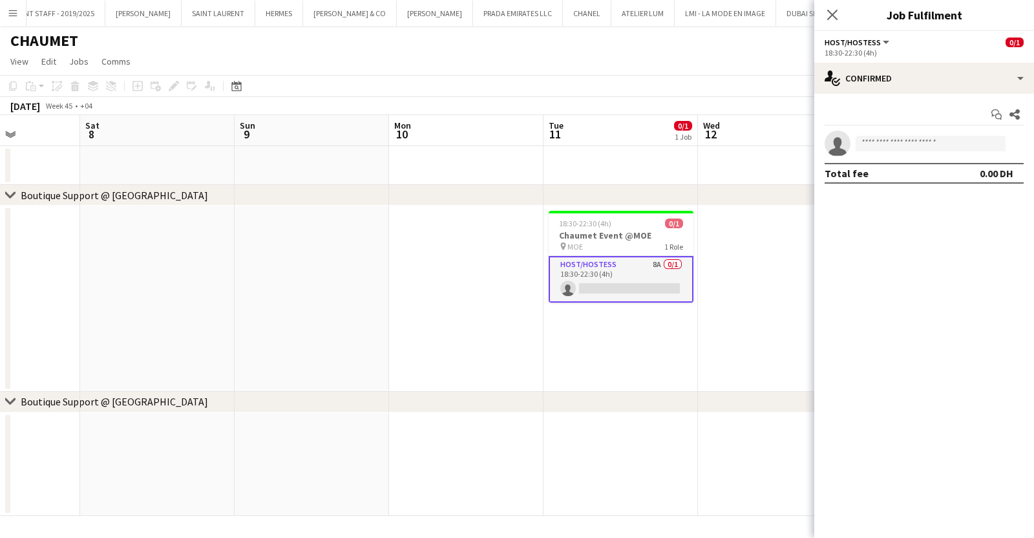
drag, startPoint x: 239, startPoint y: 284, endPoint x: 685, endPoint y: 282, distance: 446.0
click at [685, 282] on app-calendar-viewport "Wed 5 Thu 6 Fri 7 Sat 8 Sun 9 Mon 10 Tue 11 0/1 1 Job Wed 12 Thu 13 Fri 14 Sat …" at bounding box center [517, 315] width 1034 height 401
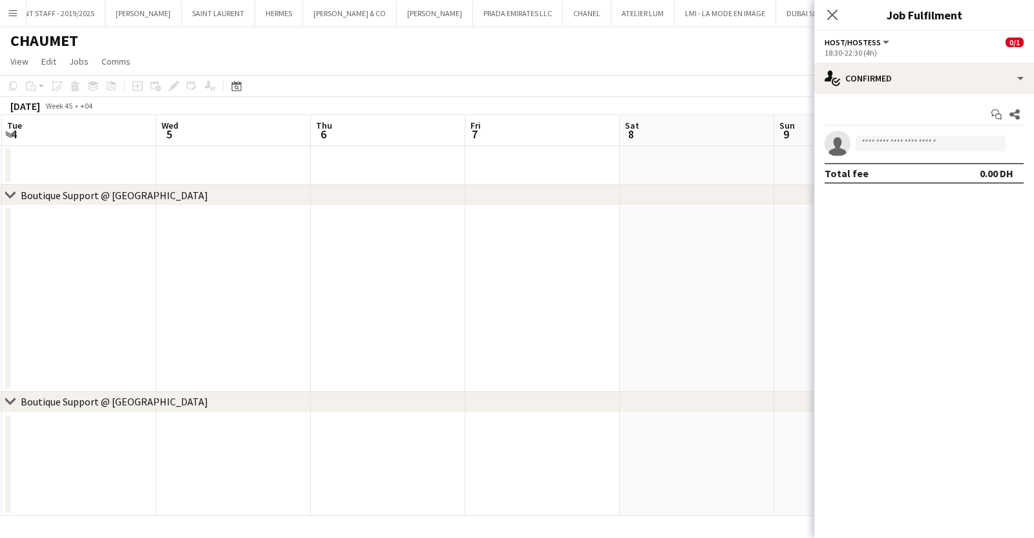
click at [13, 12] on app-icon "Menu" at bounding box center [13, 13] width 10 height 10
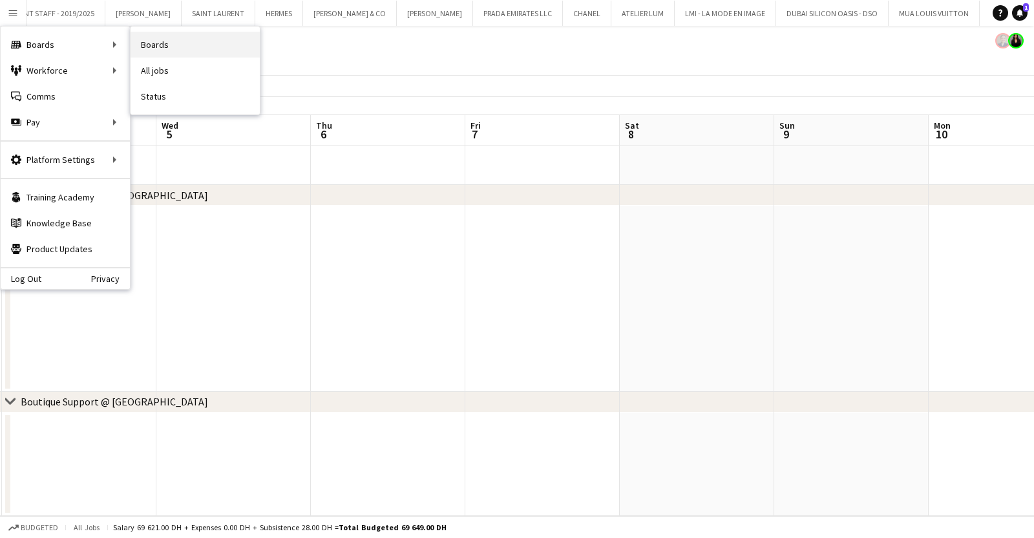
click at [171, 35] on link "Boards" at bounding box center [195, 45] width 129 height 26
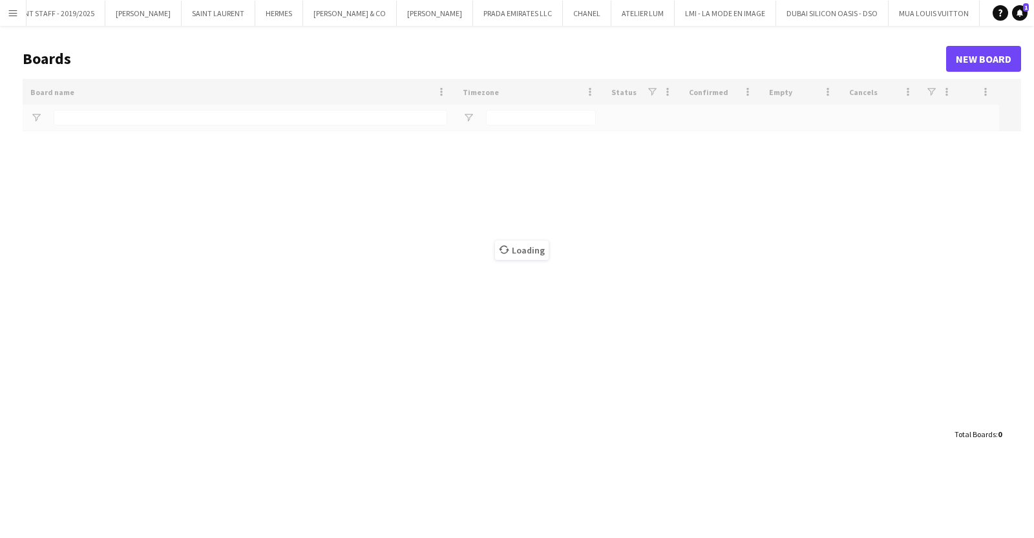
type input "*******"
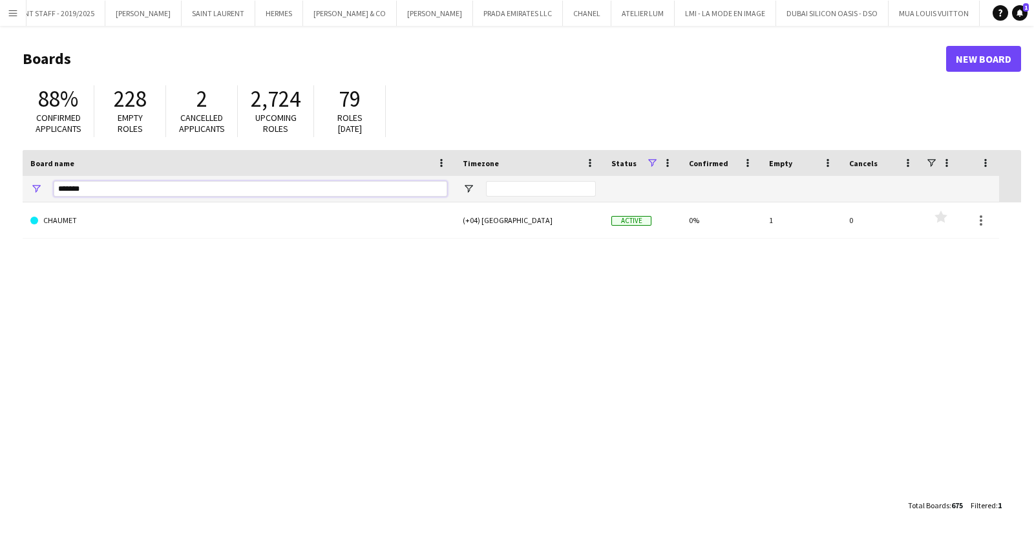
drag, startPoint x: 114, startPoint y: 186, endPoint x: -4, endPoint y: 202, distance: 119.5
click at [0, 202] on html "Menu Boards Boards Boards All jobs Status Workforce Workforce My Workforce Recr…" at bounding box center [517, 269] width 1034 height 538
type input "*******"
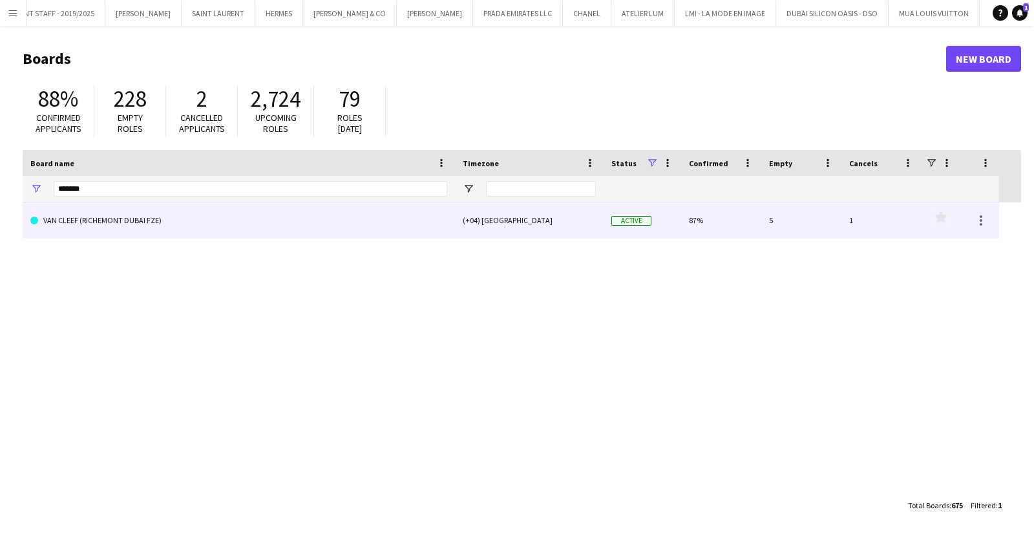
click at [201, 237] on link "VAN CLEEF (RICHEMONT DUBAI FZE)" at bounding box center [238, 220] width 417 height 36
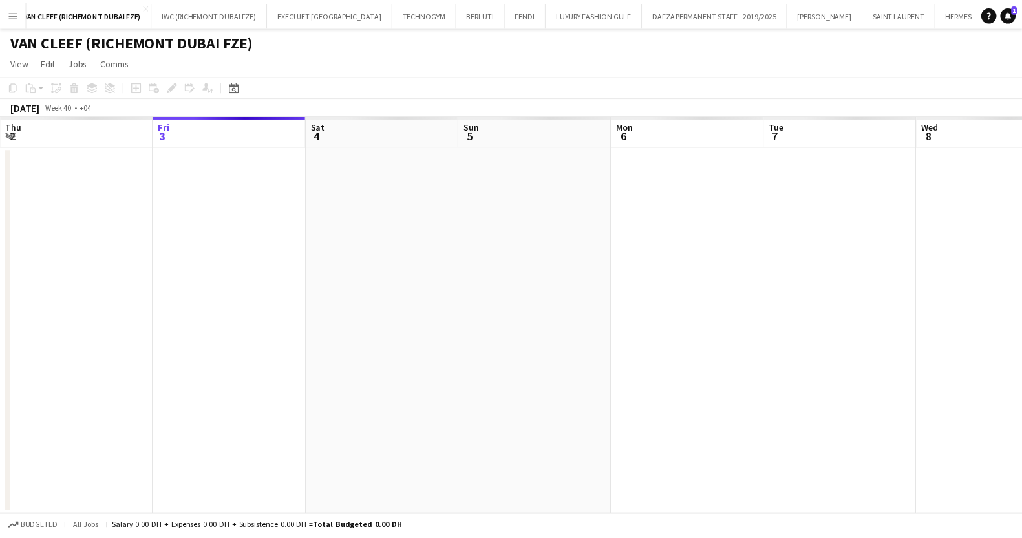
scroll to position [0, 153]
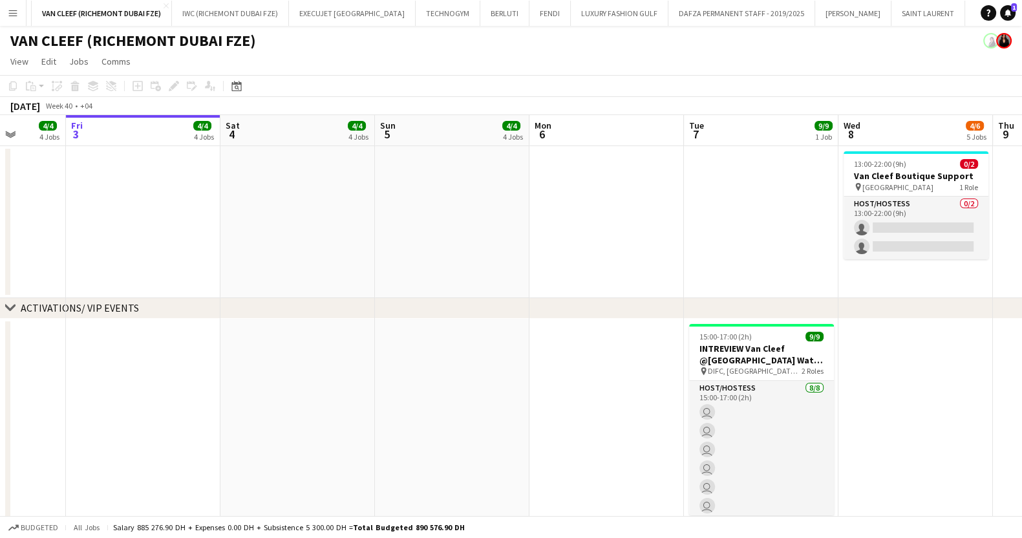
drag, startPoint x: 688, startPoint y: 436, endPoint x: 207, endPoint y: 428, distance: 481.6
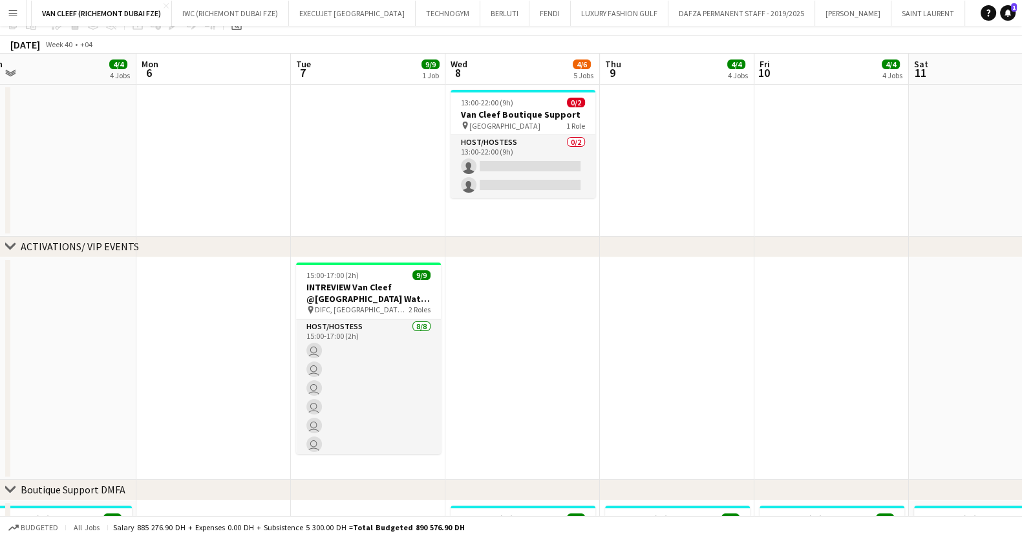
scroll to position [80, 0]
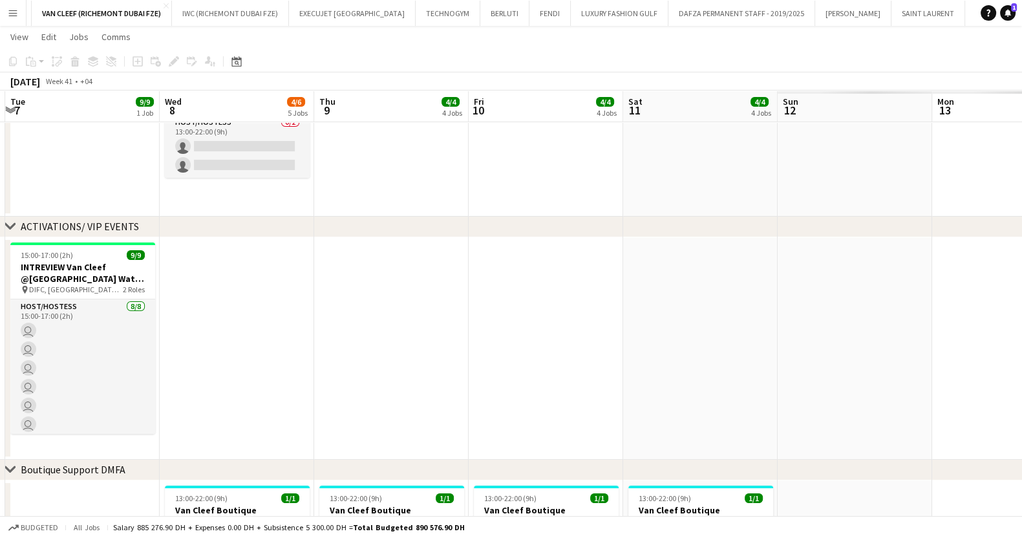
drag, startPoint x: 702, startPoint y: 304, endPoint x: 343, endPoint y: 296, distance: 359.5
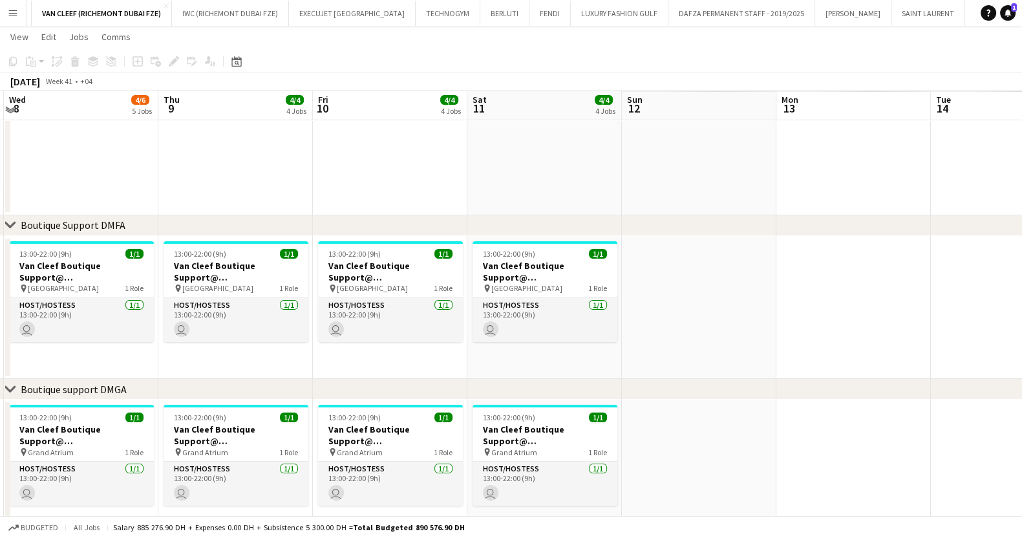
scroll to position [404, 0]
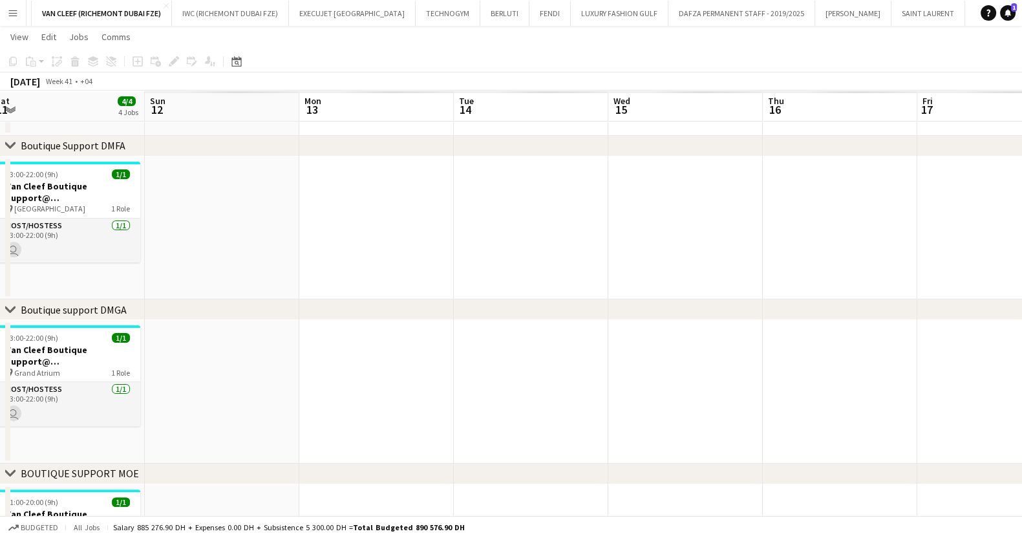
drag, startPoint x: 650, startPoint y: 269, endPoint x: 449, endPoint y: 285, distance: 201.0
click at [368, 279] on app-calendar-viewport "Wed 8 4/6 5 Jobs Thu 9 4/4 4 Jobs Fri 10 4/4 4 Jobs Sat 11 4/4 4 Jobs Sun 12 Mo…" at bounding box center [511, 248] width 1022 height 1204
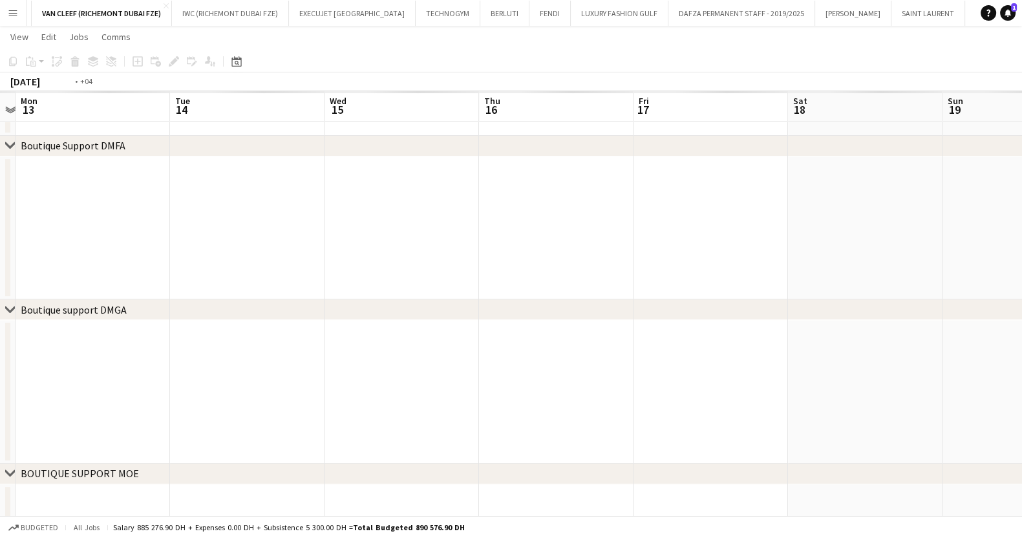
drag, startPoint x: 249, startPoint y: 279, endPoint x: 295, endPoint y: 278, distance: 45.9
click at [0, 286] on html "Menu Boards Boards Boards All jobs Status Workforce Workforce My Workforce Recr…" at bounding box center [511, 234] width 1022 height 1277
drag, startPoint x: 542, startPoint y: 274, endPoint x: 429, endPoint y: 281, distance: 113.3
click at [0, 279] on html "Menu Boards Boards Boards All jobs Status Workforce Workforce My Workforce Recr…" at bounding box center [511, 234] width 1022 height 1277
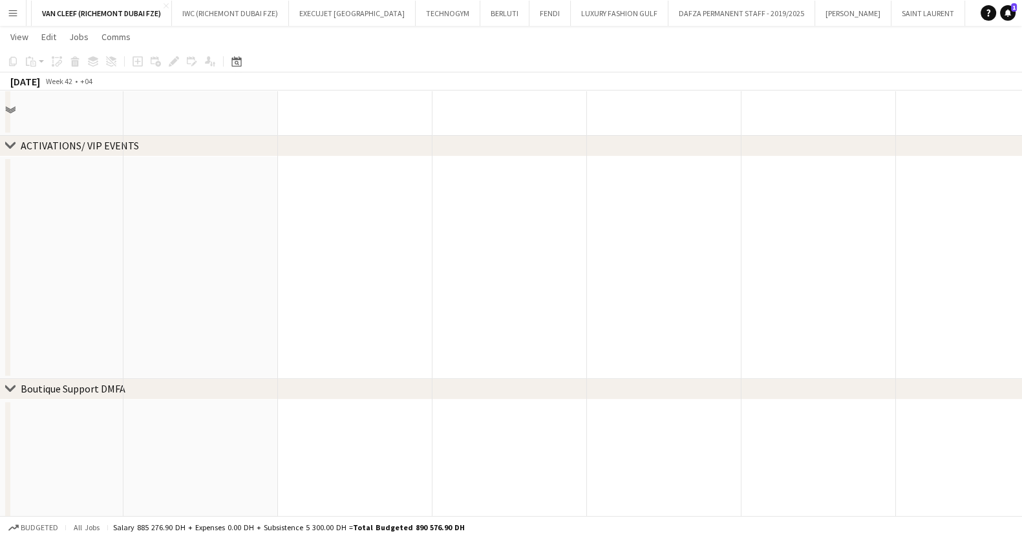
scroll to position [0, 0]
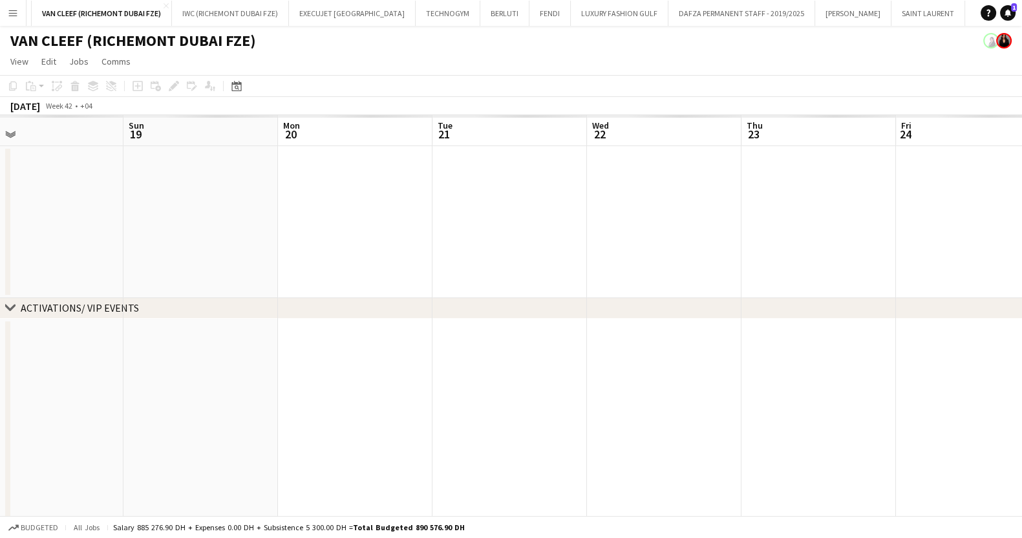
click at [42, 299] on div "chevron-right ACTIVATIONS/ VIP EVENTS" at bounding box center [511, 308] width 1022 height 21
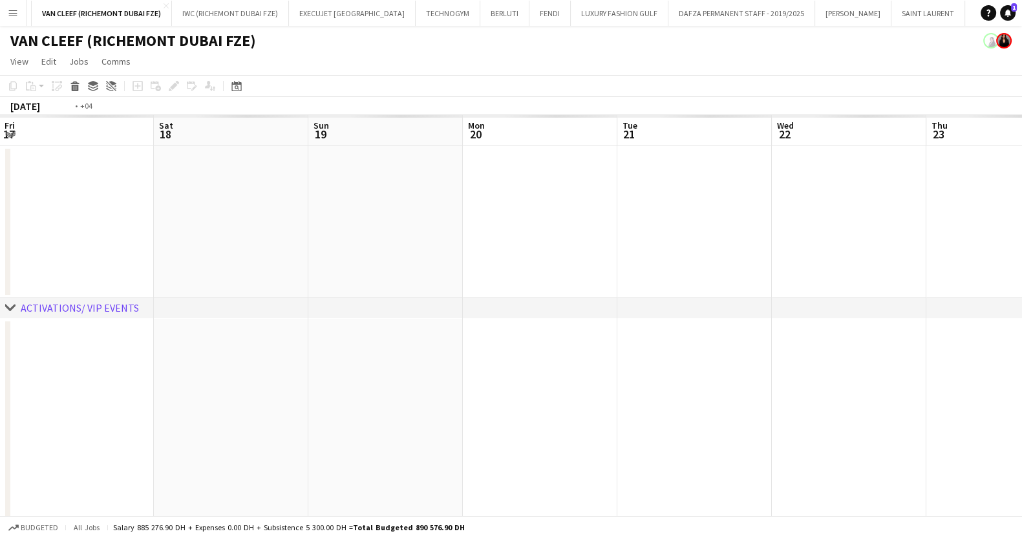
drag, startPoint x: 780, startPoint y: 244, endPoint x: 12, endPoint y: 260, distance: 768.1
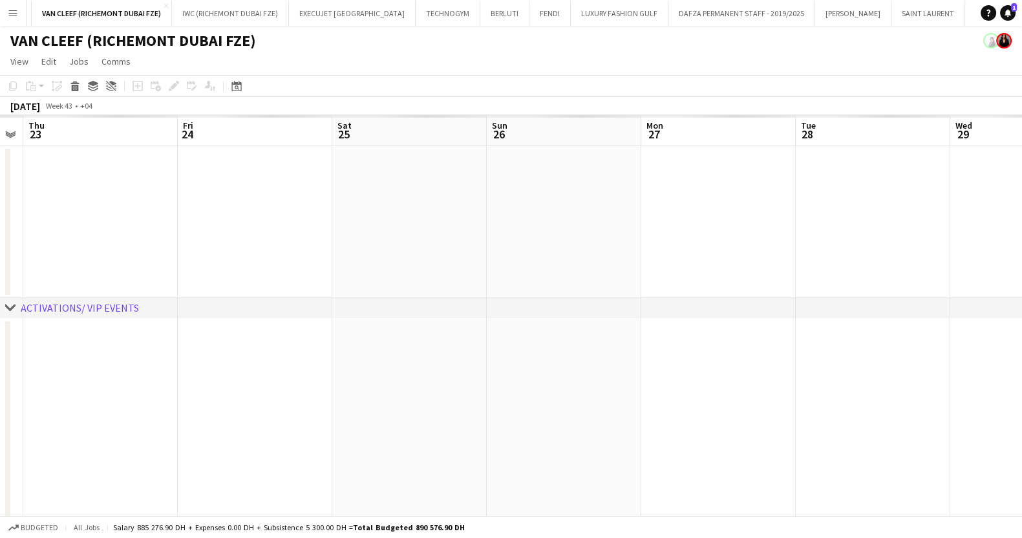
drag, startPoint x: 159, startPoint y: 367, endPoint x: 138, endPoint y: 360, distance: 22.3
drag, startPoint x: 597, startPoint y: 361, endPoint x: 43, endPoint y: 353, distance: 554.7
drag, startPoint x: 692, startPoint y: 385, endPoint x: 156, endPoint y: 345, distance: 537.4
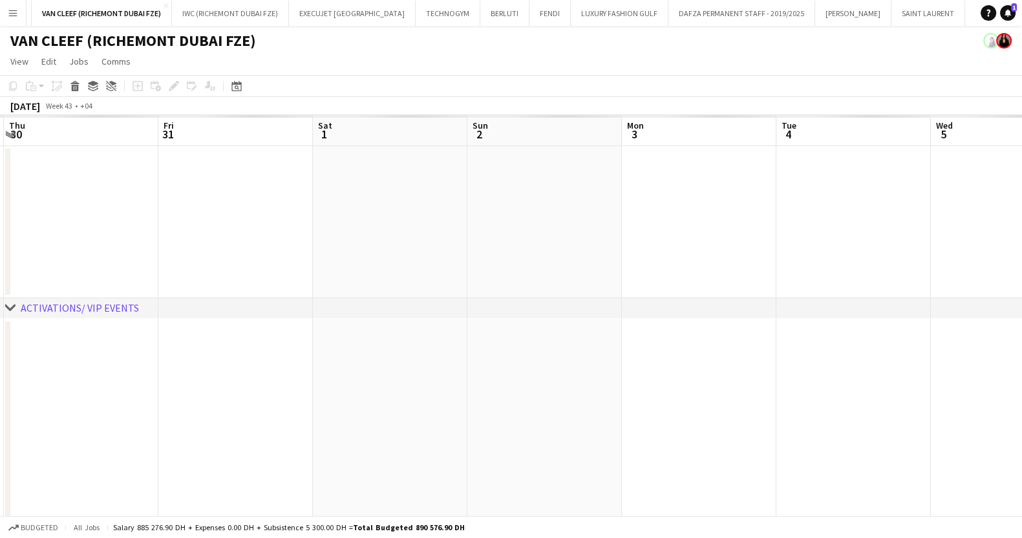
drag, startPoint x: 633, startPoint y: 360, endPoint x: -37, endPoint y: 345, distance: 669.8
drag, startPoint x: 473, startPoint y: 353, endPoint x: 37, endPoint y: 352, distance: 435.0
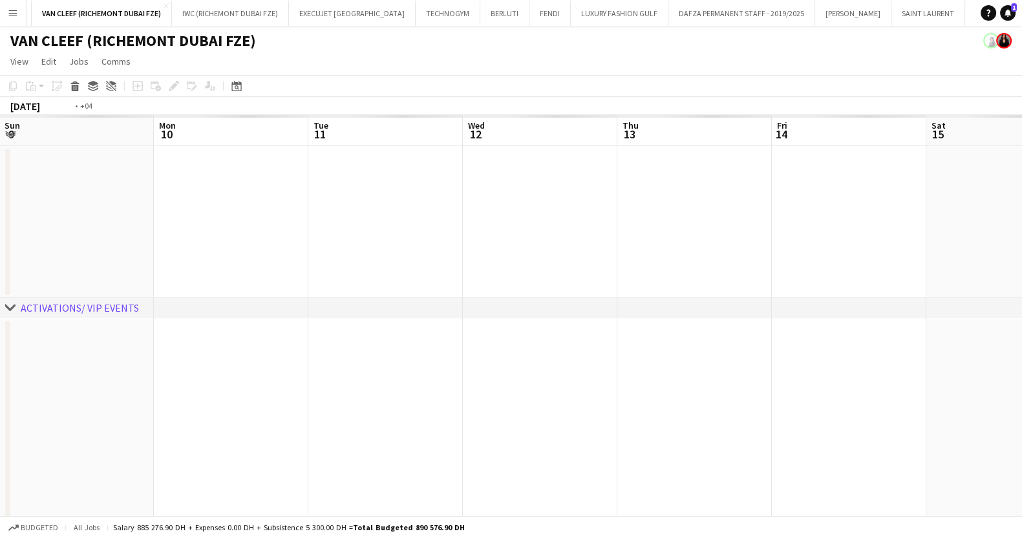
drag, startPoint x: 654, startPoint y: 399, endPoint x: 136, endPoint y: 378, distance: 518.9
drag, startPoint x: 220, startPoint y: 386, endPoint x: 426, endPoint y: 335, distance: 212.3
drag, startPoint x: 208, startPoint y: 367, endPoint x: 112, endPoint y: 368, distance: 96.3
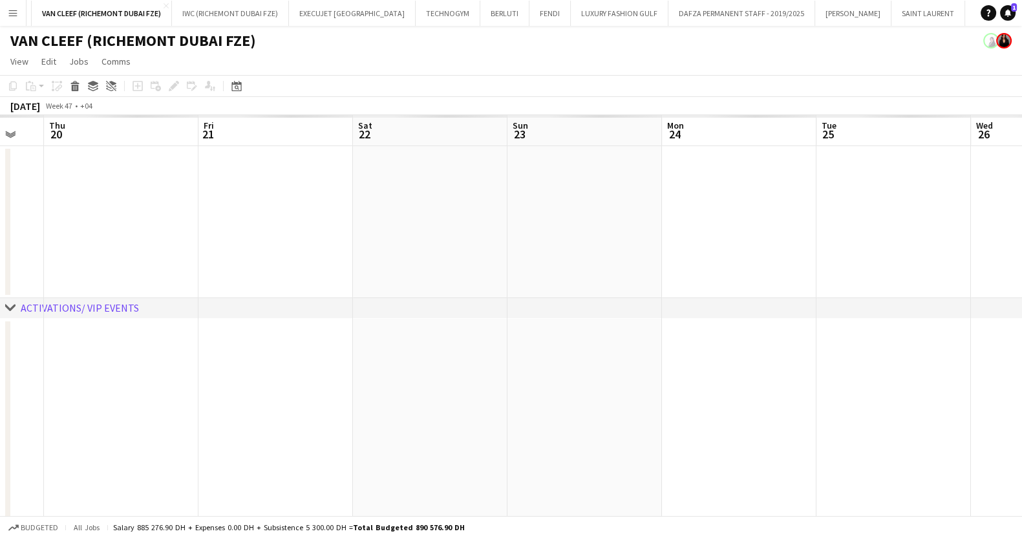
drag, startPoint x: 648, startPoint y: 385, endPoint x: 144, endPoint y: 359, distance: 504.9
drag, startPoint x: 726, startPoint y: 401, endPoint x: 267, endPoint y: 365, distance: 460.4
drag, startPoint x: 776, startPoint y: 373, endPoint x: 255, endPoint y: 356, distance: 521.3
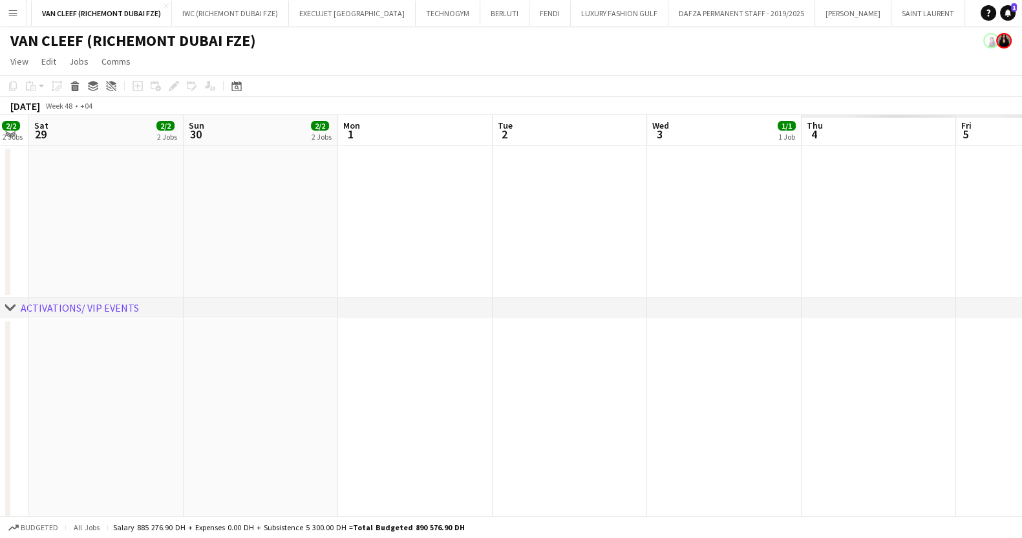
drag, startPoint x: 791, startPoint y: 405, endPoint x: 1034, endPoint y: 409, distance: 243.1
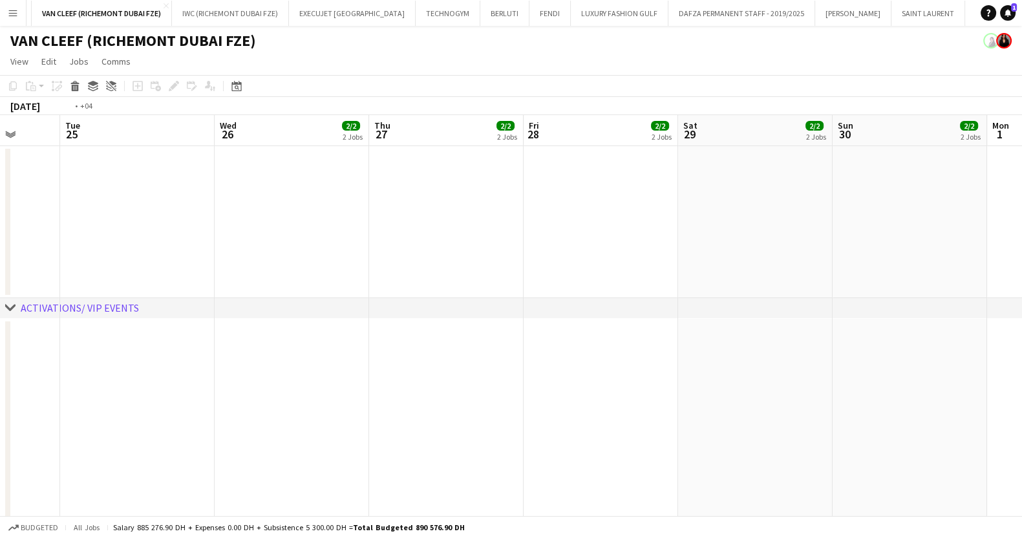
drag, startPoint x: 308, startPoint y: 387, endPoint x: 562, endPoint y: 370, distance: 254.6
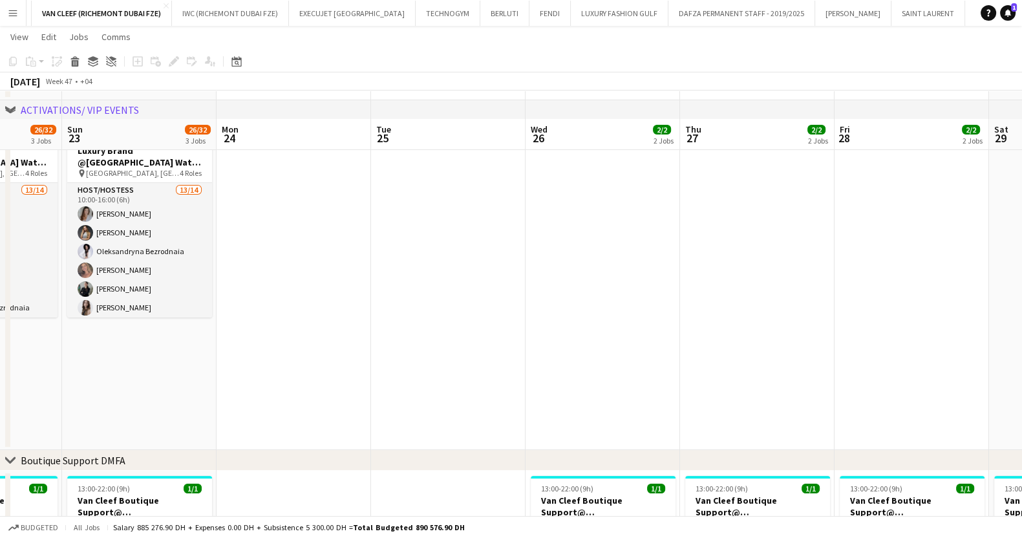
scroll to position [242, 0]
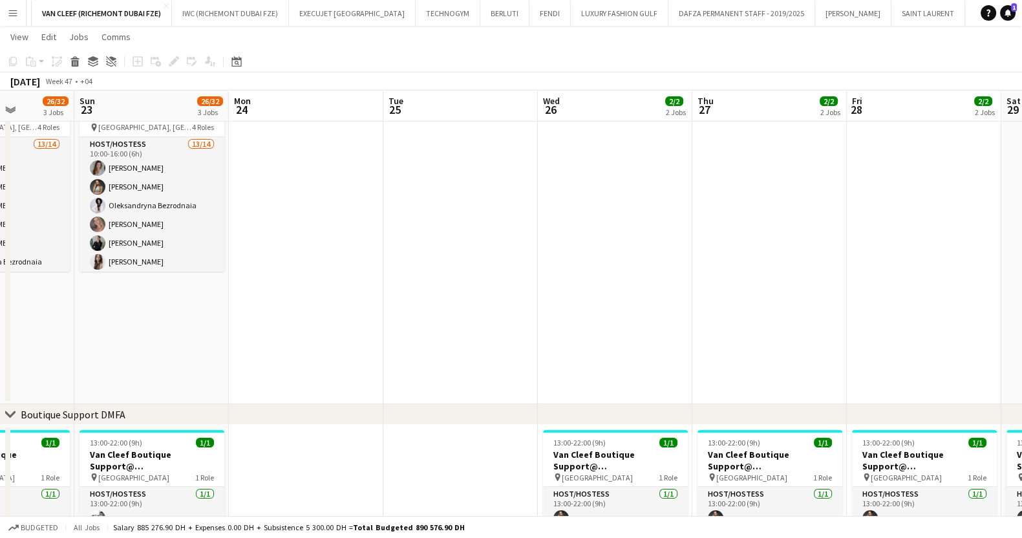
drag, startPoint x: 810, startPoint y: 283, endPoint x: 953, endPoint y: 280, distance: 143.5
click at [933, 280] on app-calendar-viewport "Thu 20 25/32 3 Jobs Fri 21 25/32 3 Jobs Sat 22 26/32 3 Jobs Sun 23 26/32 3 Jobs…" at bounding box center [511, 463] width 1022 height 1311
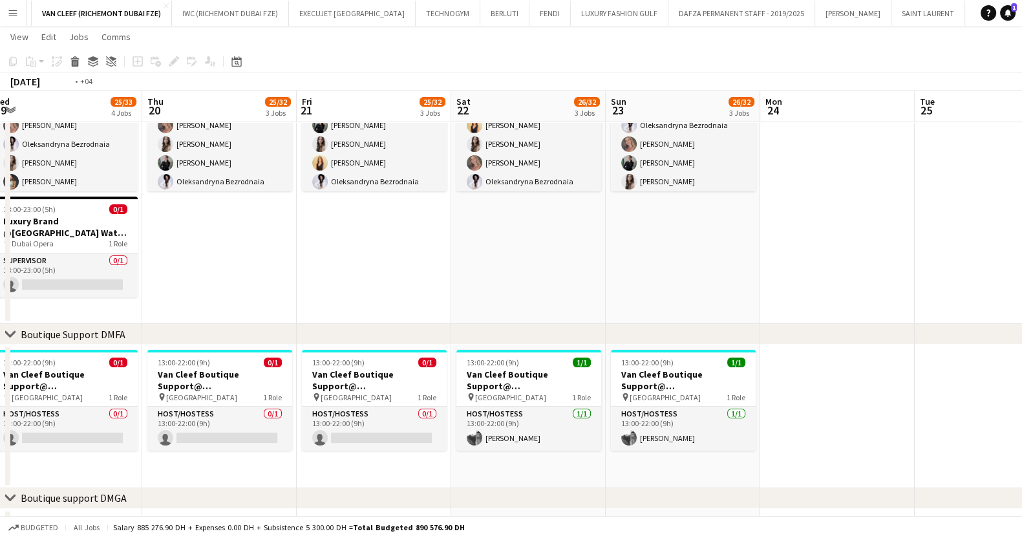
scroll to position [0, 368]
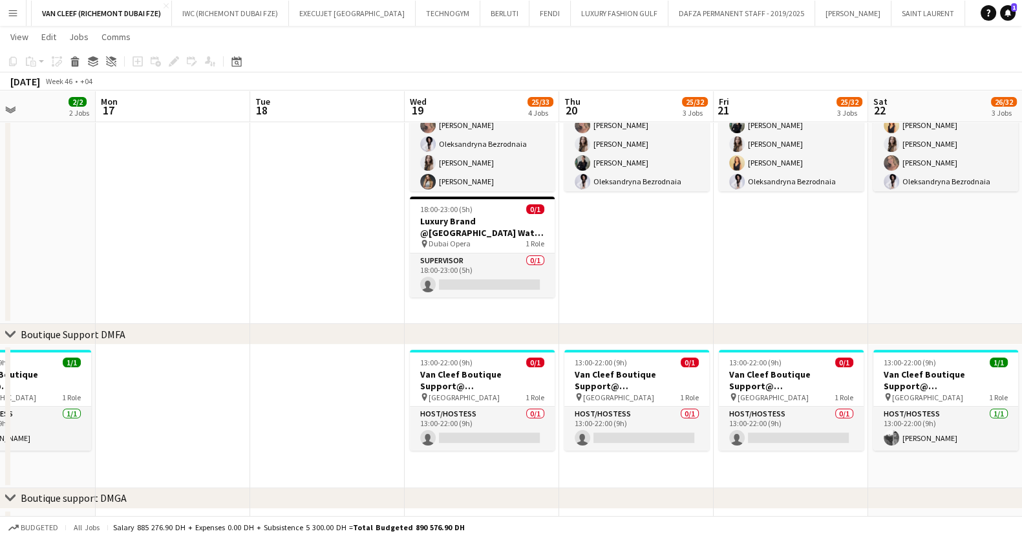
drag, startPoint x: 633, startPoint y: 292, endPoint x: 666, endPoint y: 293, distance: 32.3
click at [666, 293] on app-calendar-viewport "Fri 14 2/2 2 Jobs Sat 15 2/2 2 Jobs Sun 16 2/2 2 Jobs Mon 17 Tue 18 Wed 19 25/3…" at bounding box center [511, 383] width 1022 height 1311
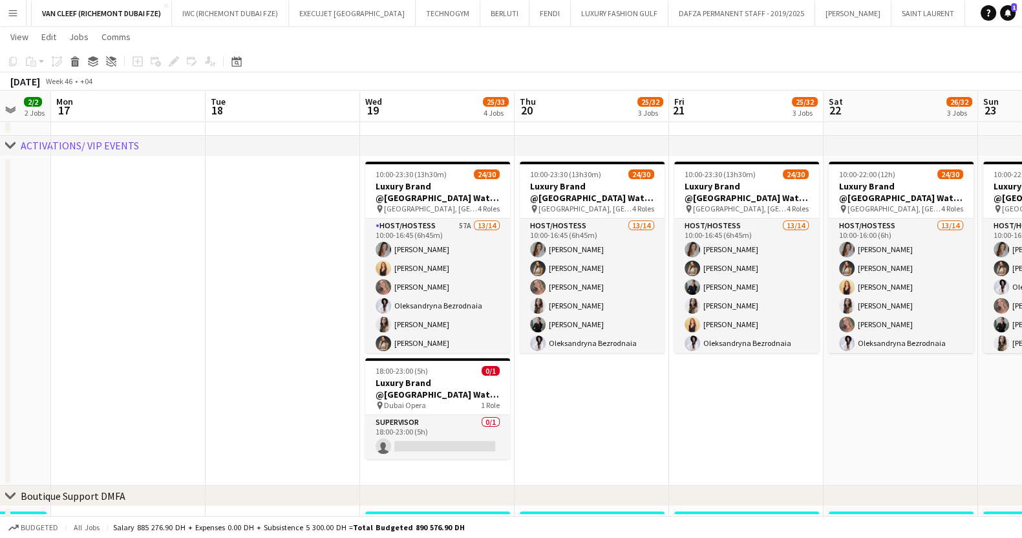
scroll to position [0, 415]
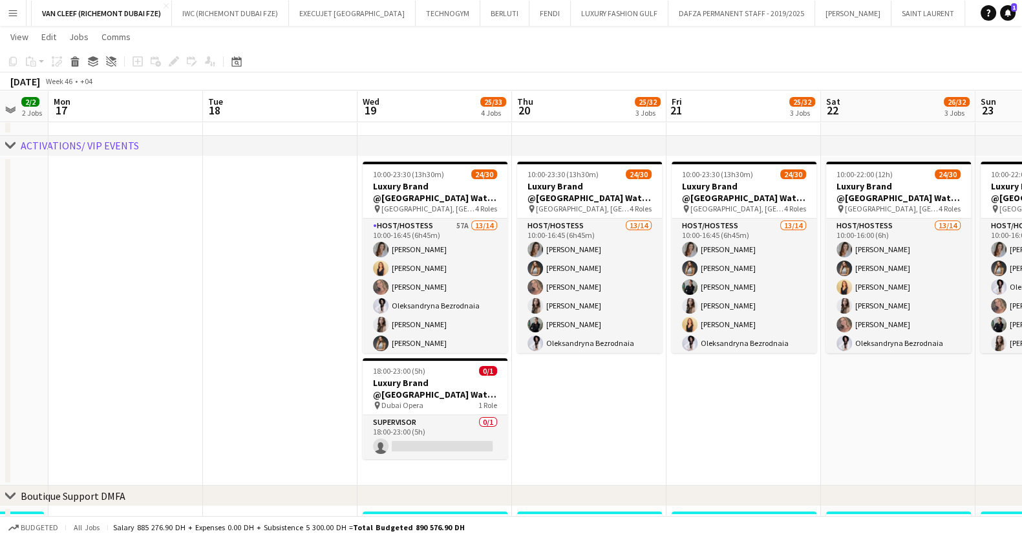
drag, startPoint x: 262, startPoint y: 354, endPoint x: 215, endPoint y: 339, distance: 49.3
click at [215, 339] on app-calendar-viewport "Fri 14 2/2 2 Jobs Sat 15 2/2 2 Jobs Sun 16 2/2 2 Jobs Mon 17 Tue 18 Wed 19 25/3…" at bounding box center [511, 544] width 1022 height 1311
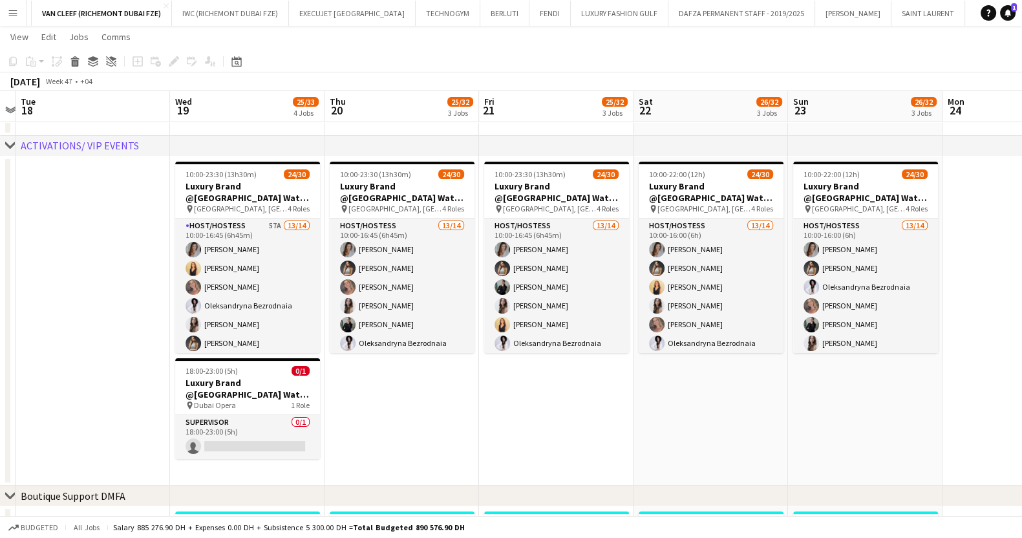
scroll to position [0, 489]
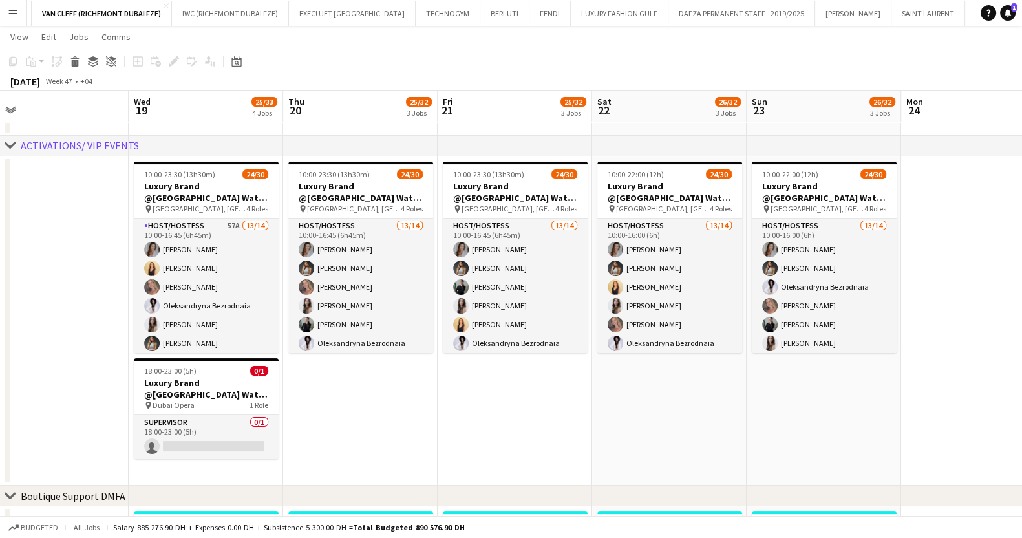
drag, startPoint x: 774, startPoint y: 454, endPoint x: 615, endPoint y: 454, distance: 159.7
click at [615, 454] on app-calendar-viewport "Sat 15 2/2 2 Jobs Sun 16 2/2 2 Jobs Mon 17 Tue 18 Wed 19 25/33 4 Jobs Thu 20 25…" at bounding box center [511, 544] width 1022 height 1311
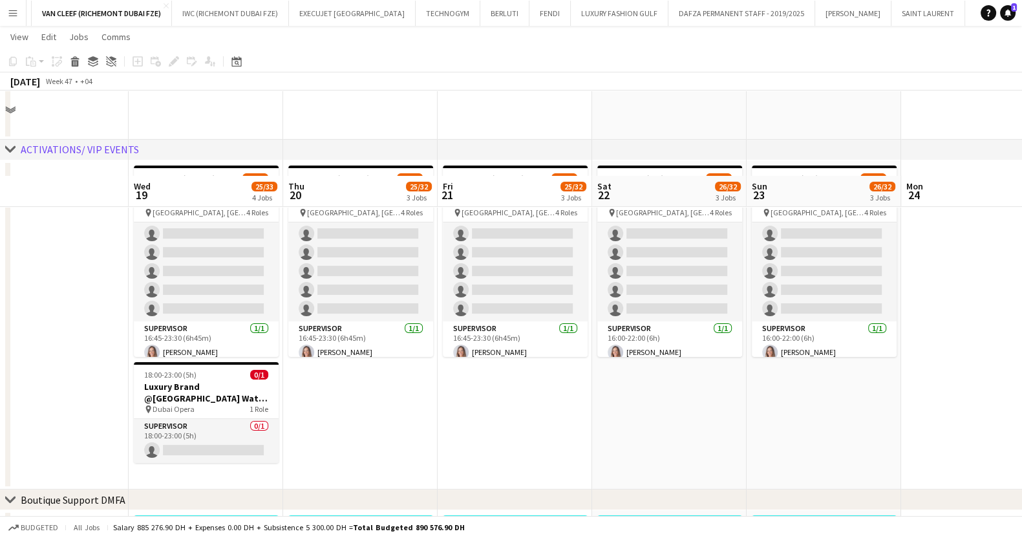
scroll to position [242, 0]
